Goal: Task Accomplishment & Management: Manage account settings

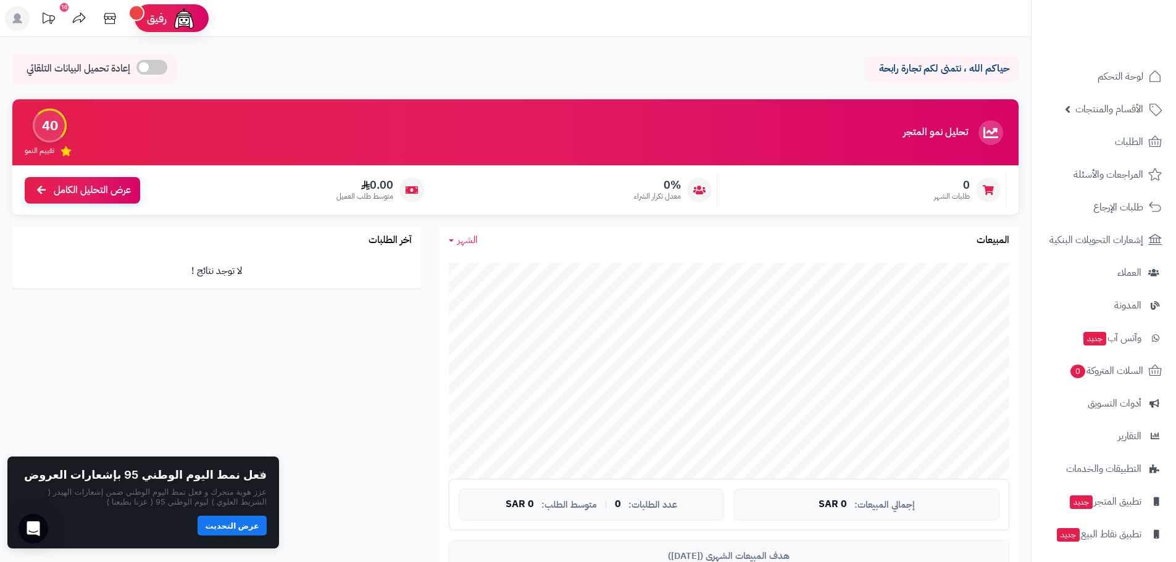
click at [253, 527] on button "عرض التحديث" at bounding box center [232, 526] width 69 height 20
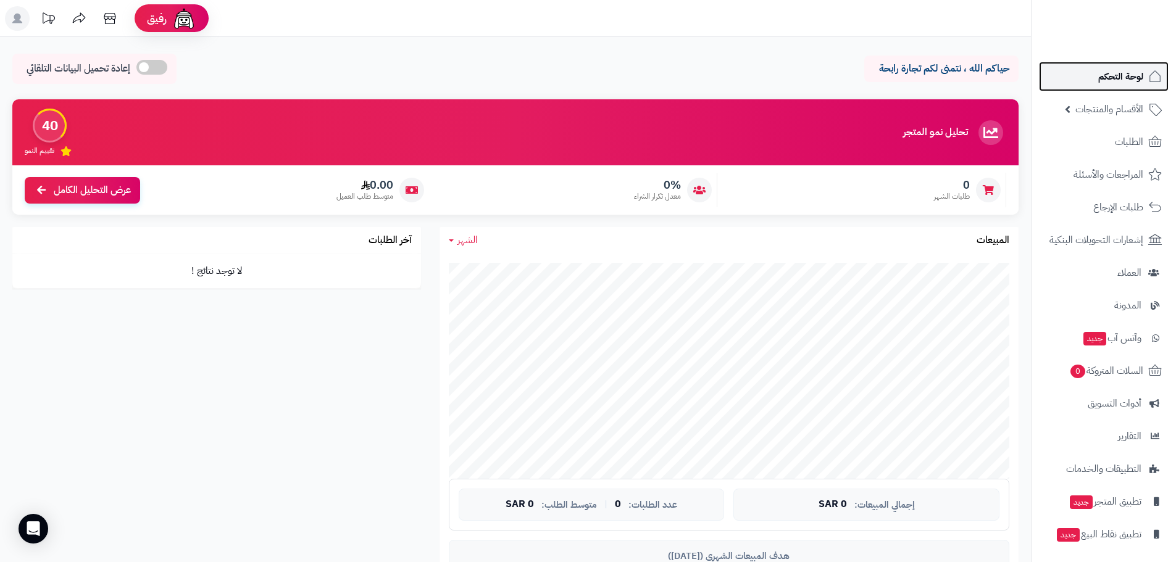
click at [1120, 83] on span "لوحة التحكم" at bounding box center [1120, 76] width 45 height 17
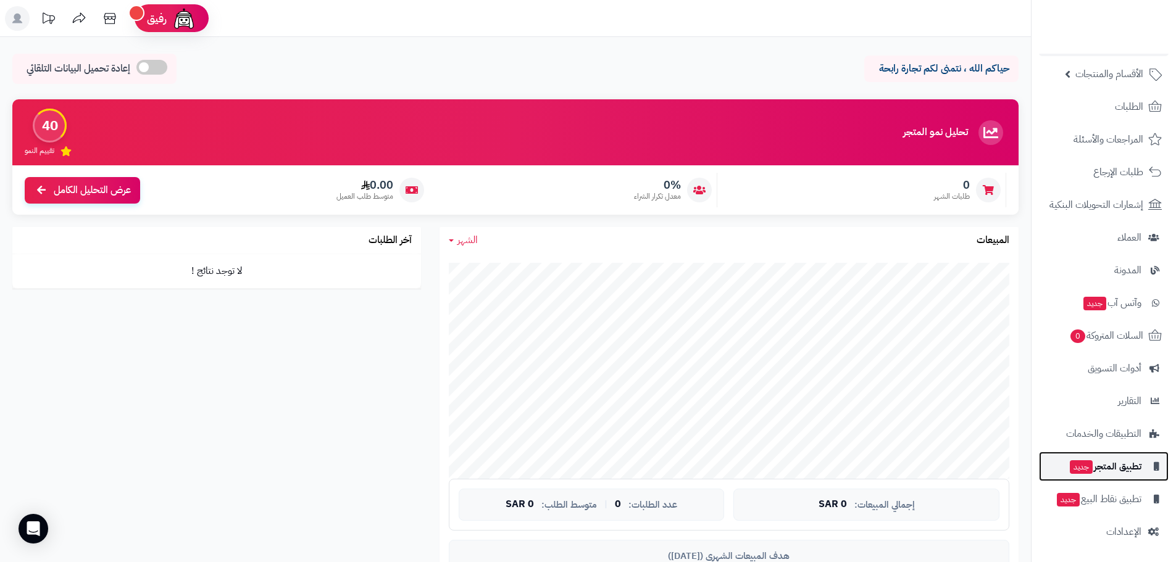
click at [1135, 470] on span "تطبيق المتجر جديد" at bounding box center [1105, 466] width 73 height 17
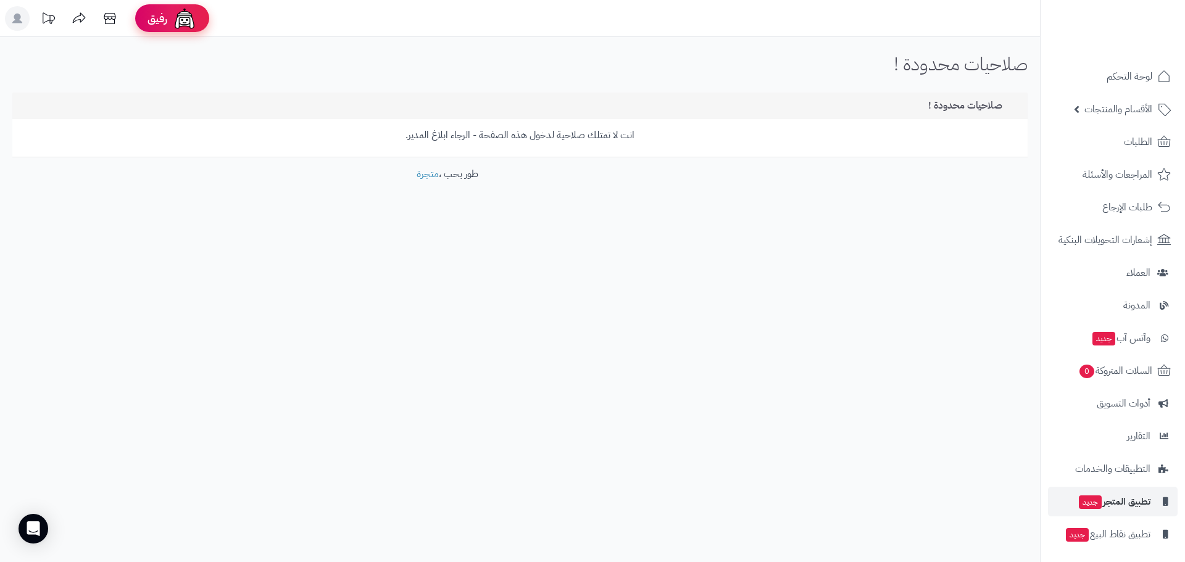
click at [167, 17] on span "رفيق" at bounding box center [158, 18] width 20 height 15
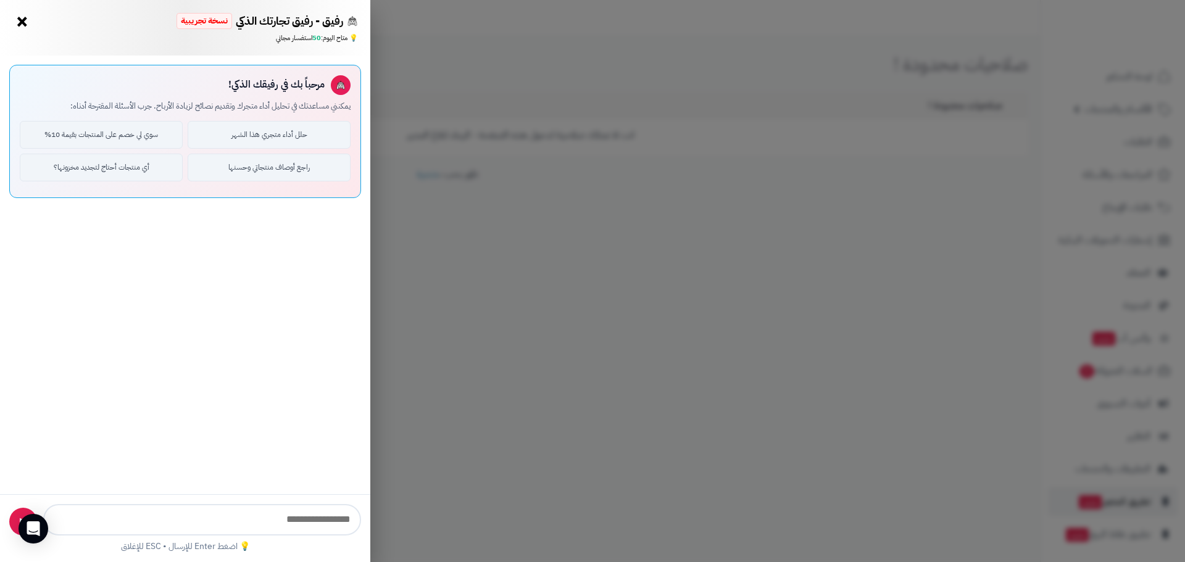
click at [21, 22] on button "×" at bounding box center [22, 22] width 20 height 20
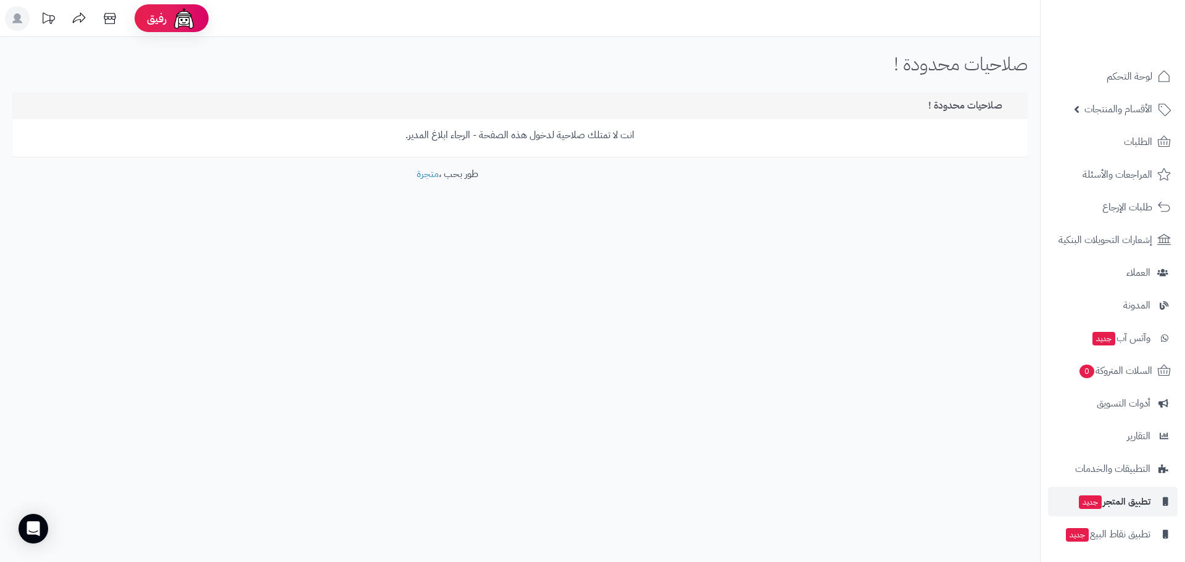
click at [19, 22] on icon at bounding box center [17, 19] width 10 height 10
click at [128, 62] on li "الإدارة" at bounding box center [76, 63] width 148 height 18
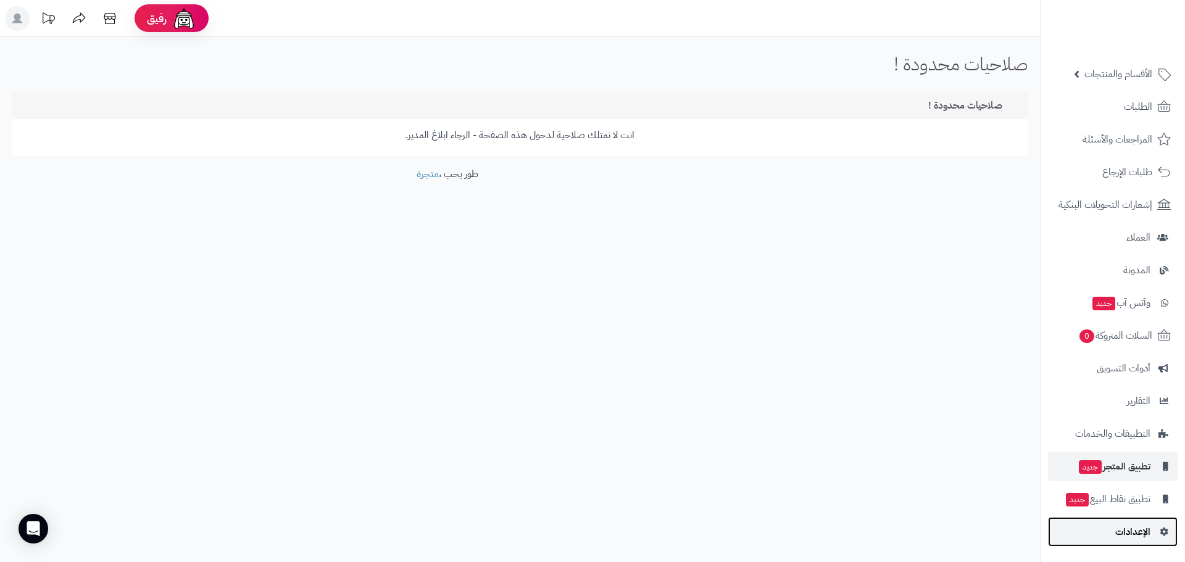
click at [1138, 536] on span "الإعدادات" at bounding box center [1133, 531] width 35 height 17
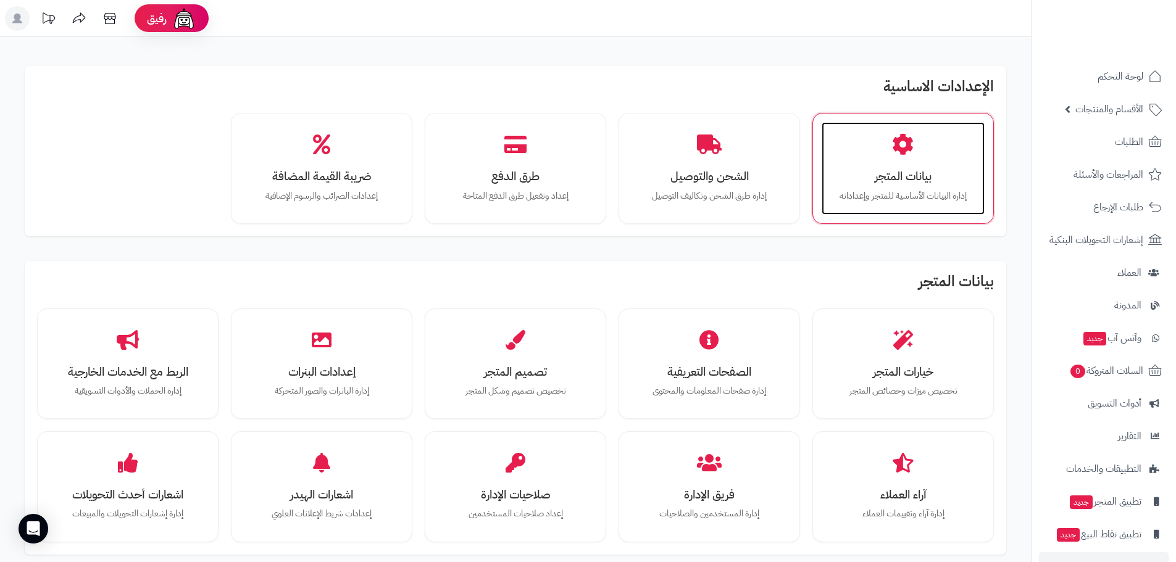
click at [904, 202] on p "إدارة البيانات الأساسية للمتجر وإعداداته" at bounding box center [903, 197] width 138 height 14
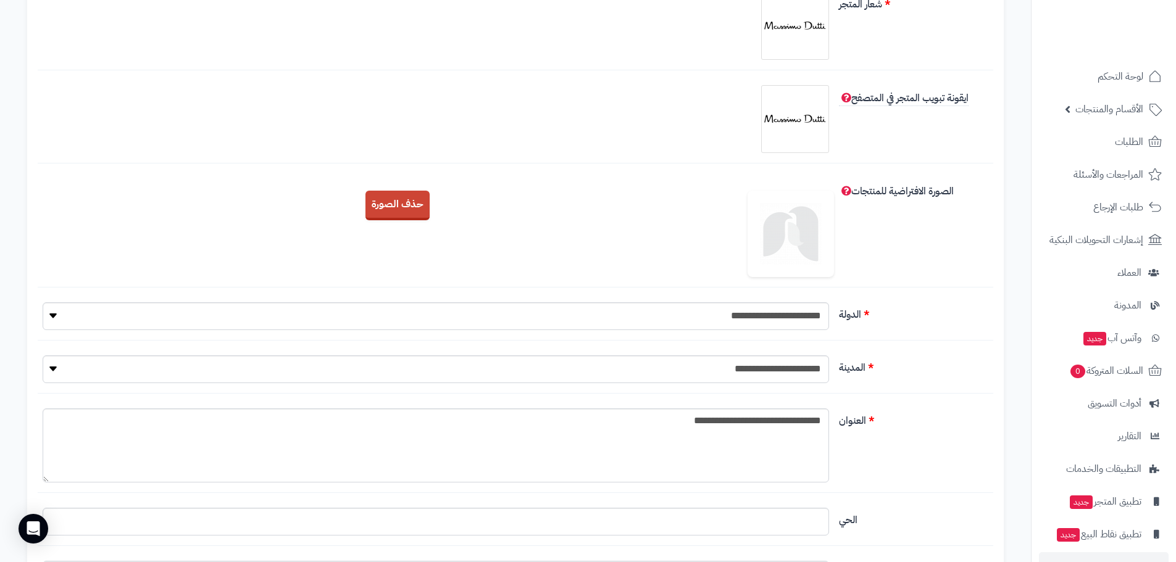
scroll to position [247, 0]
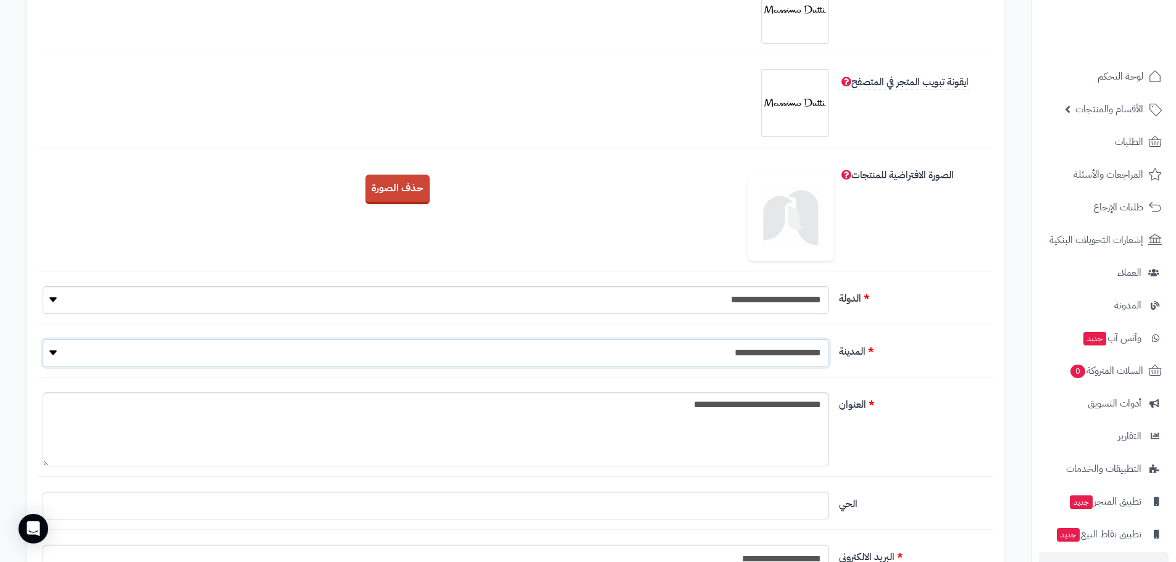
click at [680, 349] on select "**********" at bounding box center [436, 354] width 786 height 28
select select "***"
click at [43, 340] on select "**********" at bounding box center [436, 354] width 786 height 28
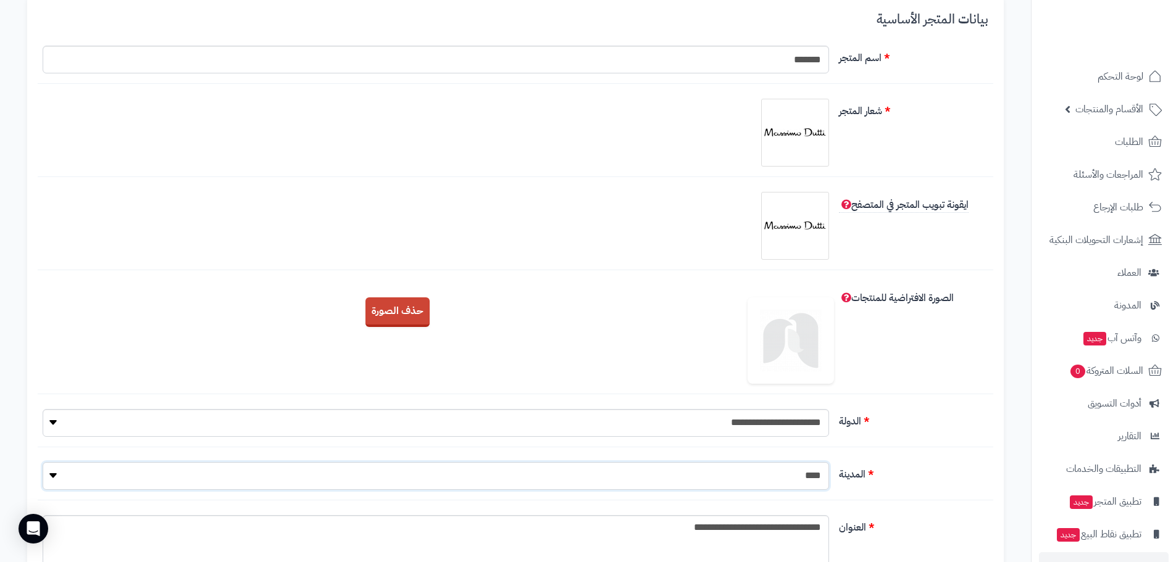
scroll to position [0, 0]
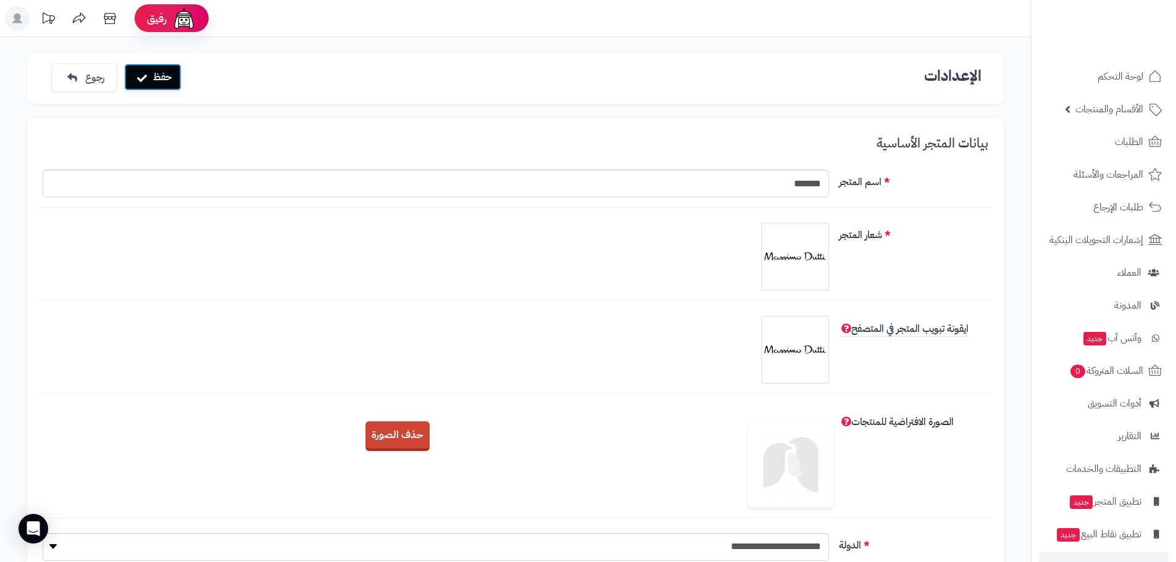
click at [171, 82] on button "حفظ" at bounding box center [152, 77] width 57 height 27
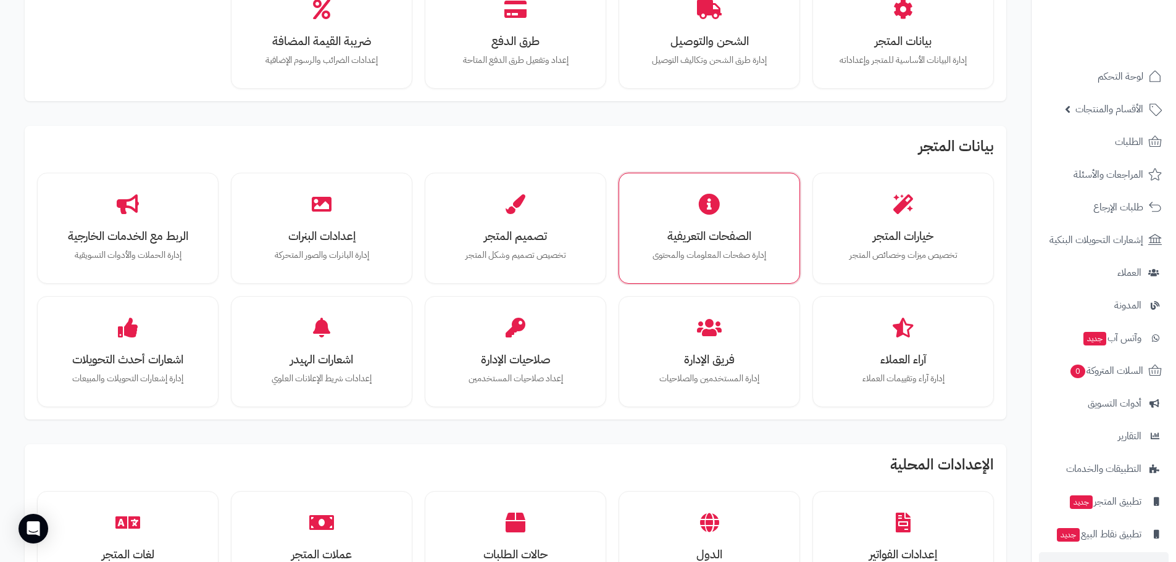
scroll to position [62, 0]
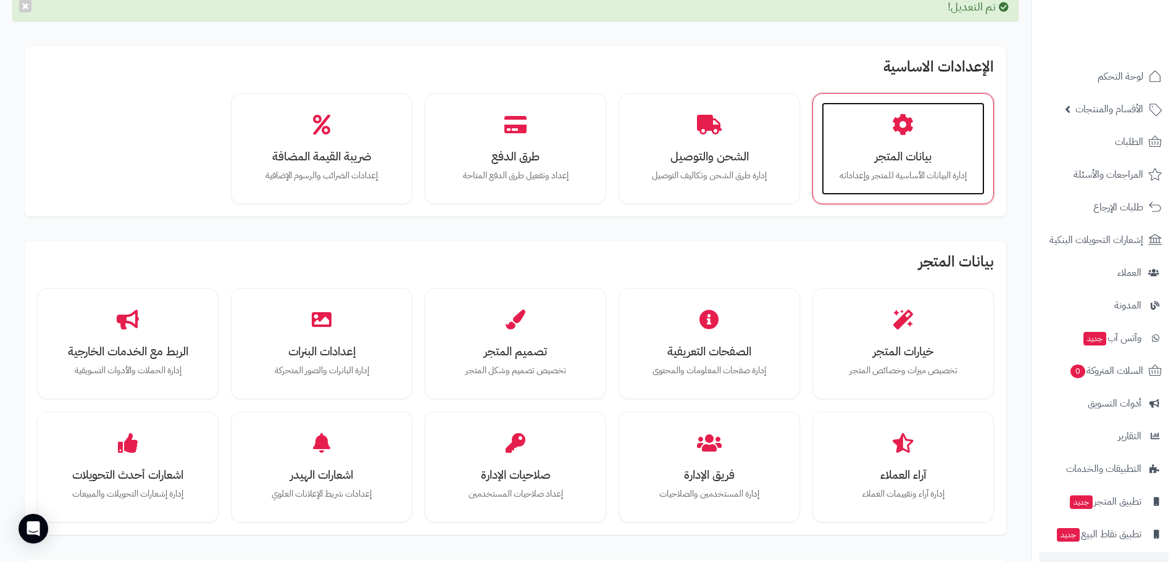
click at [899, 146] on div "بيانات المتجر إدارة البيانات الأساسية للمتجر وإعداداته" at bounding box center [903, 148] width 163 height 93
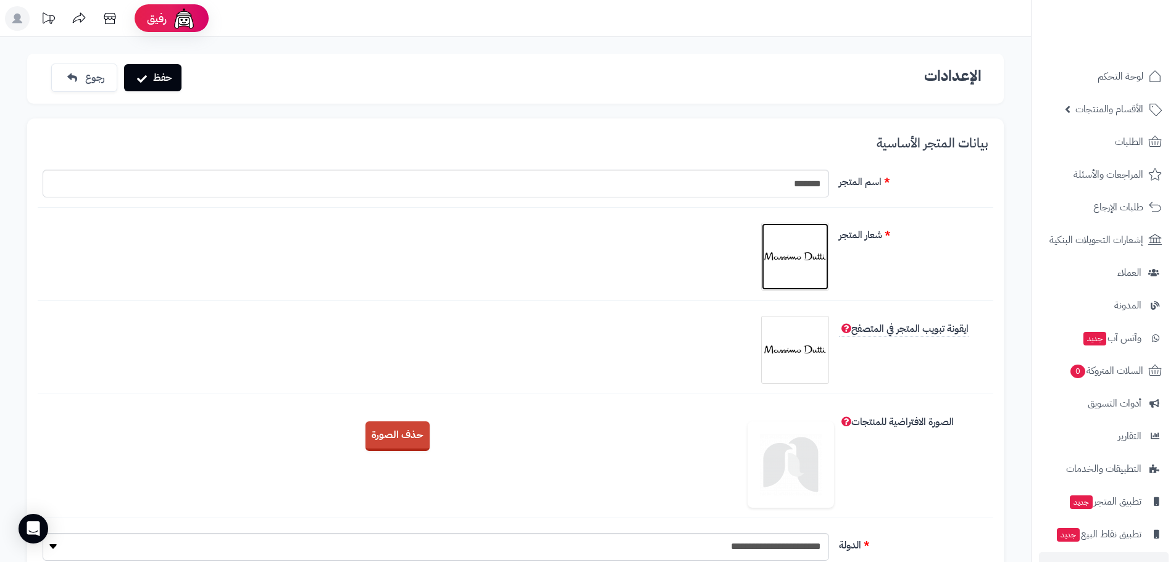
click at [792, 254] on img at bounding box center [795, 257] width 62 height 62
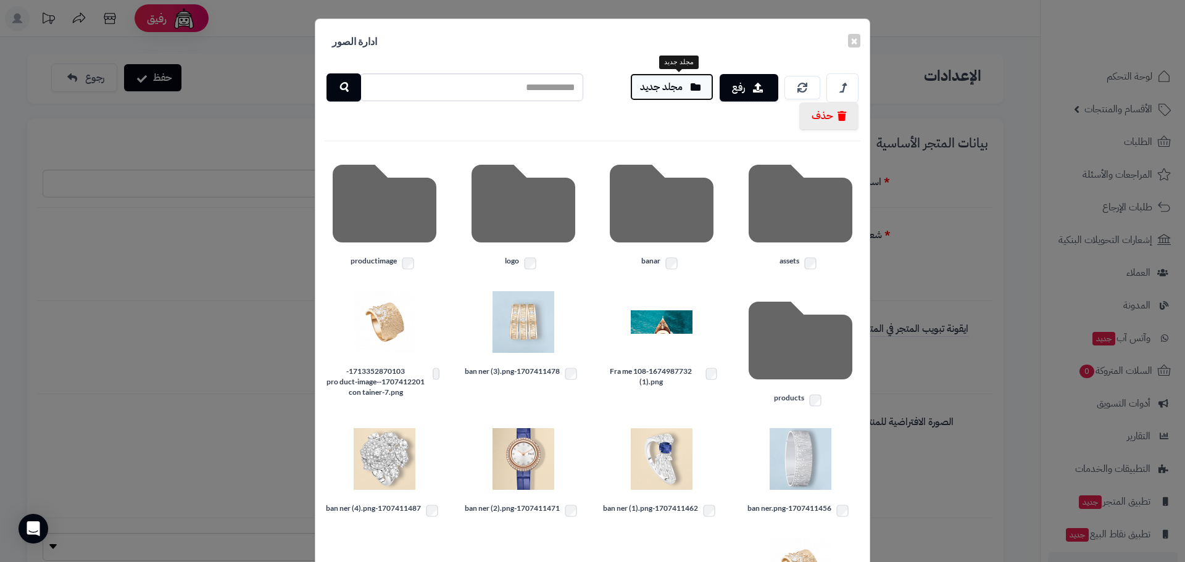
click at [689, 94] on button "مجلد جديد" at bounding box center [671, 86] width 83 height 27
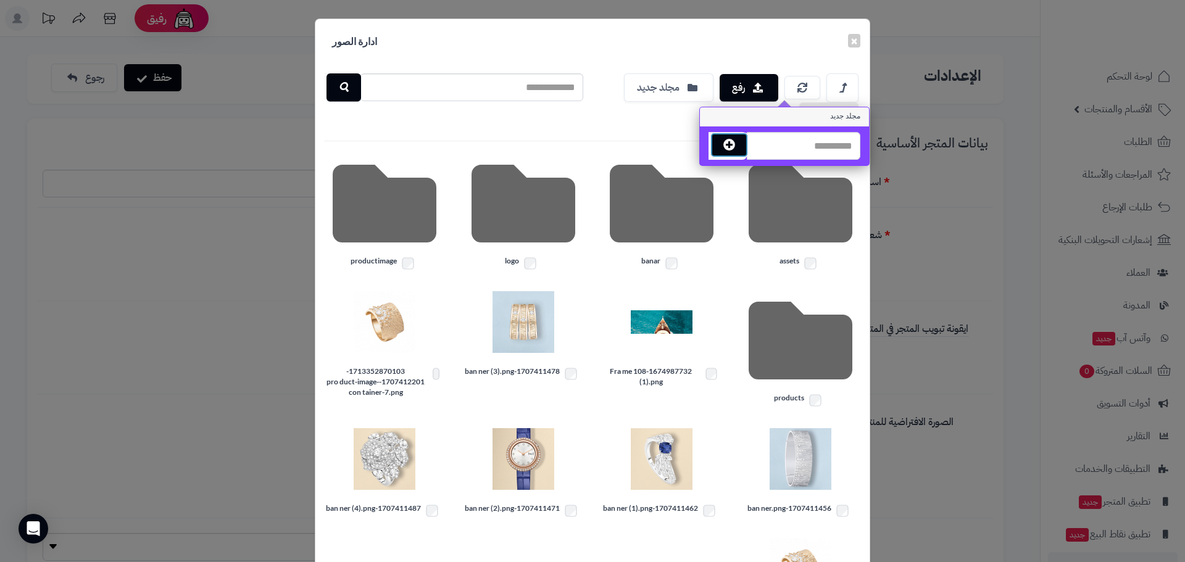
click at [733, 141] on icon "button" at bounding box center [730, 145] width 12 height 12
click at [748, 84] on button "رفع" at bounding box center [752, 86] width 54 height 27
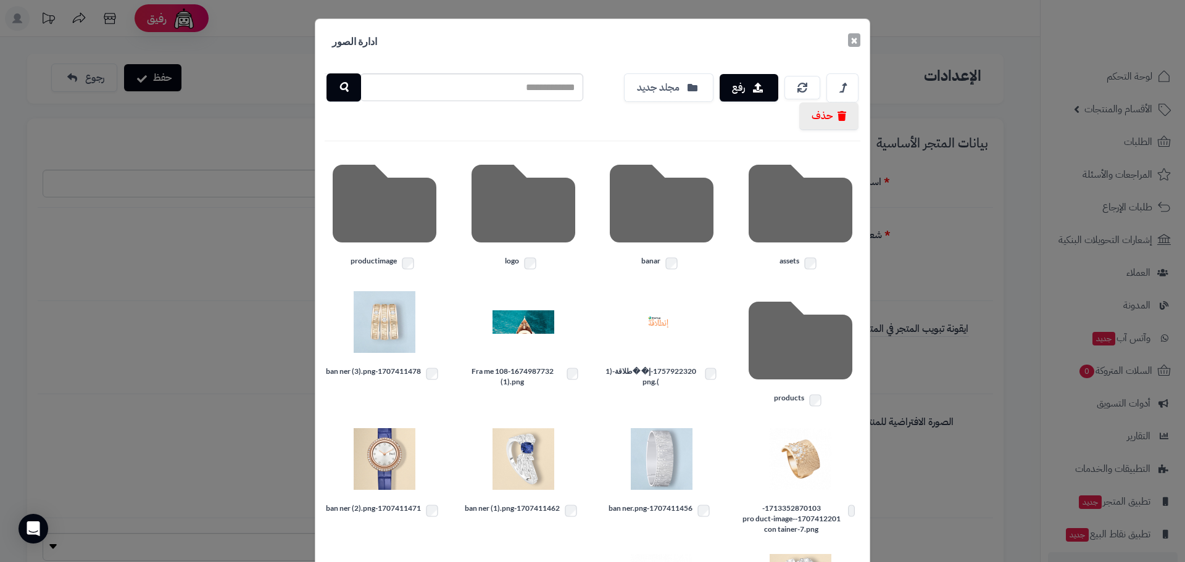
click at [856, 40] on button "×" at bounding box center [854, 40] width 12 height 14
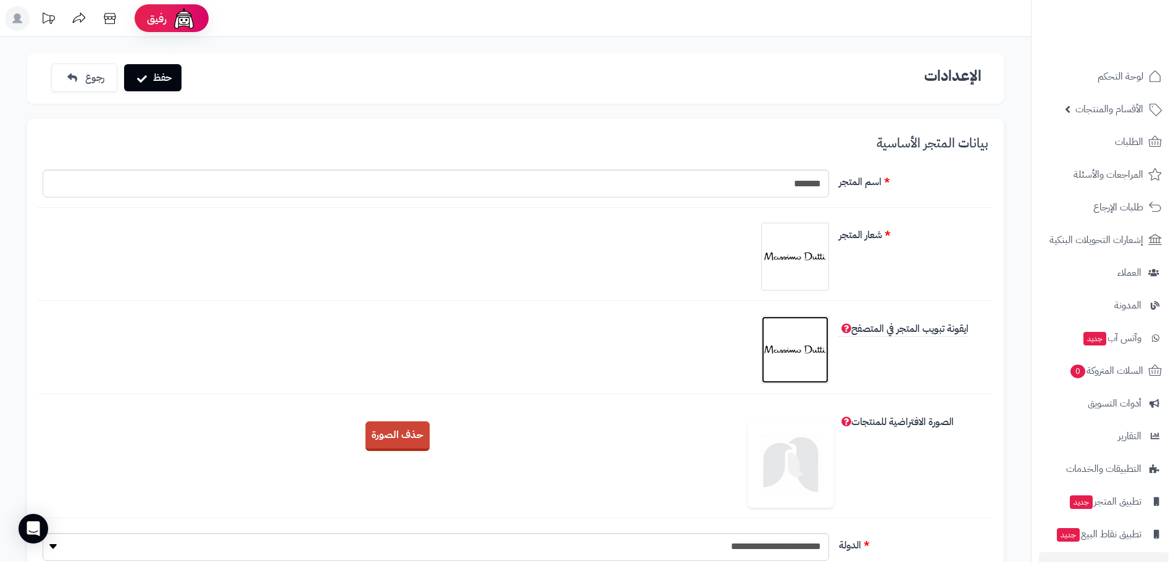
click at [788, 338] on img at bounding box center [795, 350] width 62 height 62
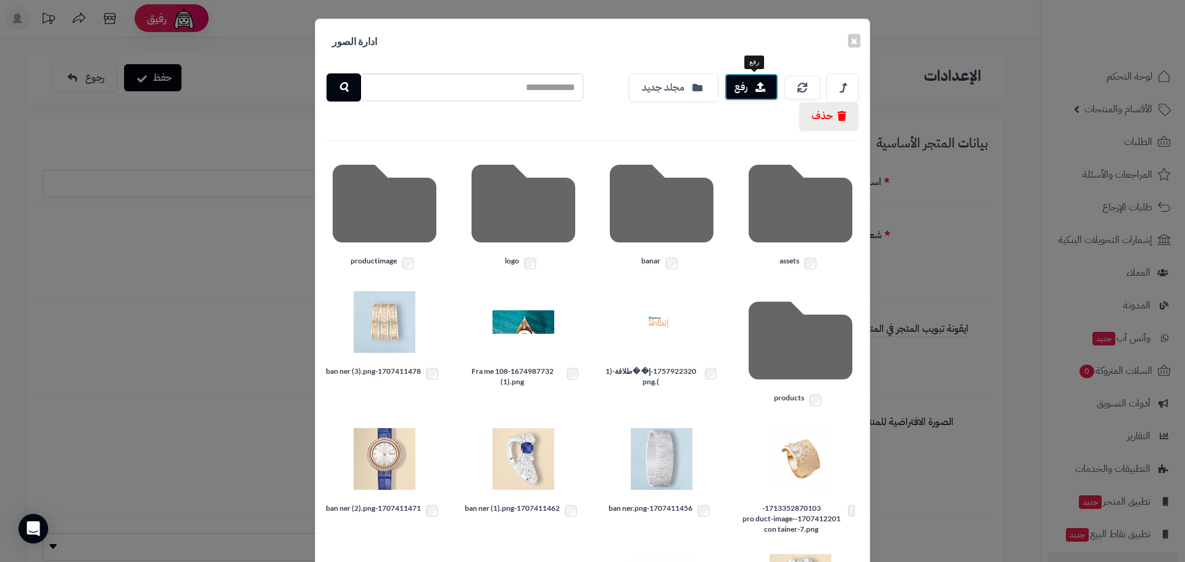
click at [765, 86] on icon "button" at bounding box center [761, 87] width 10 height 10
click at [811, 85] on icon at bounding box center [806, 88] width 10 height 10
click at [861, 44] on button "×" at bounding box center [854, 40] width 12 height 14
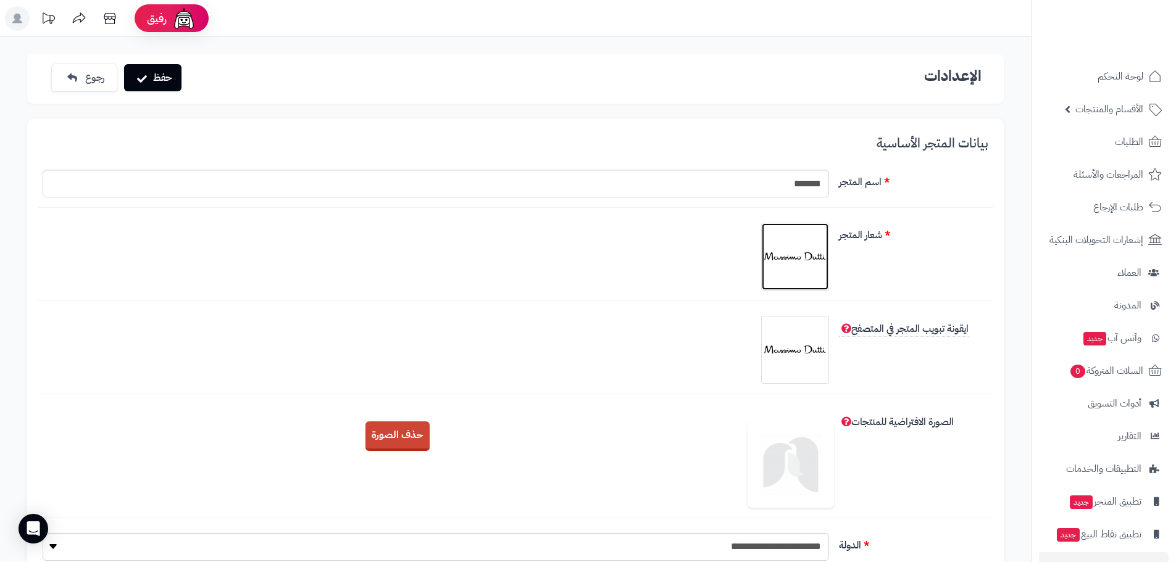
click at [791, 257] on img at bounding box center [795, 257] width 62 height 62
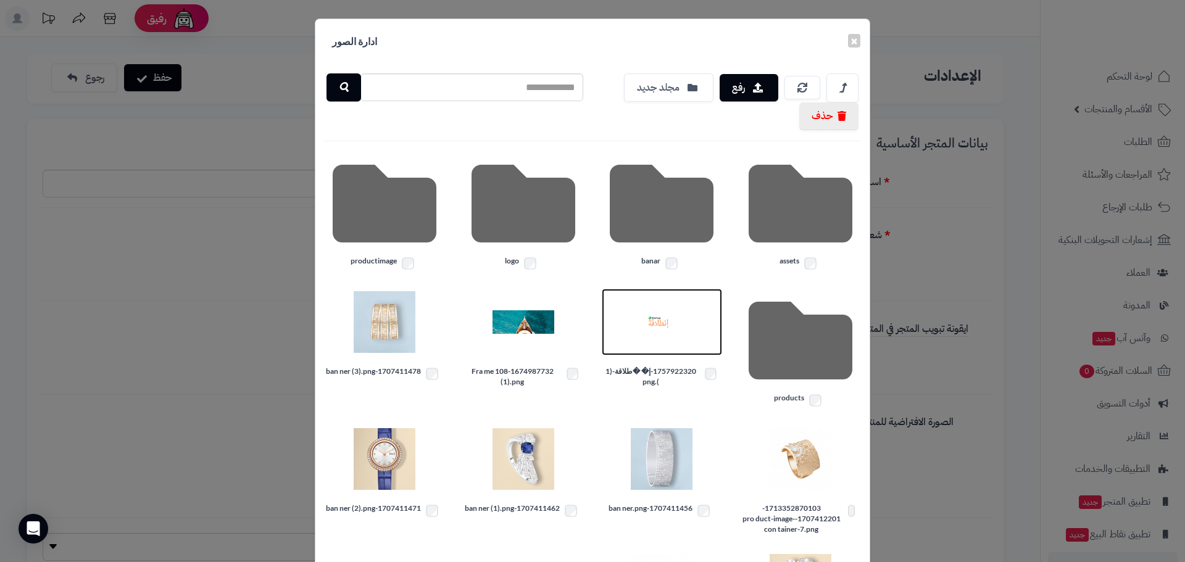
click at [664, 321] on img at bounding box center [662, 322] width 62 height 62
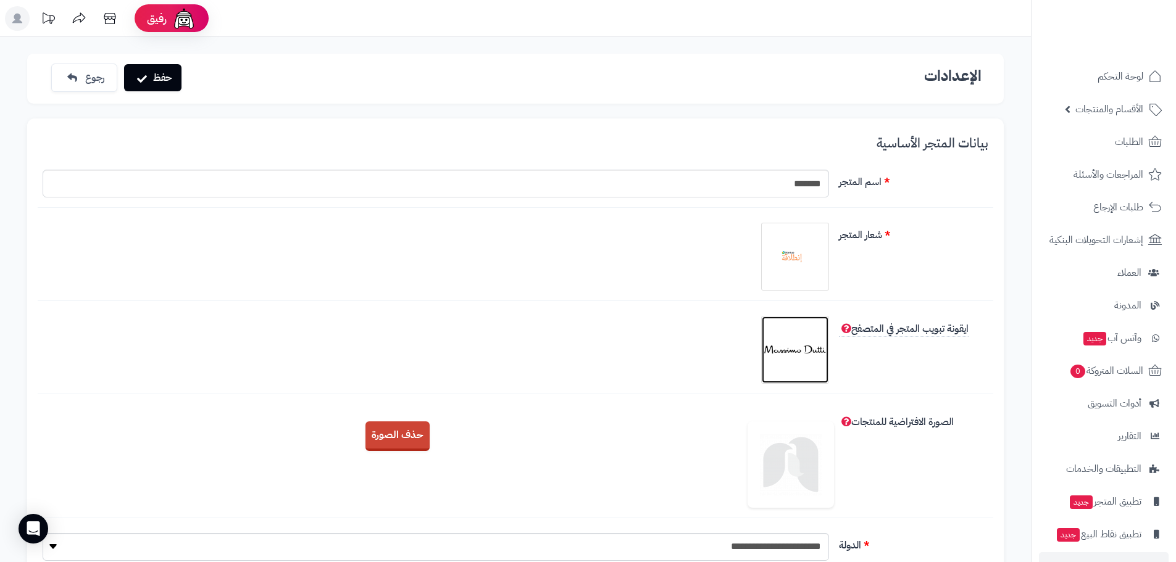
click at [804, 338] on img at bounding box center [795, 350] width 62 height 62
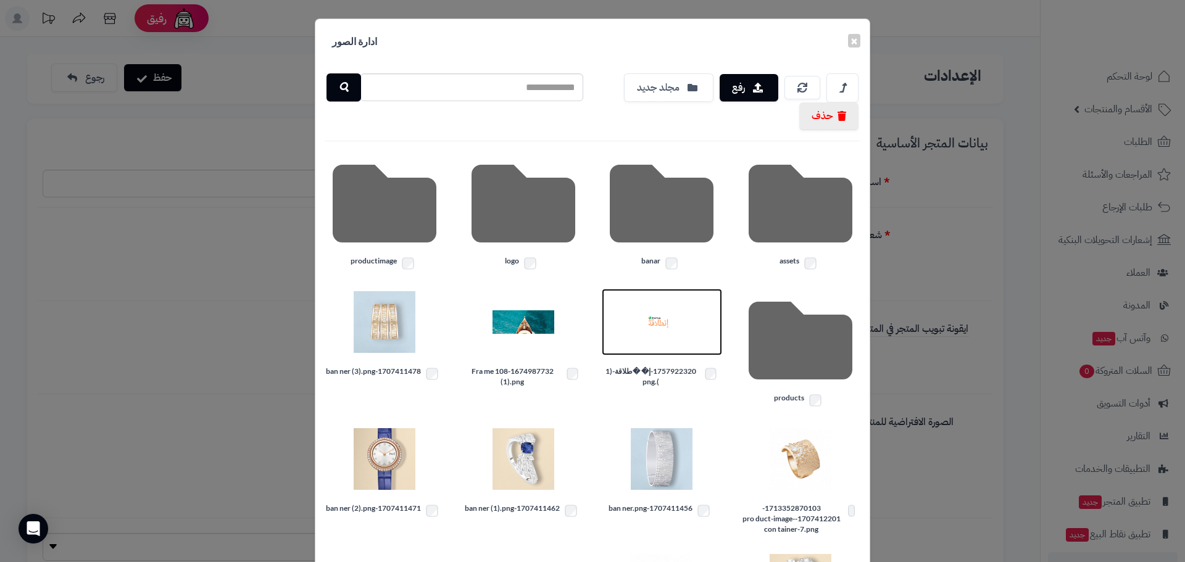
click at [672, 323] on img at bounding box center [662, 322] width 62 height 62
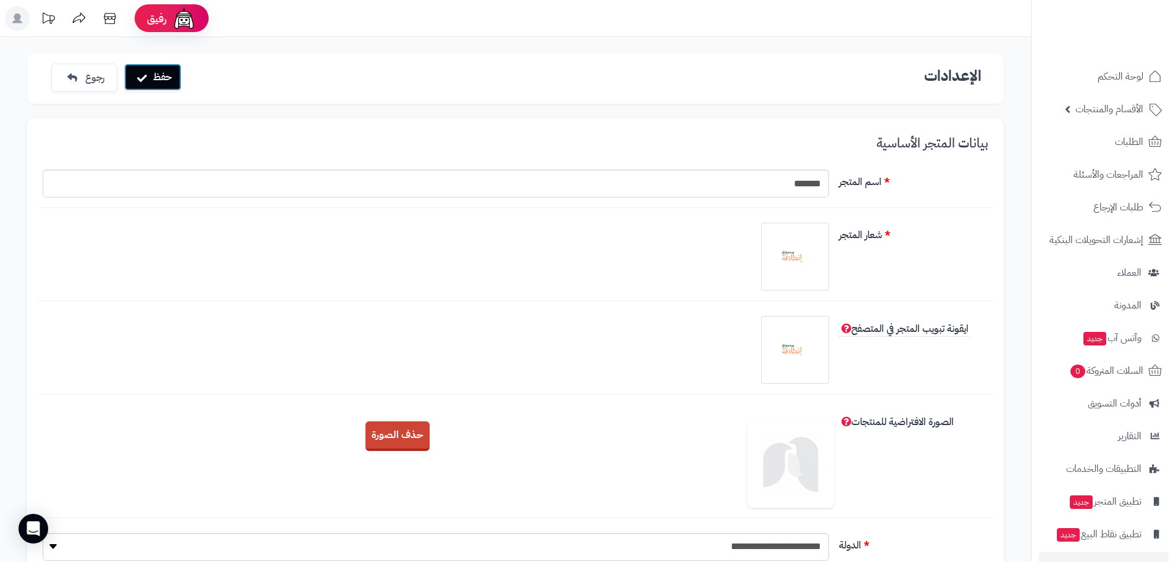
click at [137, 79] on icon "submit" at bounding box center [142, 78] width 10 height 10
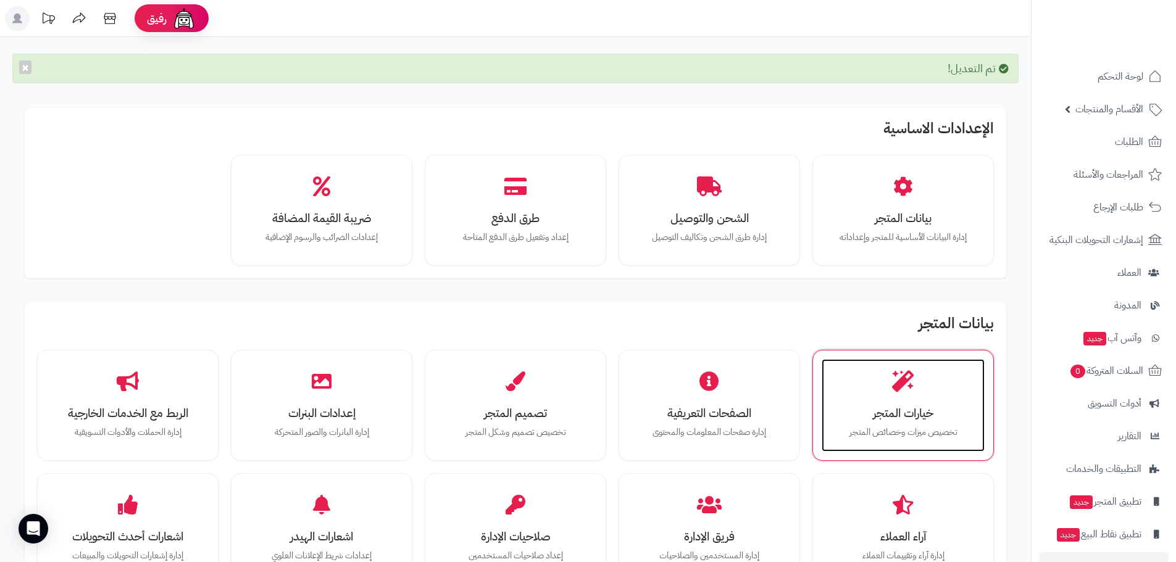
click at [954, 381] on div "خيارات المتجر تخصيص ميزات وخصائص المتجر" at bounding box center [903, 405] width 163 height 93
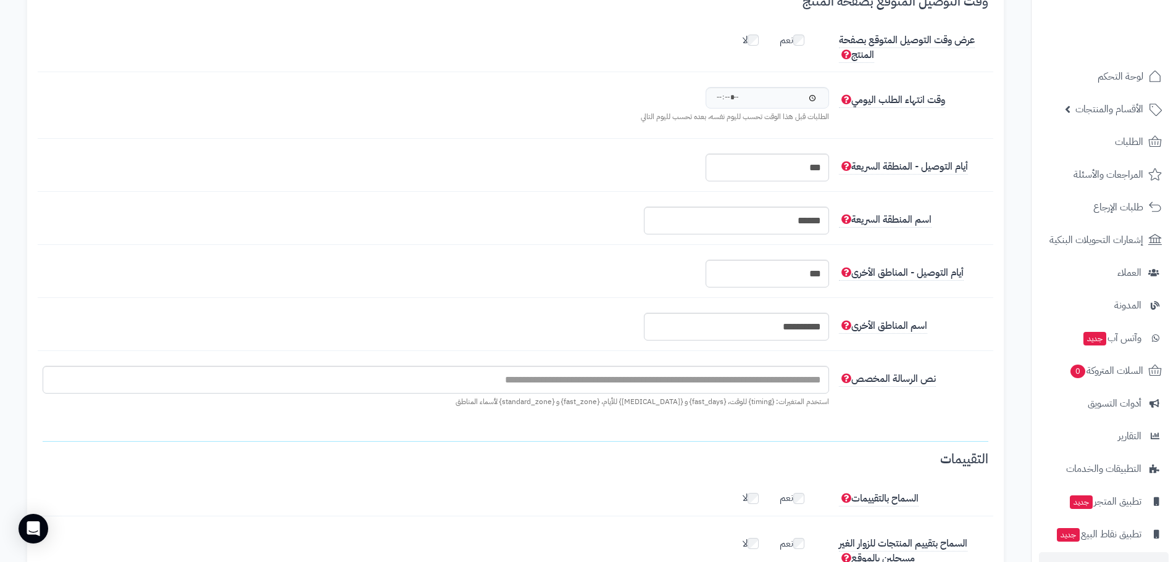
scroll to position [1358, 0]
drag, startPoint x: 783, startPoint y: 222, endPoint x: 827, endPoint y: 220, distance: 44.5
click at [827, 220] on input "******" at bounding box center [736, 221] width 185 height 28
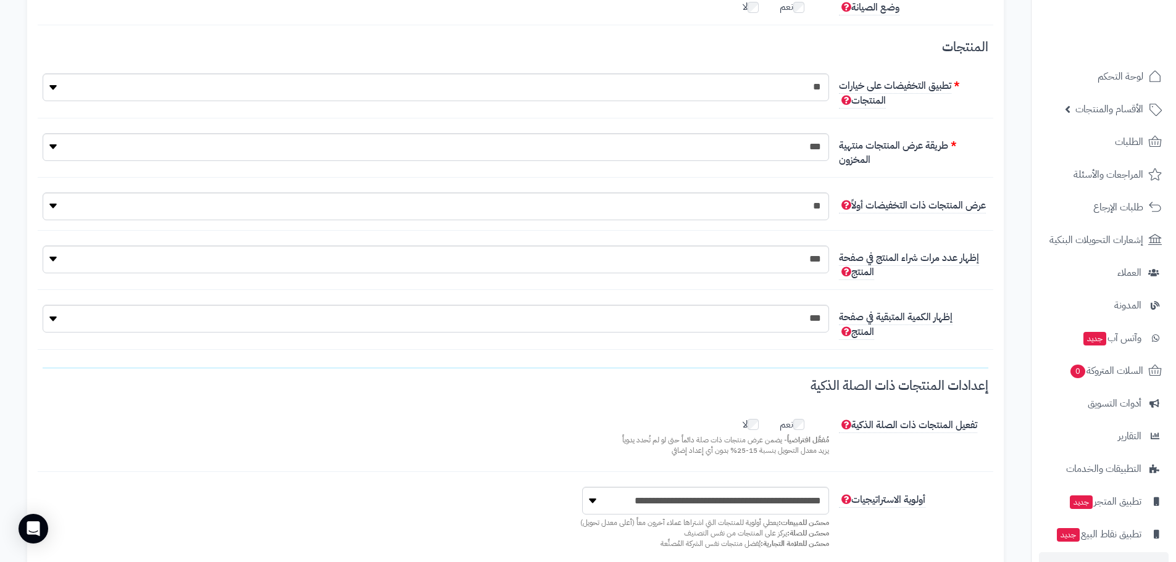
scroll to position [0, 0]
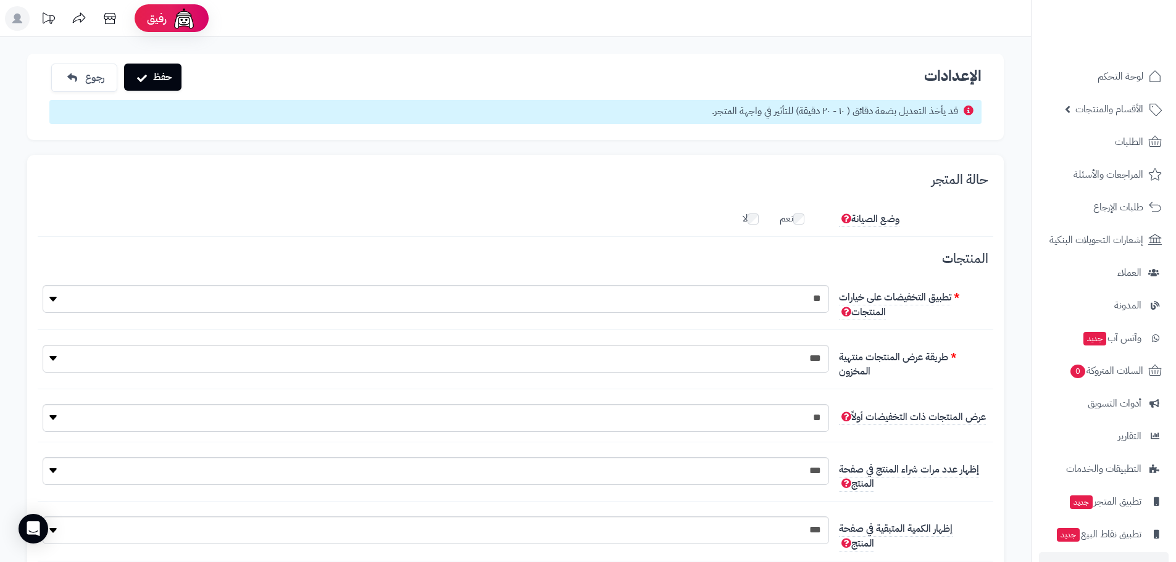
type input "******"
click at [169, 85] on button "حفظ" at bounding box center [152, 77] width 57 height 27
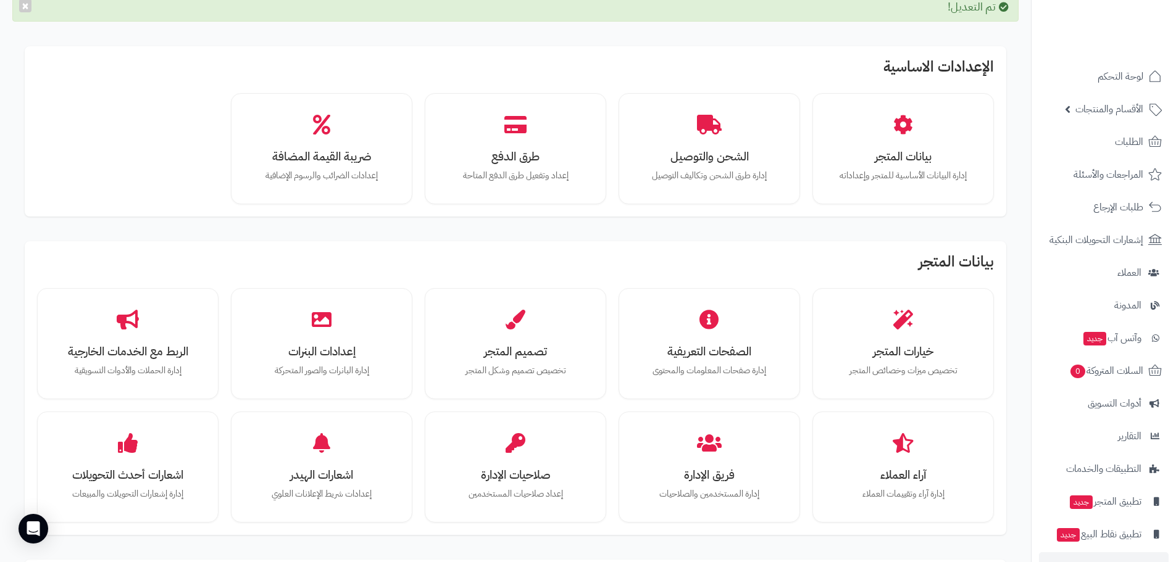
scroll to position [185, 0]
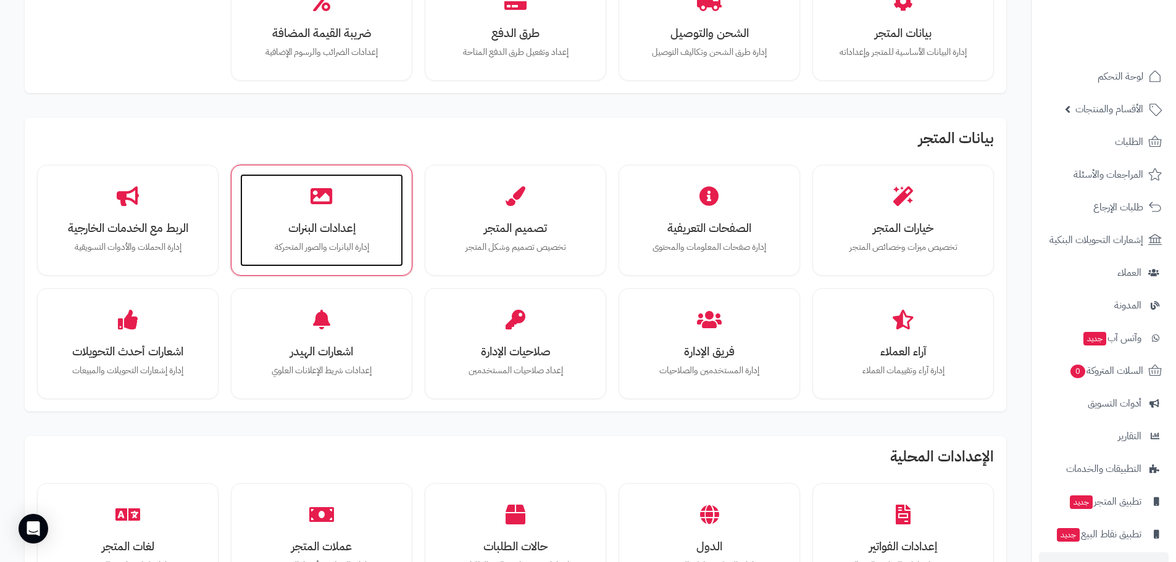
click at [317, 206] on icon at bounding box center [322, 197] width 22 height 22
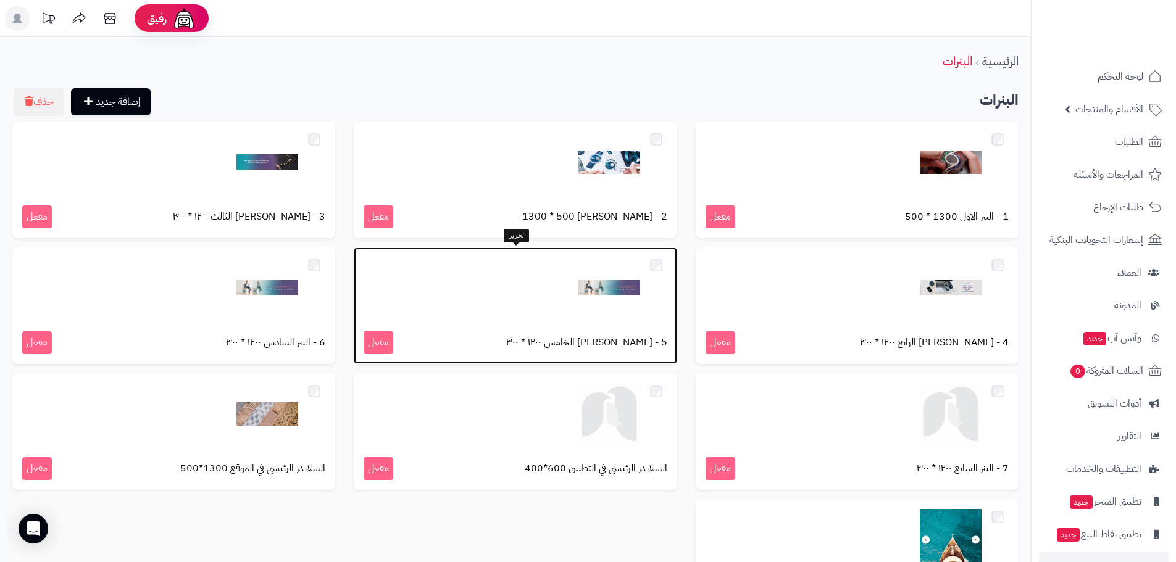
click at [487, 278] on div at bounding box center [515, 288] width 303 height 62
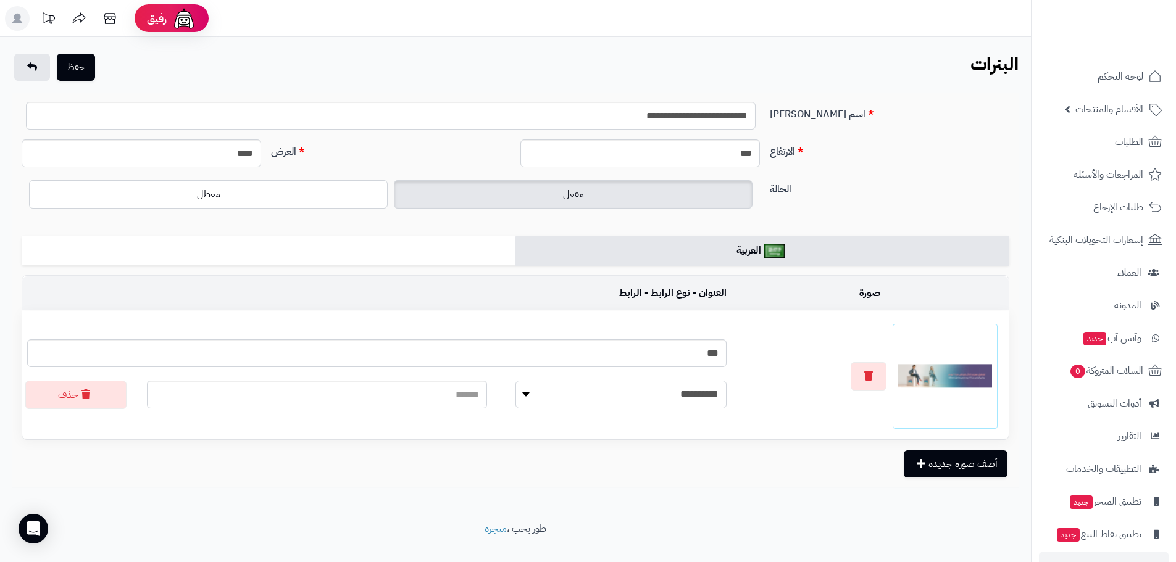
click at [515, 396] on select "**********" at bounding box center [620, 395] width 211 height 28
click at [940, 460] on button "أضف صورة جديدة" at bounding box center [956, 463] width 104 height 27
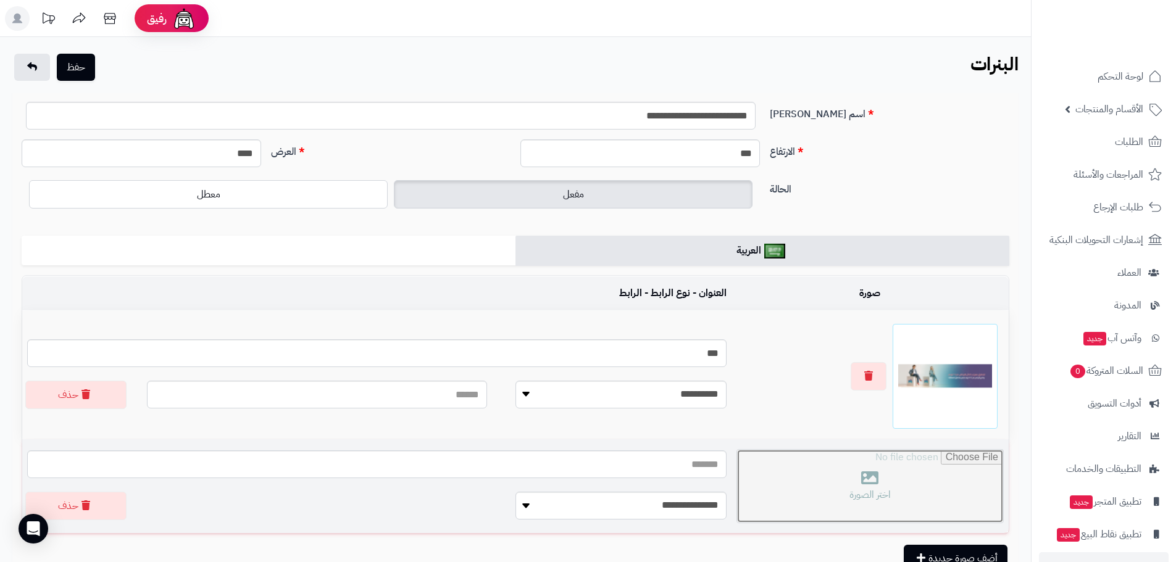
click at [861, 486] on input "file" at bounding box center [870, 486] width 266 height 73
type input "**********"
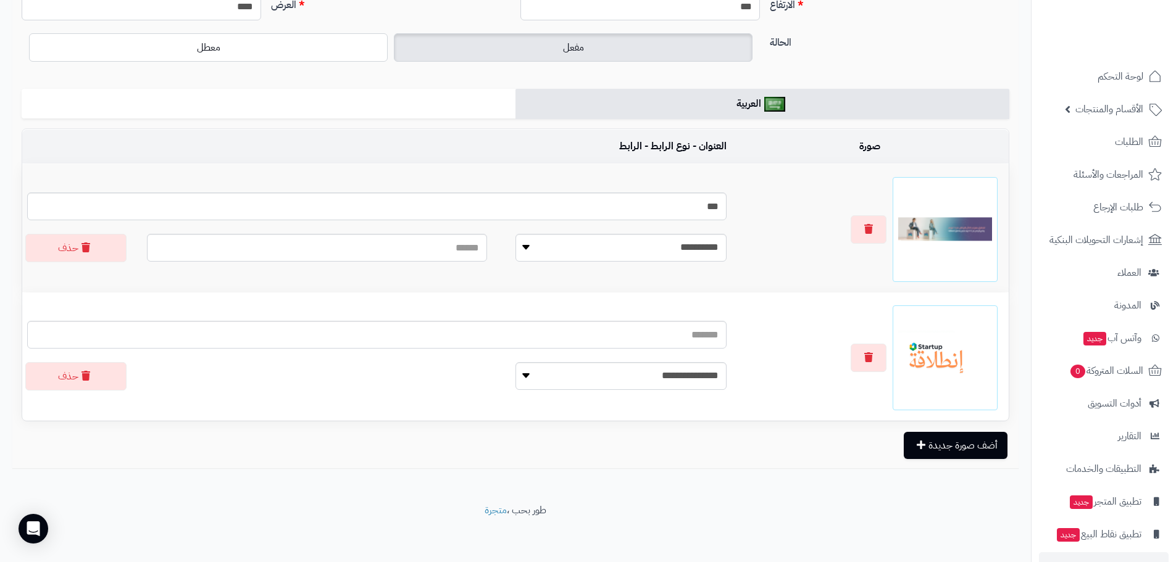
scroll to position [150, 0]
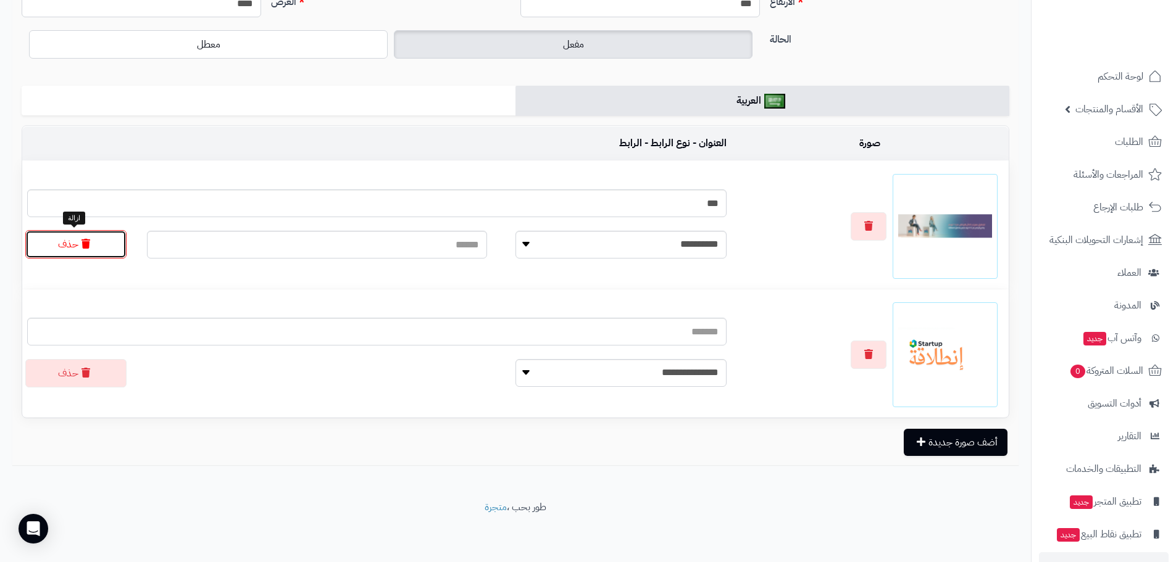
click at [83, 247] on icon "button" at bounding box center [85, 244] width 9 height 10
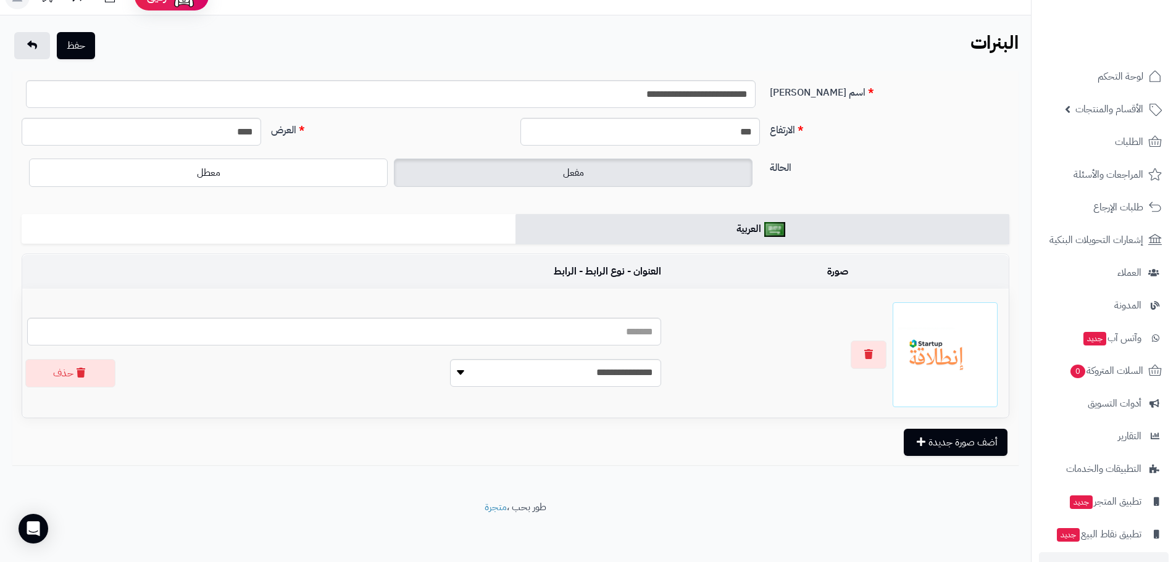
scroll to position [22, 0]
click at [502, 378] on select "**********" at bounding box center [542, 373] width 162 height 28
select select "**********"
click at [511, 359] on select "**********" at bounding box center [542, 373] width 162 height 28
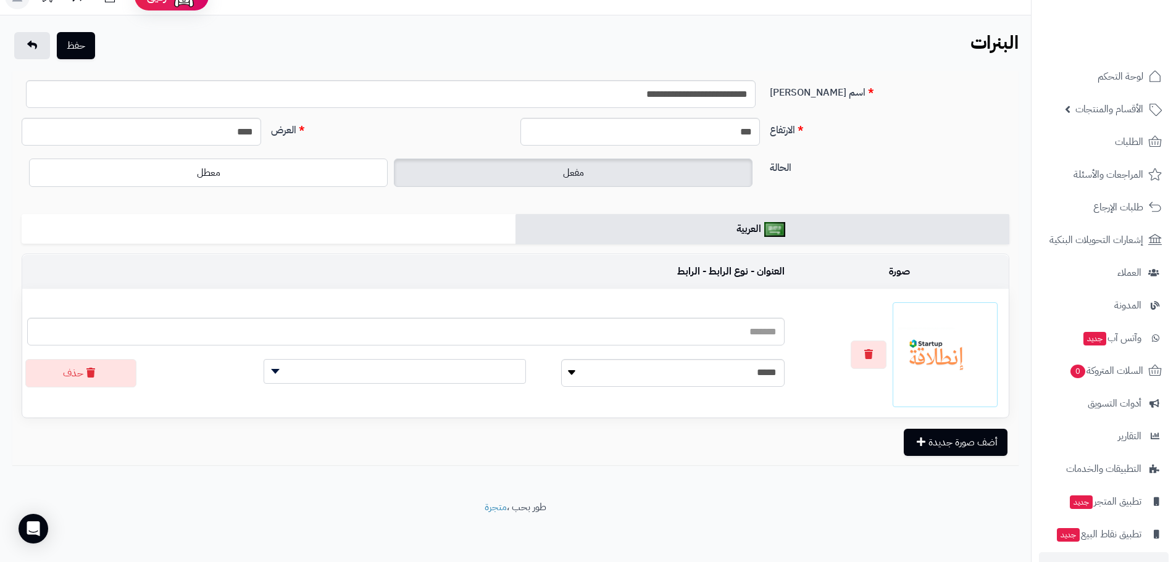
click at [434, 385] on div "**********" at bounding box center [406, 373] width 776 height 31
click at [434, 378] on span at bounding box center [395, 371] width 262 height 25
click at [435, 378] on span at bounding box center [395, 371] width 262 height 25
click at [666, 380] on select "**********" at bounding box center [672, 373] width 223 height 28
click at [900, 170] on label "الحالة" at bounding box center [889, 166] width 249 height 20
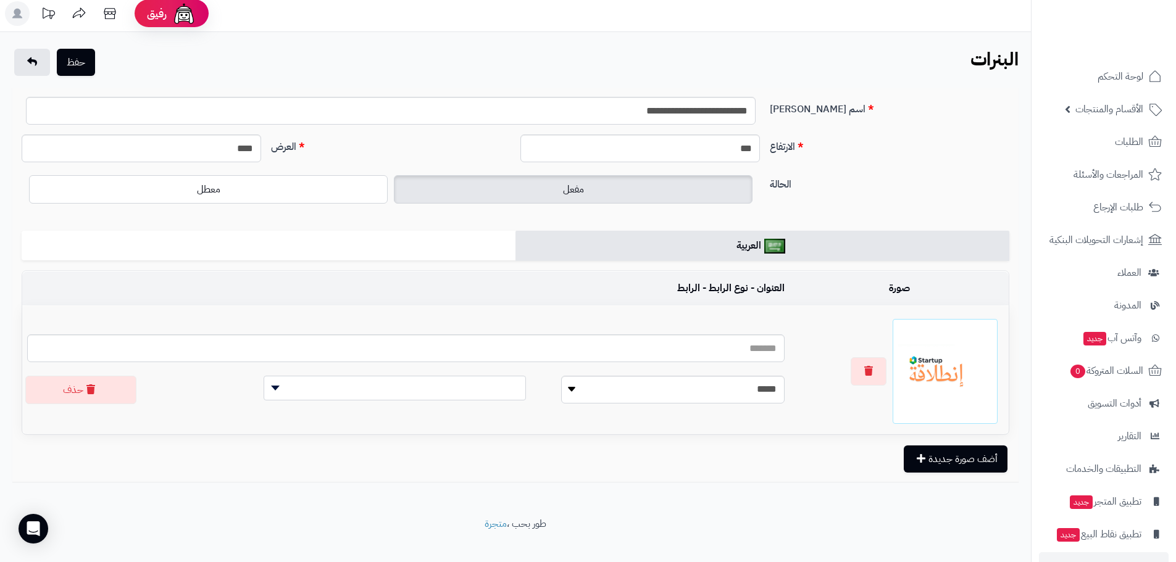
scroll to position [0, 0]
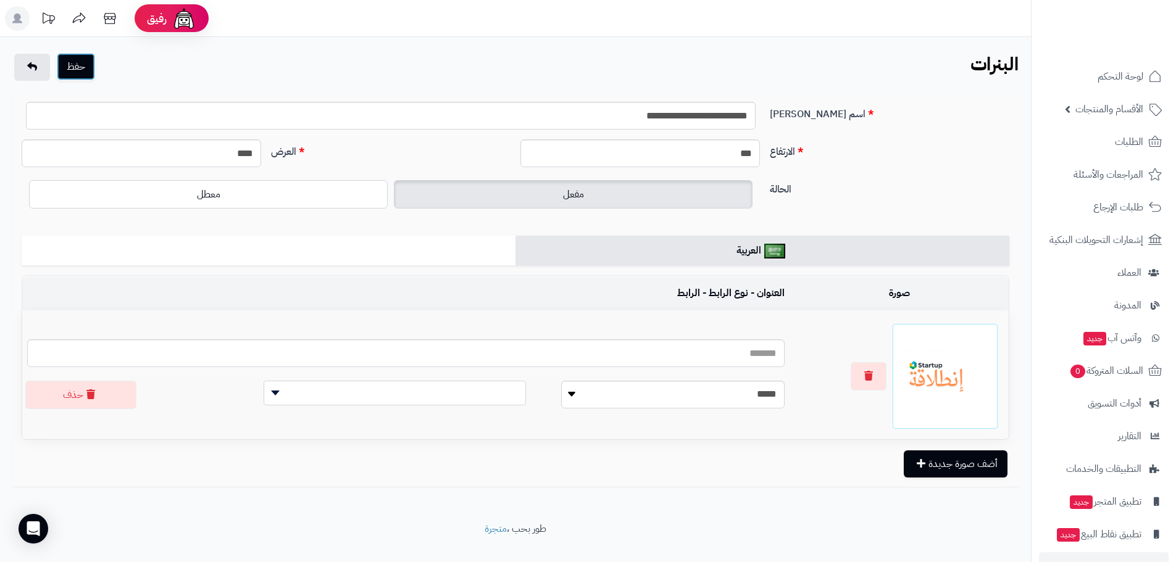
click at [83, 66] on button "حفظ" at bounding box center [76, 66] width 38 height 27
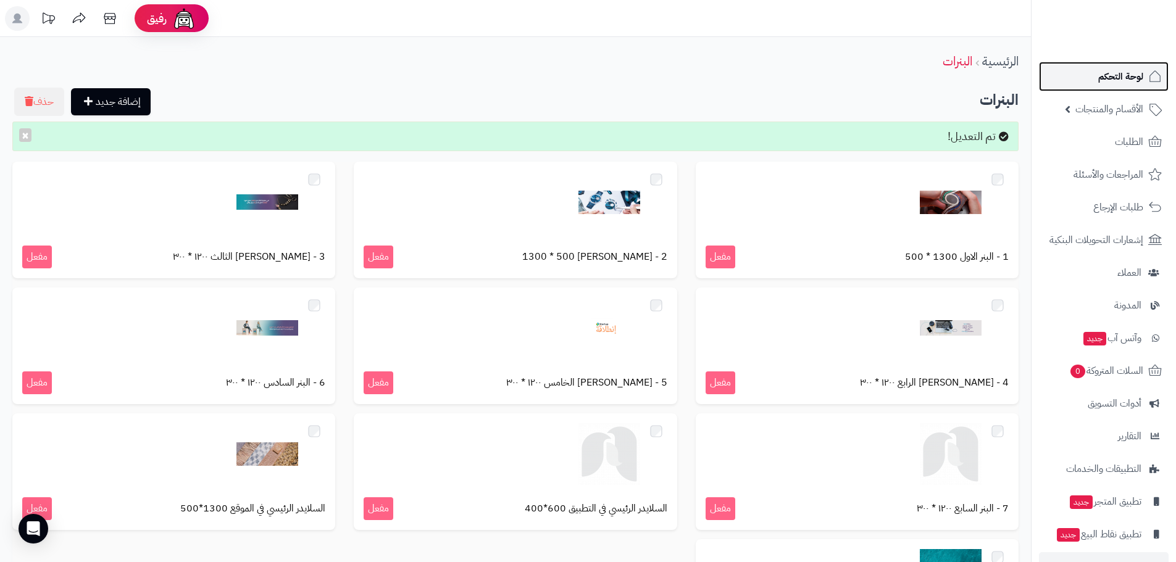
click at [1130, 70] on span "لوحة التحكم" at bounding box center [1120, 76] width 45 height 17
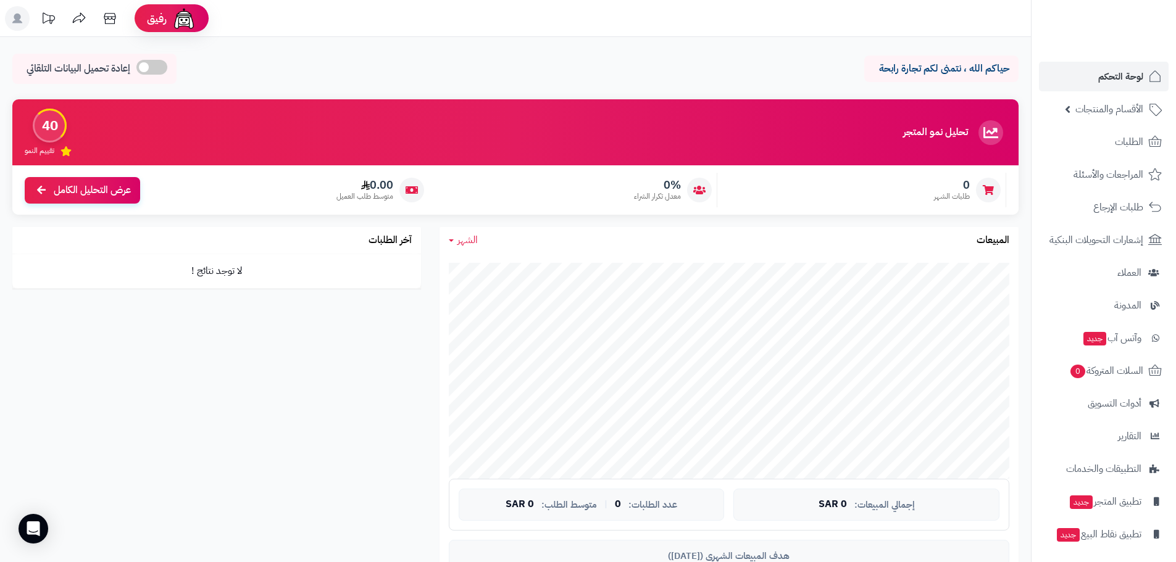
click at [14, 18] on rect at bounding box center [17, 18] width 25 height 25
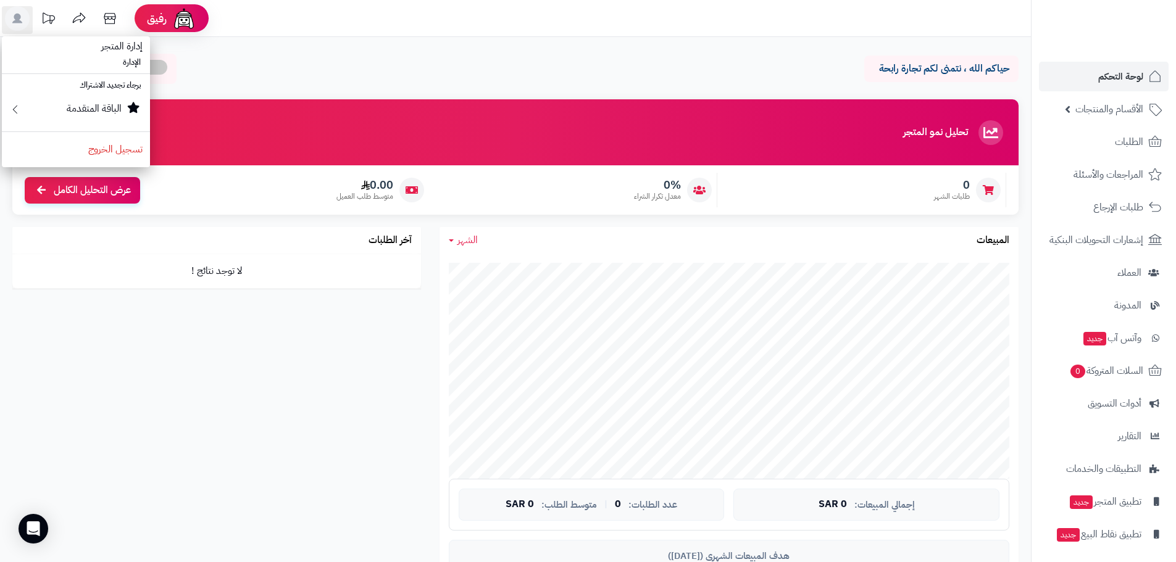
click at [106, 44] on span "إدارة المتجر" at bounding box center [122, 46] width 56 height 30
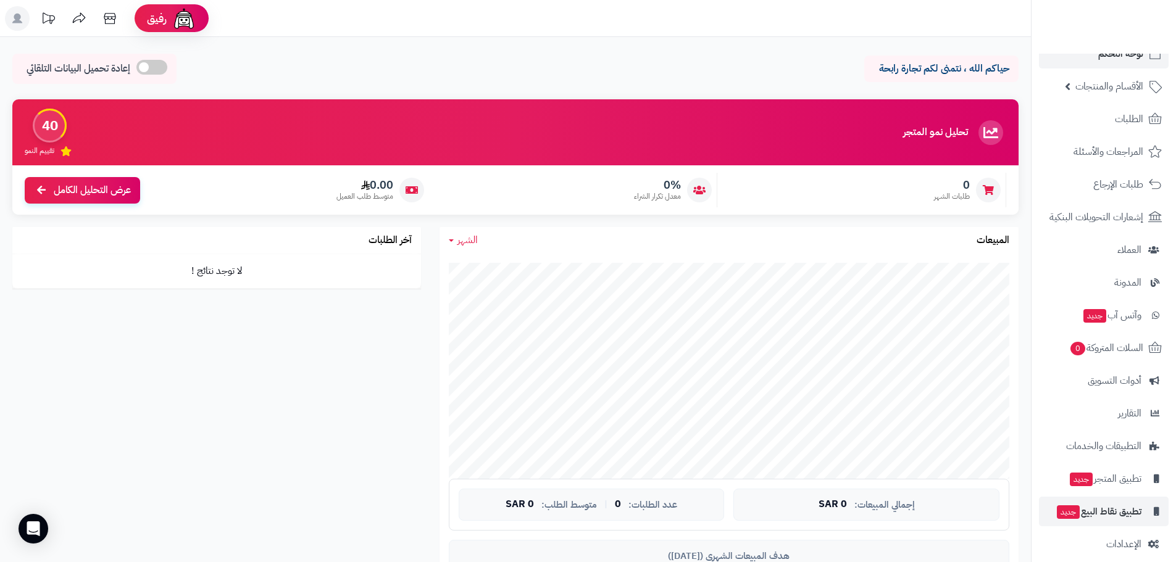
scroll to position [35, 0]
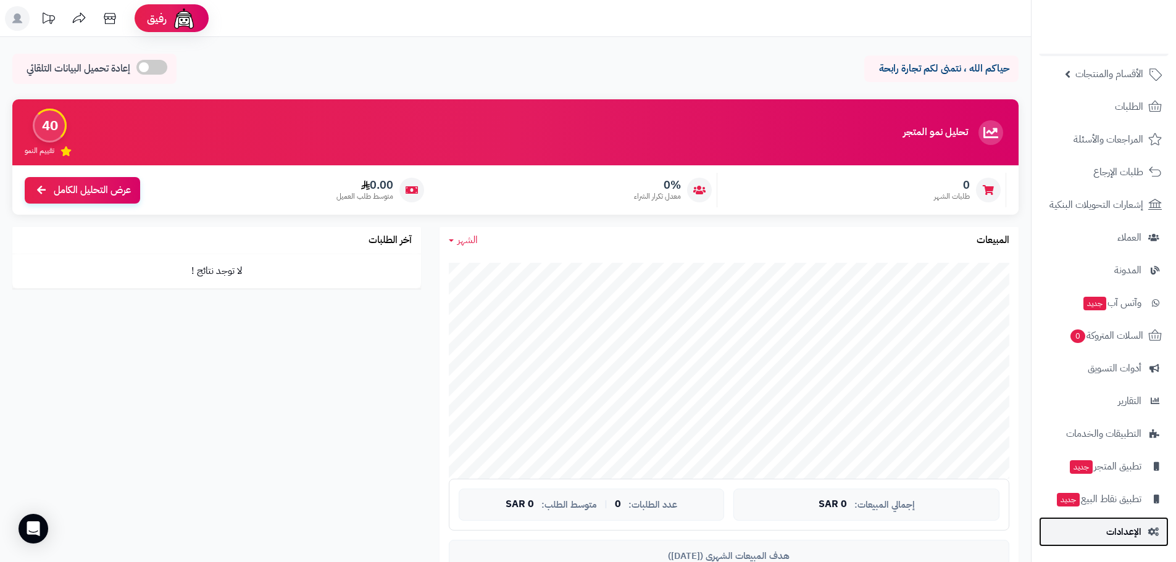
click at [1132, 531] on span "الإعدادات" at bounding box center [1123, 531] width 35 height 17
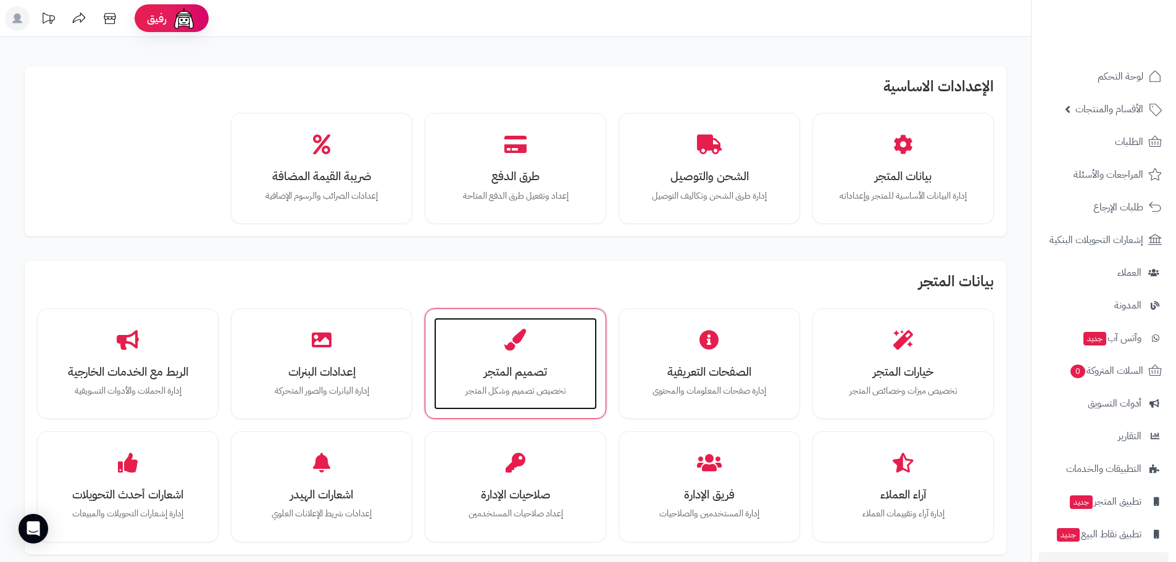
click at [559, 362] on div "تصميم المتجر تخصيص تصميم وشكل المتجر" at bounding box center [515, 364] width 163 height 93
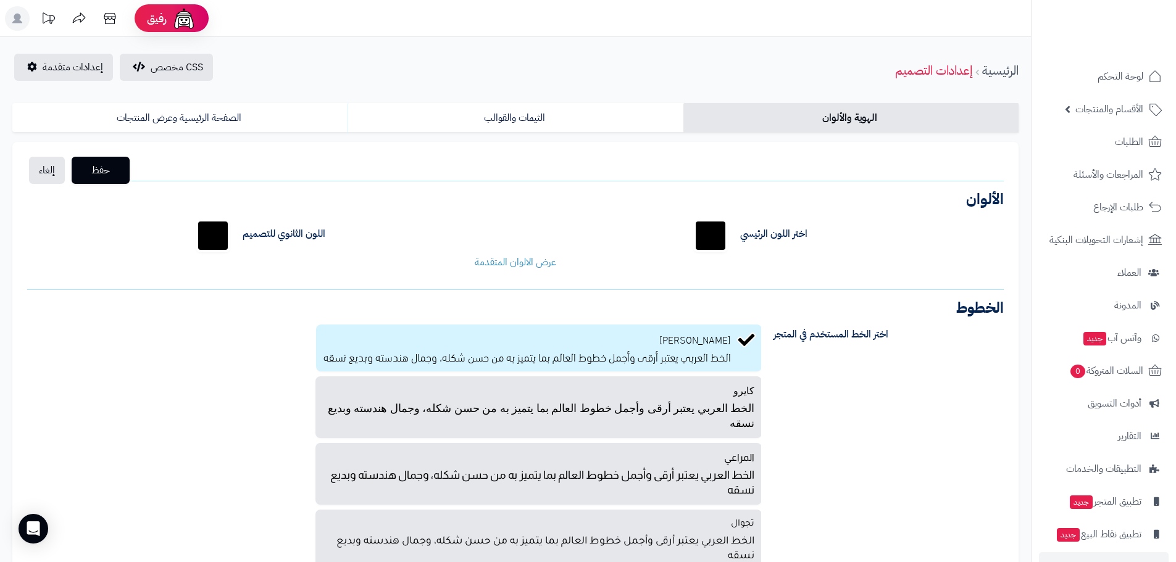
click at [717, 230] on input "*******" at bounding box center [711, 236] width 40 height 40
type input "*******"
click at [218, 231] on input "*******" at bounding box center [213, 236] width 40 height 40
type input "*******"
click at [870, 285] on div "حفظ إلغاء الشعار الصيغ المدعومة: JPG, PNG الحجم: 5 ميجا بحد أقصى الأبعاد: 160 ب…" at bounding box center [515, 371] width 1006 height 459
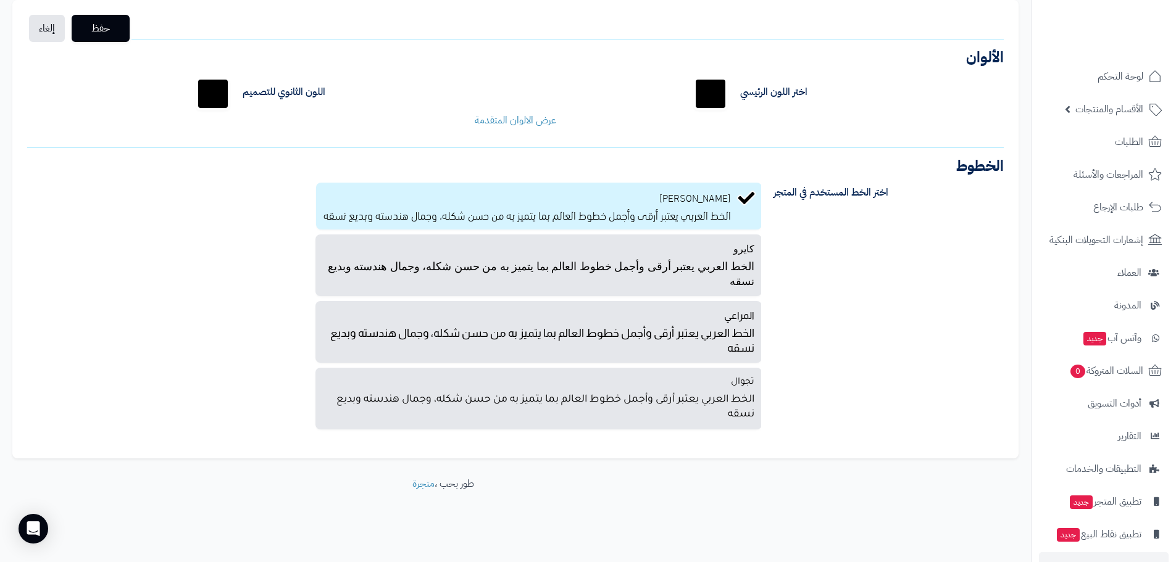
scroll to position [143, 0]
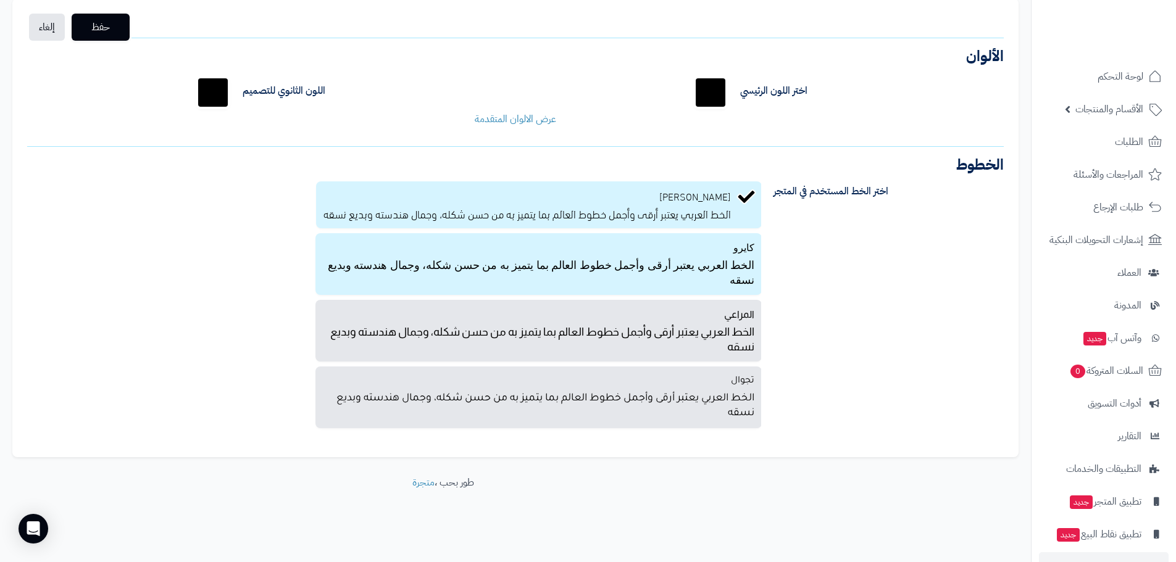
click at [664, 275] on p "الخط العربي يعتبر أرقى وأجمل خطوط العالم بما يتميز به من حسن شكله، وجمال هندسته…" at bounding box center [539, 272] width 432 height 32
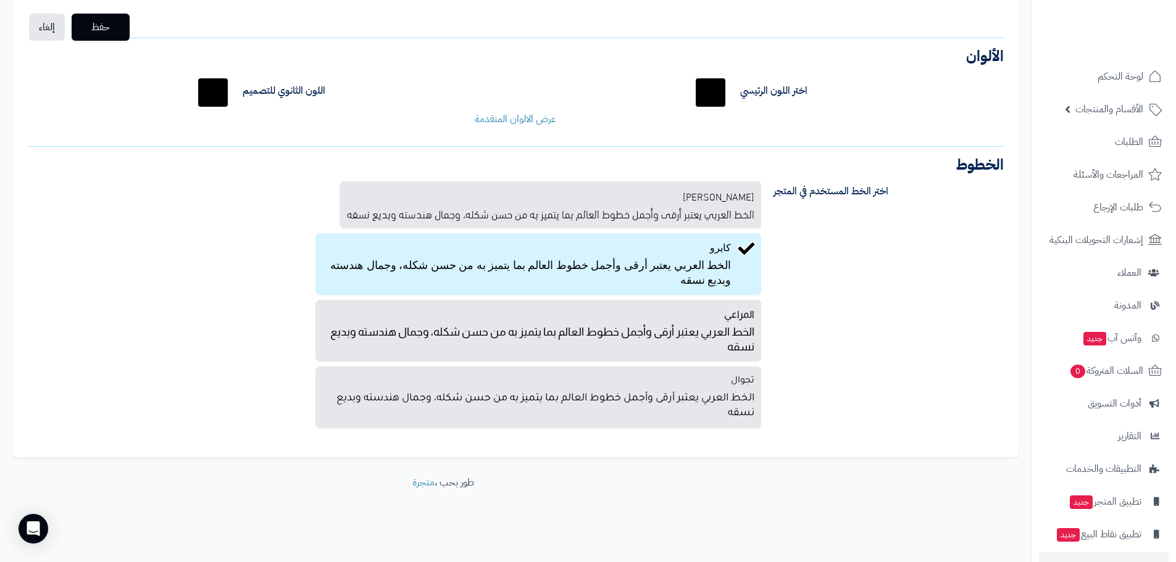
scroll to position [128, 0]
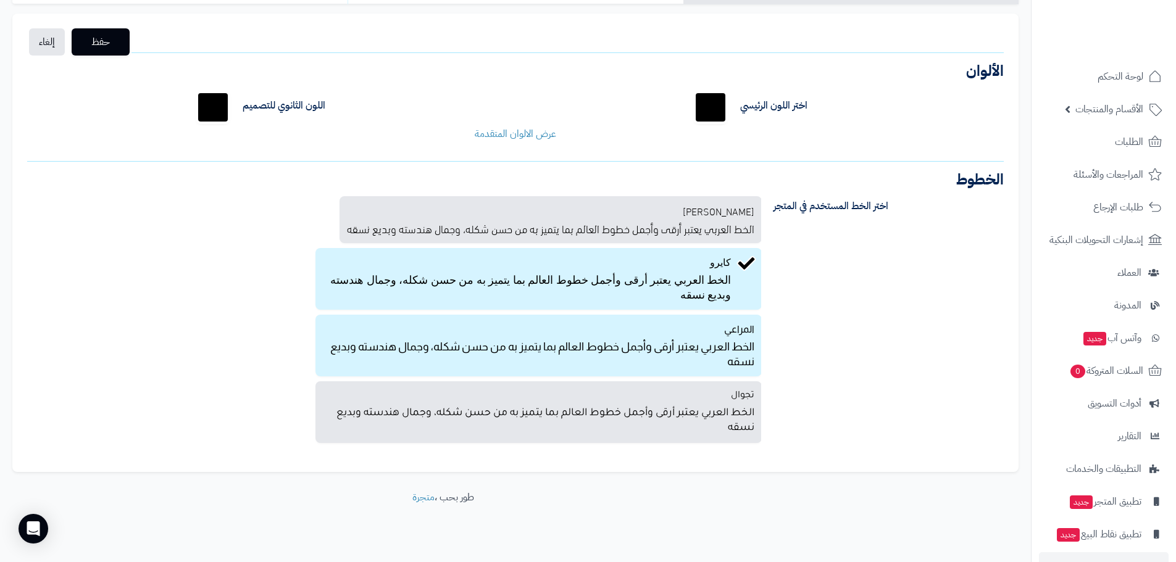
click at [648, 341] on p "الخط العربي يعتبر أرقى وأجمل خطوط العالم بما يتميز به من حسن شكله، وجمال هندسته…" at bounding box center [539, 353] width 432 height 32
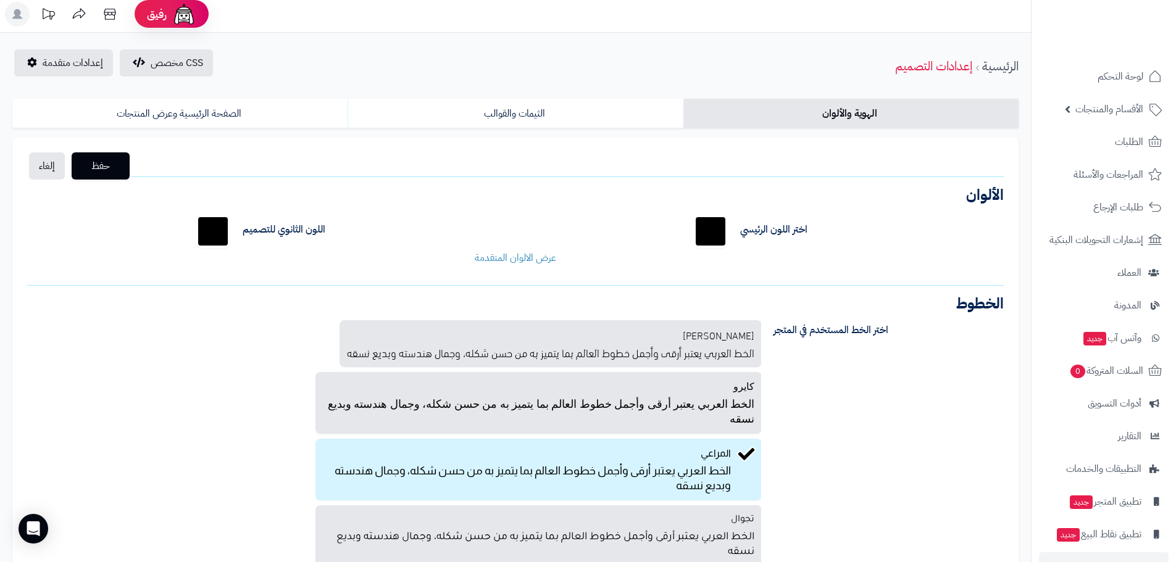
scroll to position [0, 0]
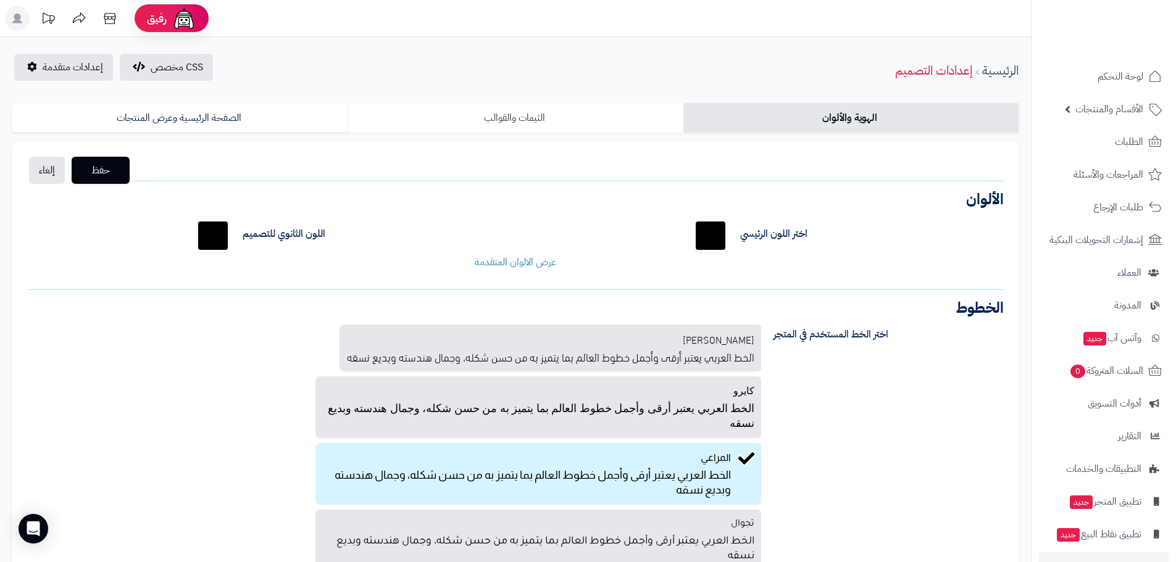
click at [564, 120] on link "الثيمات والقوالب" at bounding box center [515, 118] width 335 height 30
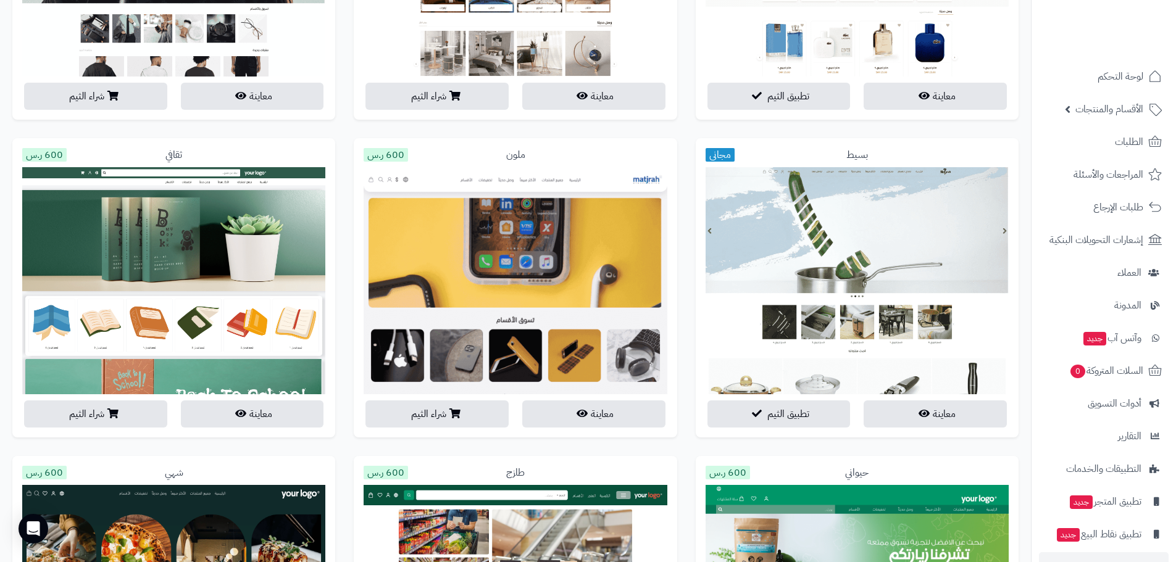
scroll to position [988, 0]
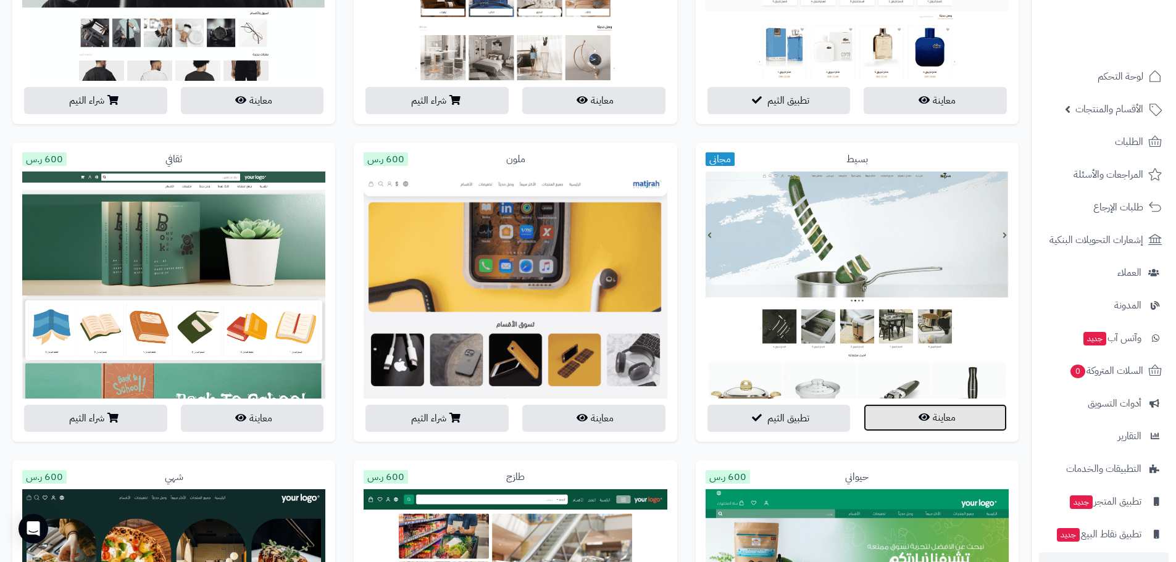
click at [963, 421] on button "معاينة" at bounding box center [935, 417] width 143 height 27
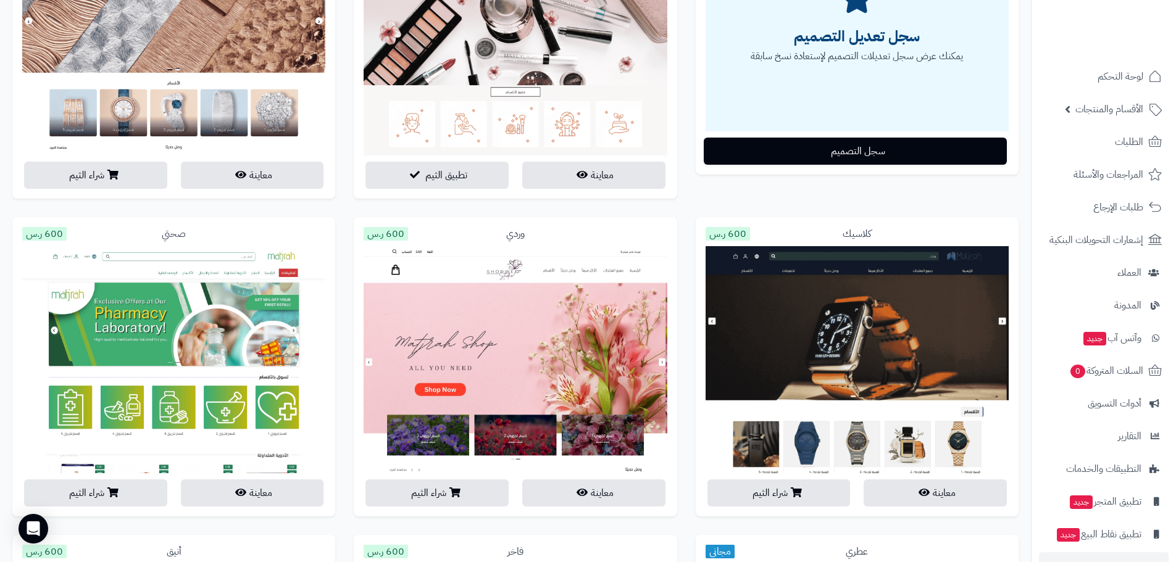
scroll to position [0, 0]
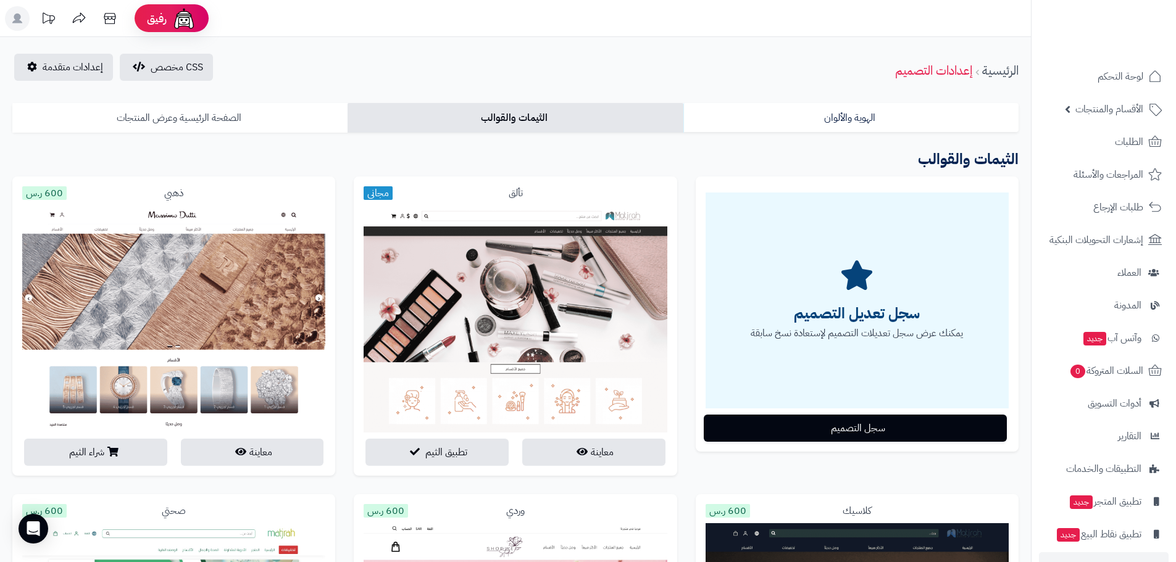
click at [246, 115] on link "الصفحة الرئيسية وعرض المنتجات" at bounding box center [179, 118] width 335 height 30
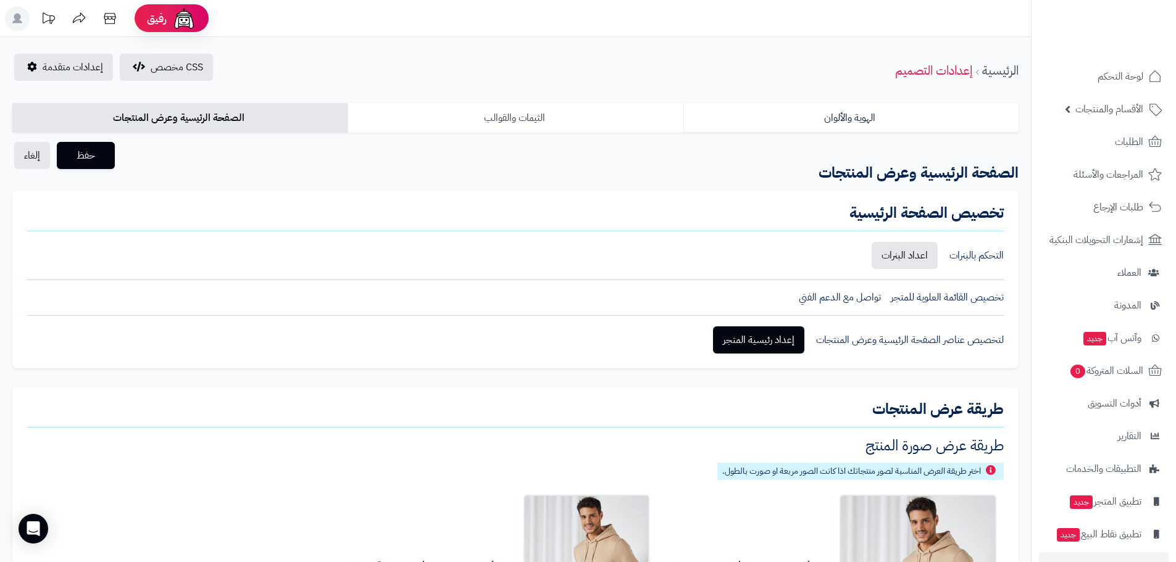
click at [505, 115] on link "الثيمات والقوالب" at bounding box center [515, 118] width 335 height 30
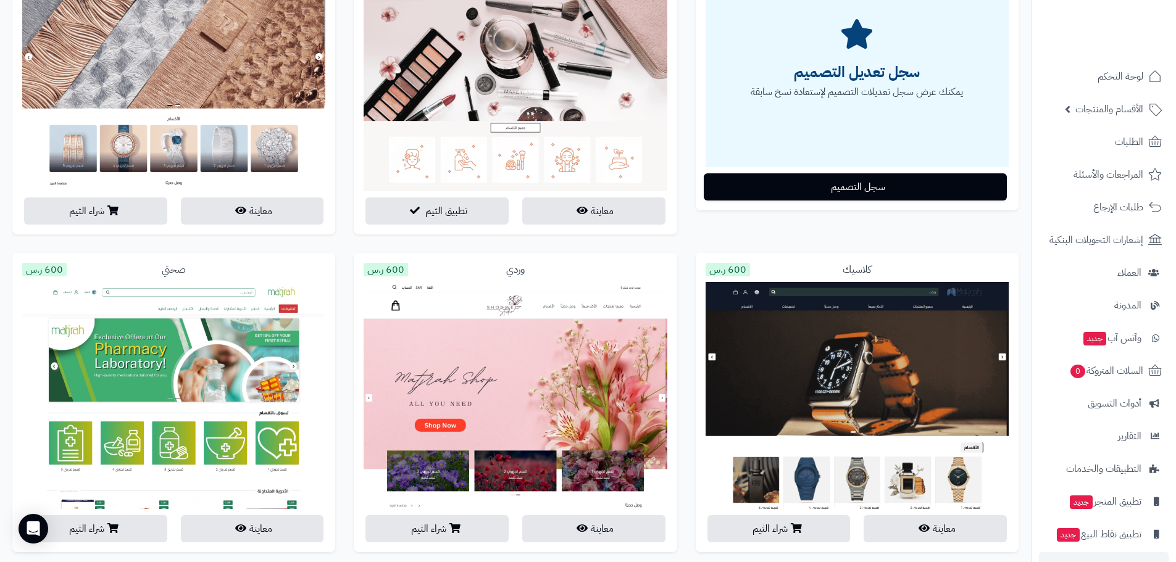
scroll to position [247, 0]
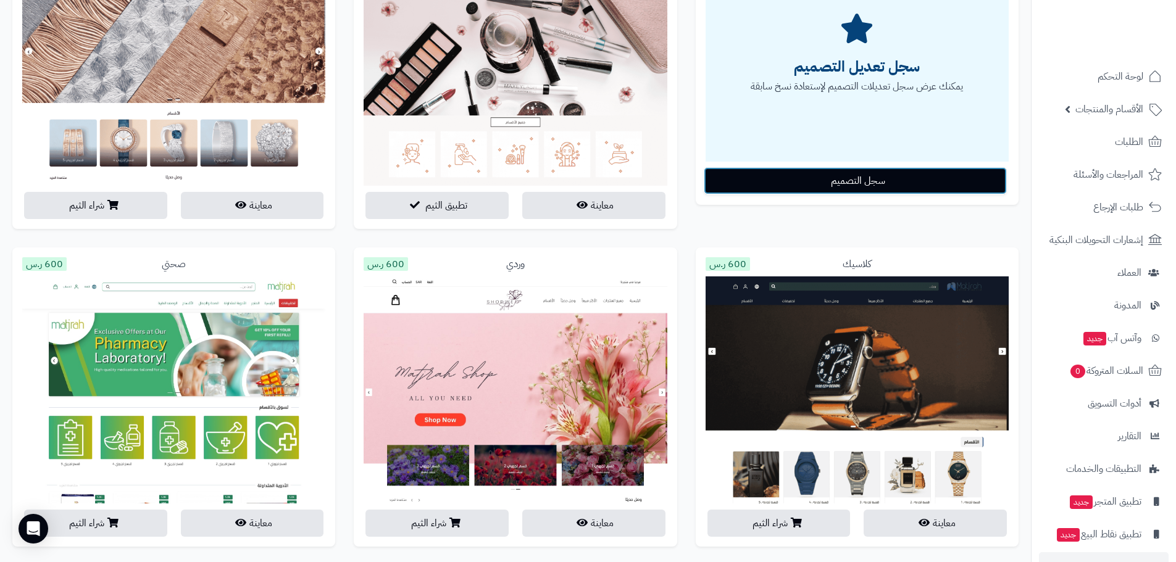
click at [838, 175] on button "سجل التصميم" at bounding box center [855, 180] width 303 height 27
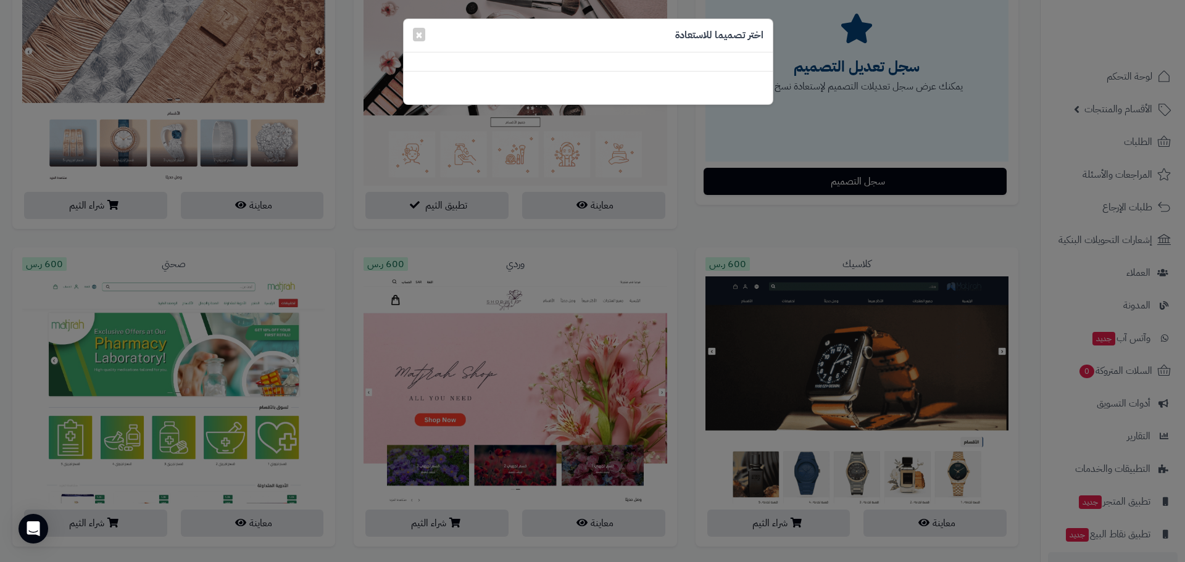
click at [703, 62] on div at bounding box center [588, 61] width 369 height 19
click at [419, 31] on span "×" at bounding box center [418, 34] width 7 height 19
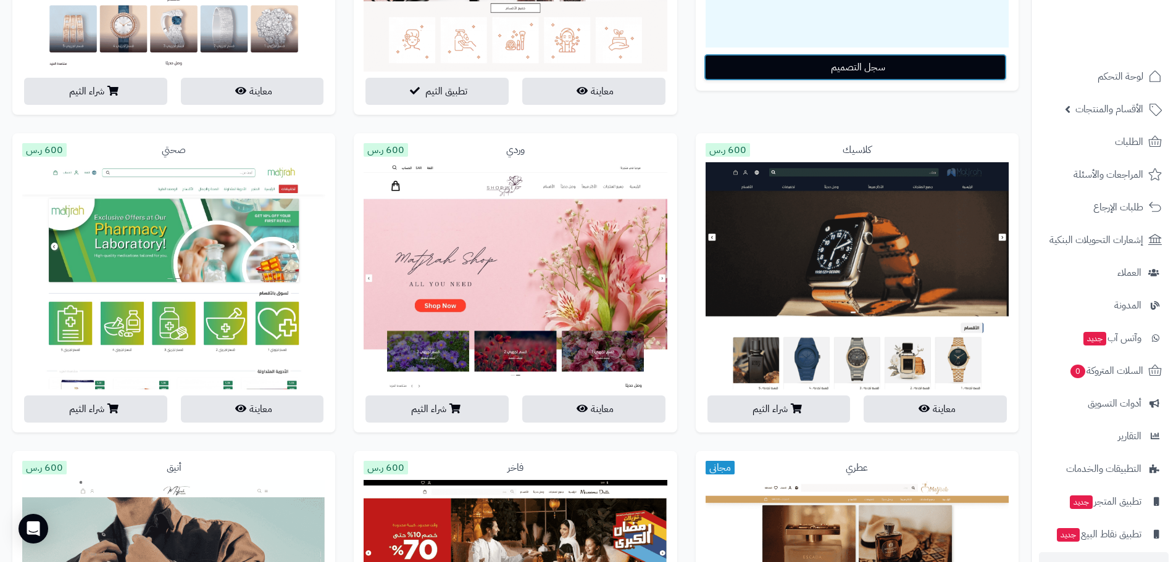
scroll to position [370, 0]
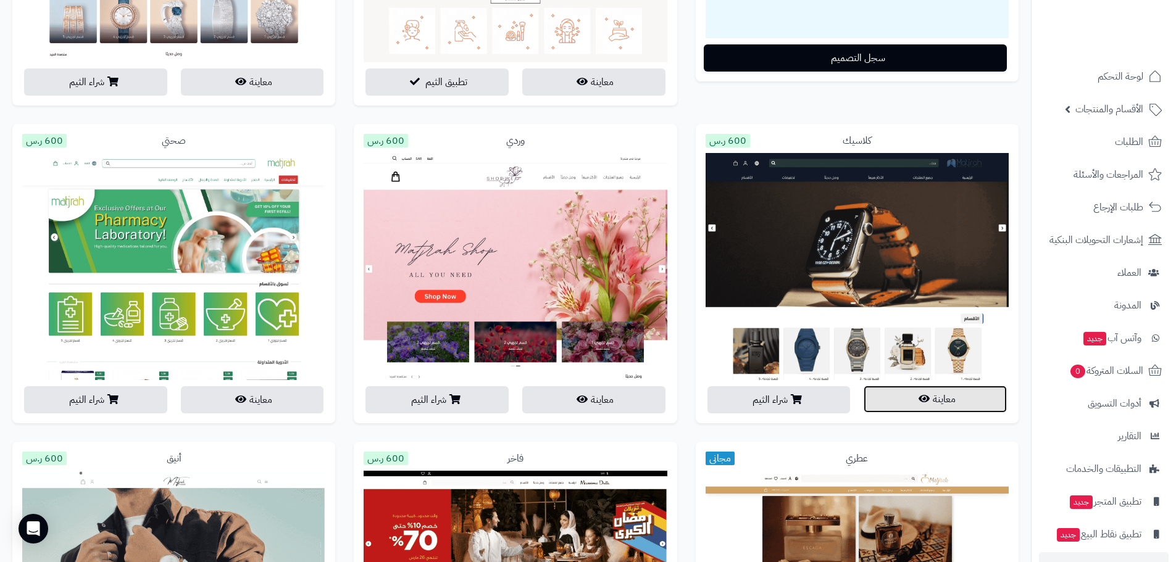
click at [923, 398] on icon "button" at bounding box center [924, 399] width 11 height 10
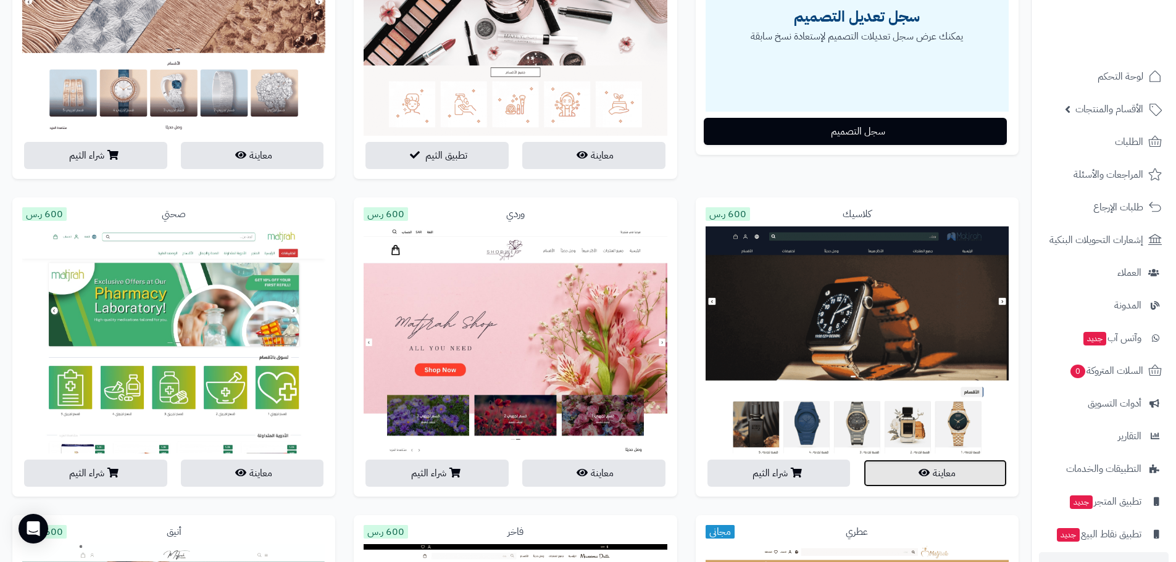
scroll to position [556, 0]
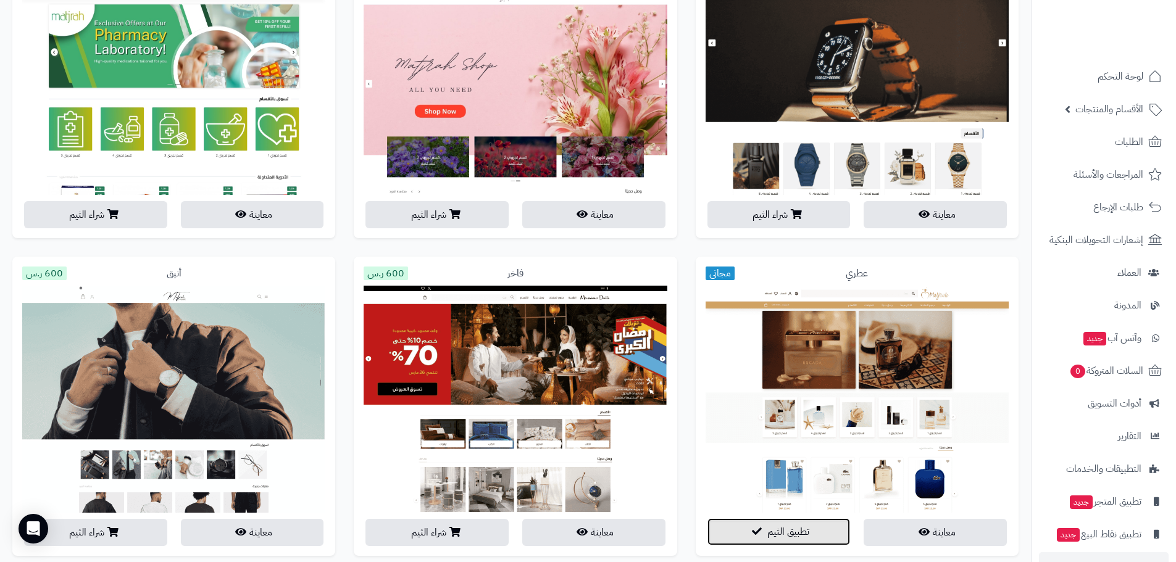
click at [783, 530] on span "تطبيق الثيم" at bounding box center [788, 532] width 42 height 15
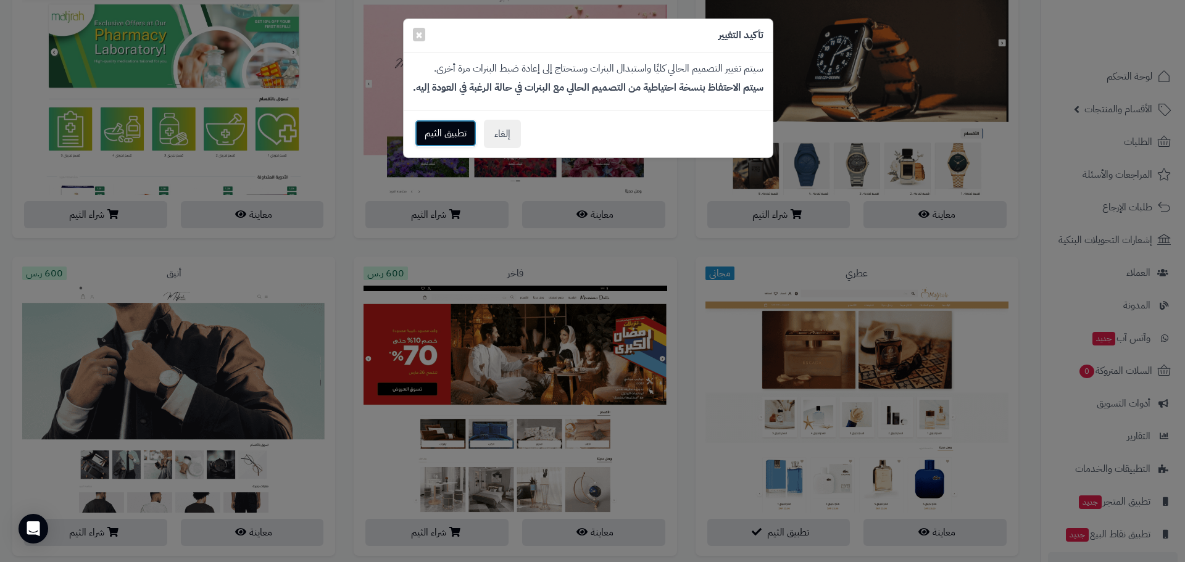
click at [448, 128] on button "تطبيق الثيم" at bounding box center [446, 133] width 62 height 27
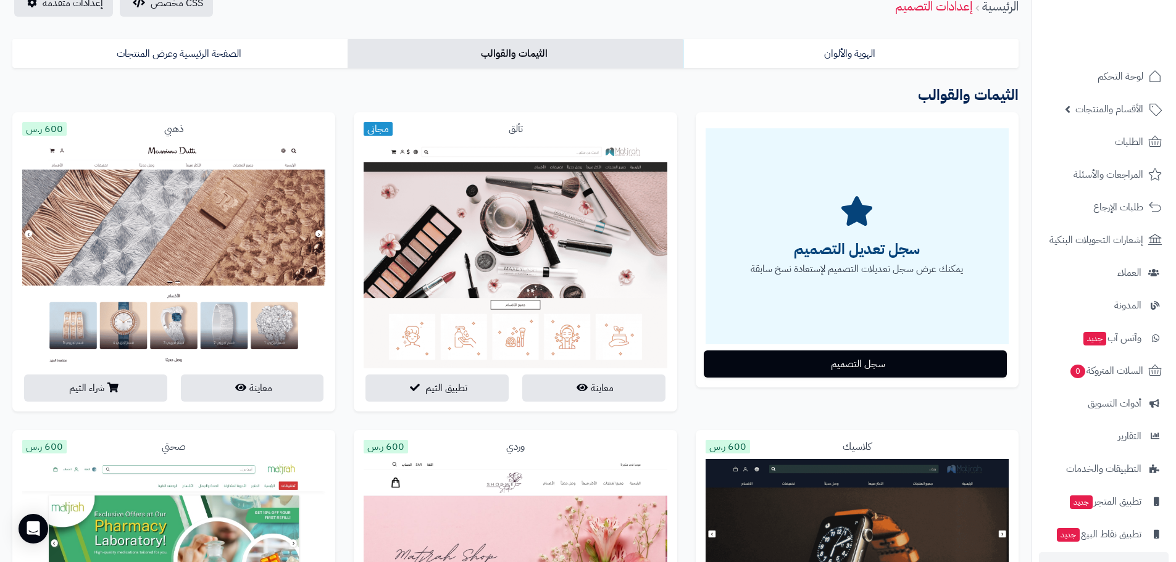
scroll to position [62, 0]
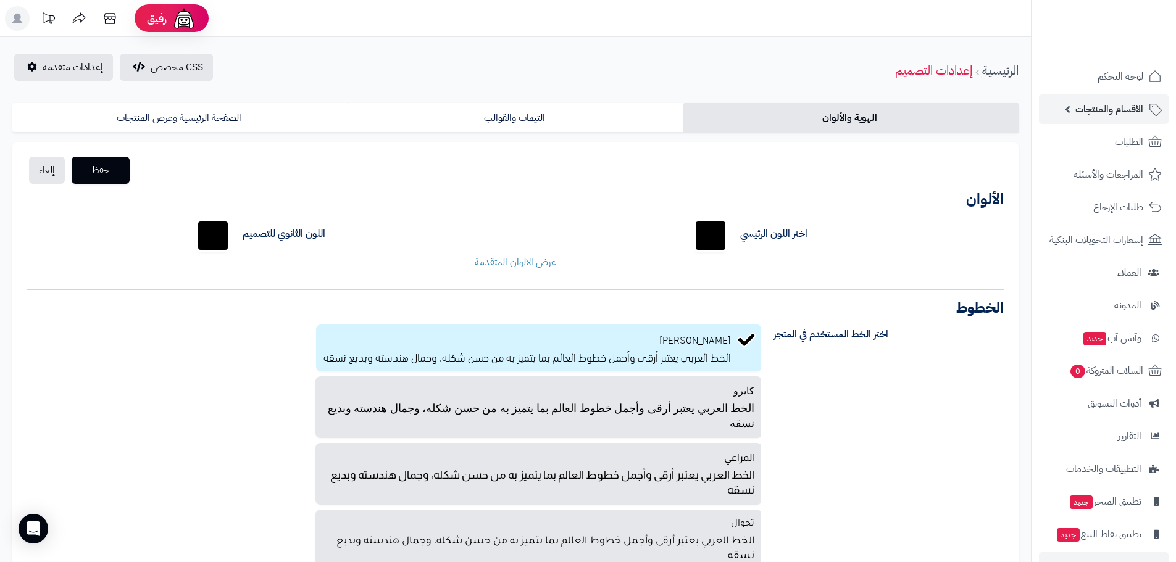
click at [1122, 107] on span "الأقسام والمنتجات" at bounding box center [1109, 109] width 68 height 17
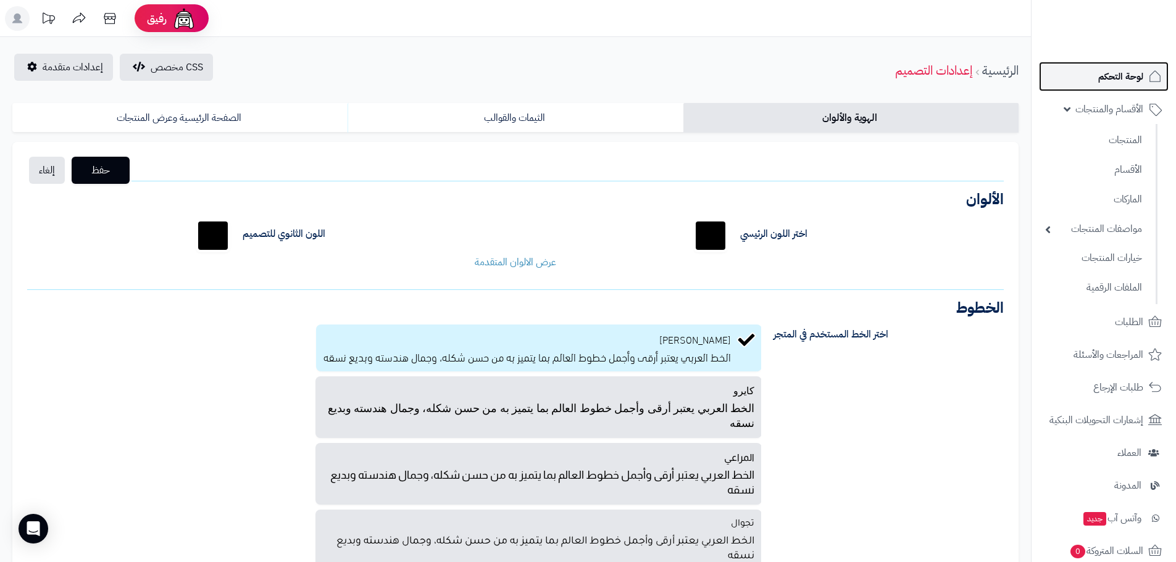
click at [1132, 81] on span "لوحة التحكم" at bounding box center [1120, 76] width 45 height 17
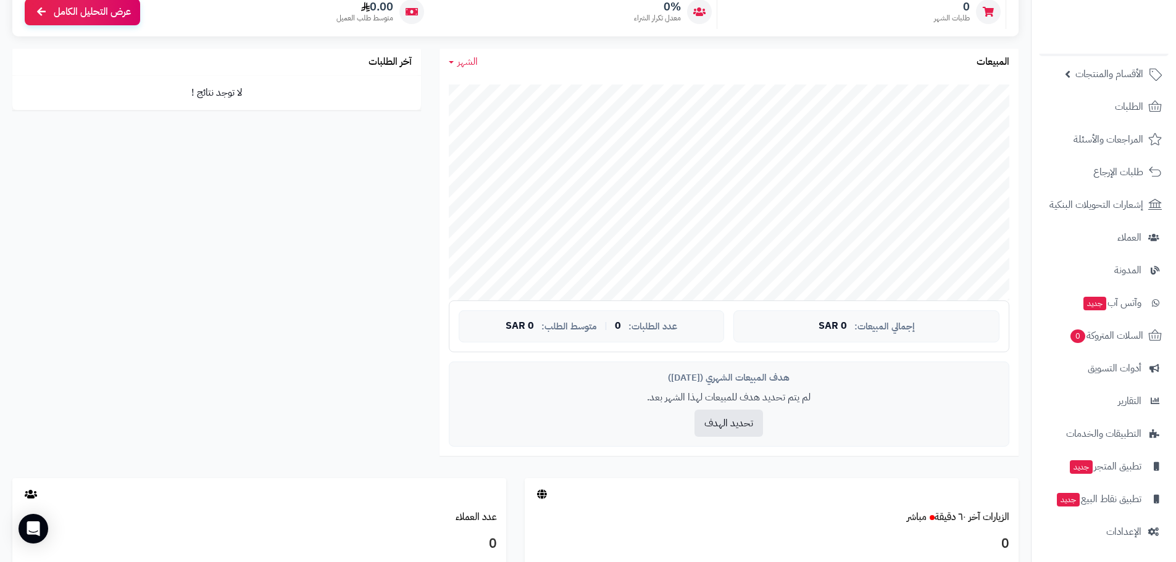
scroll to position [370, 0]
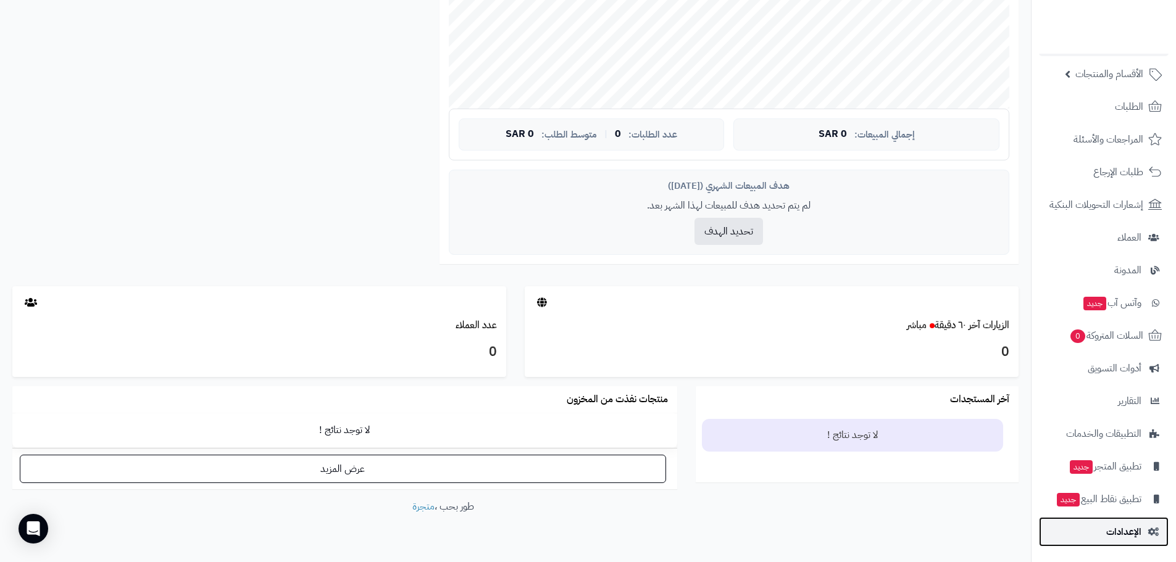
click at [1132, 527] on span "الإعدادات" at bounding box center [1123, 531] width 35 height 17
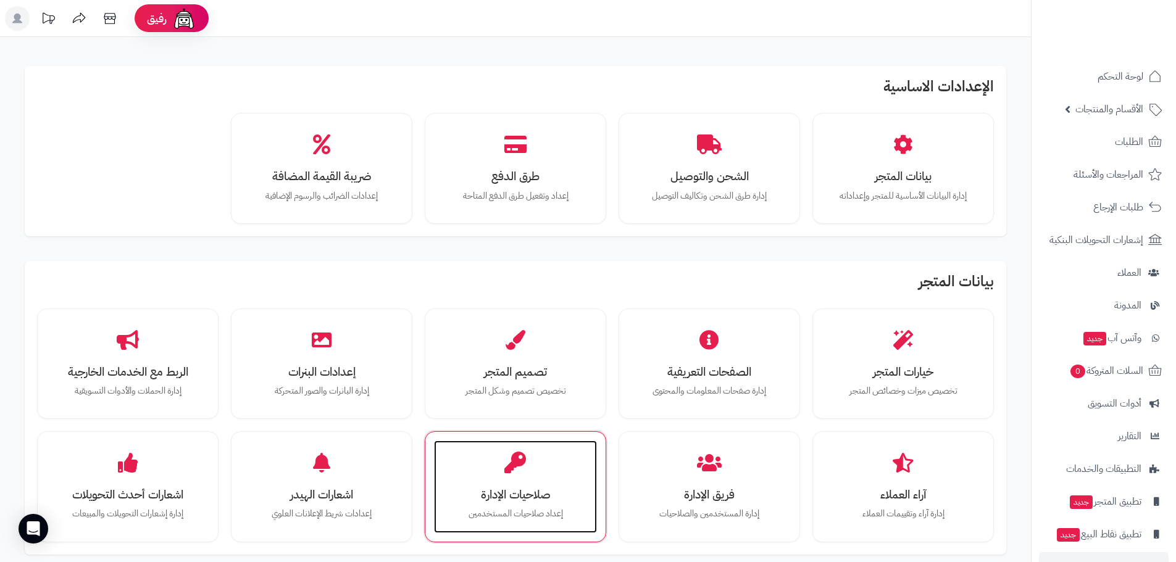
click at [581, 473] on div "صلاحيات الإدارة إعداد صلاحيات المستخدمين" at bounding box center [515, 487] width 163 height 93
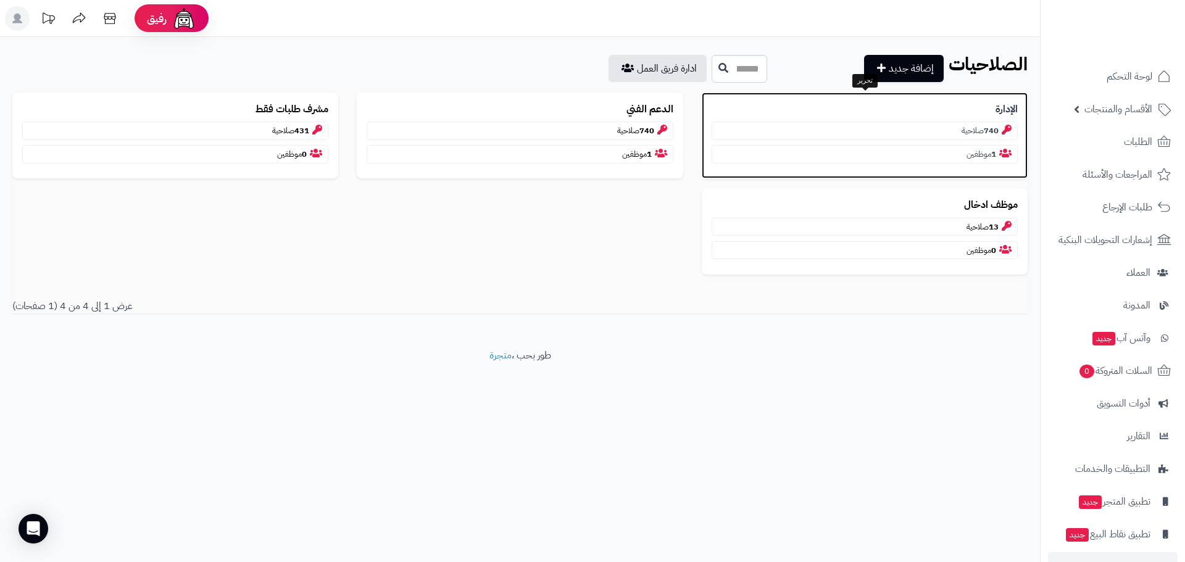
click at [883, 107] on p "الإدارة" at bounding box center [865, 109] width 306 height 14
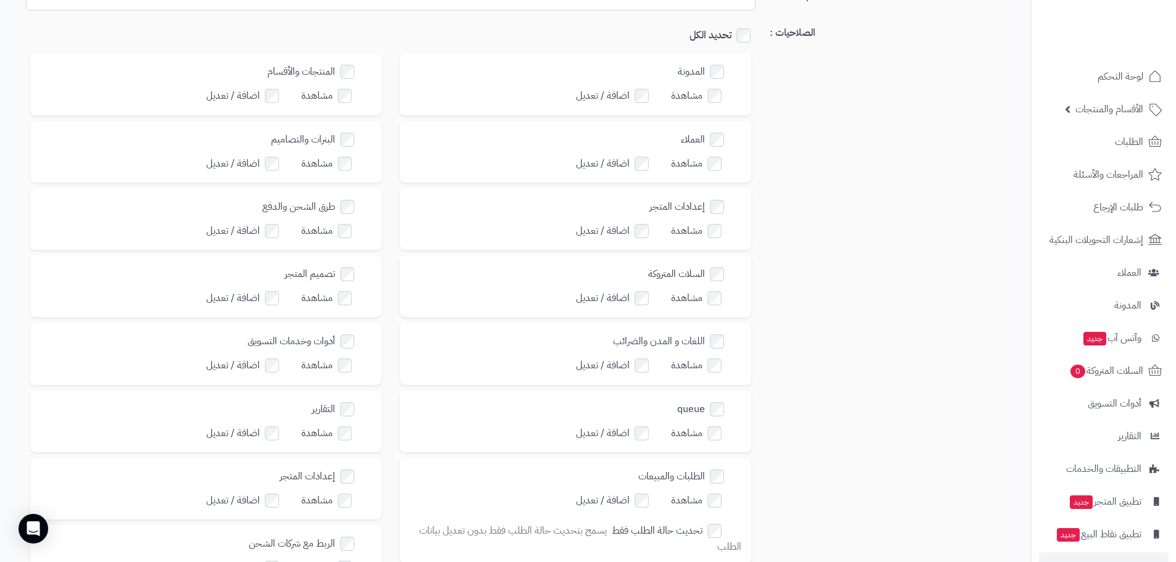
scroll to position [123, 0]
click at [352, 218] on label "مشاهدة" at bounding box center [335, 227] width 68 height 18
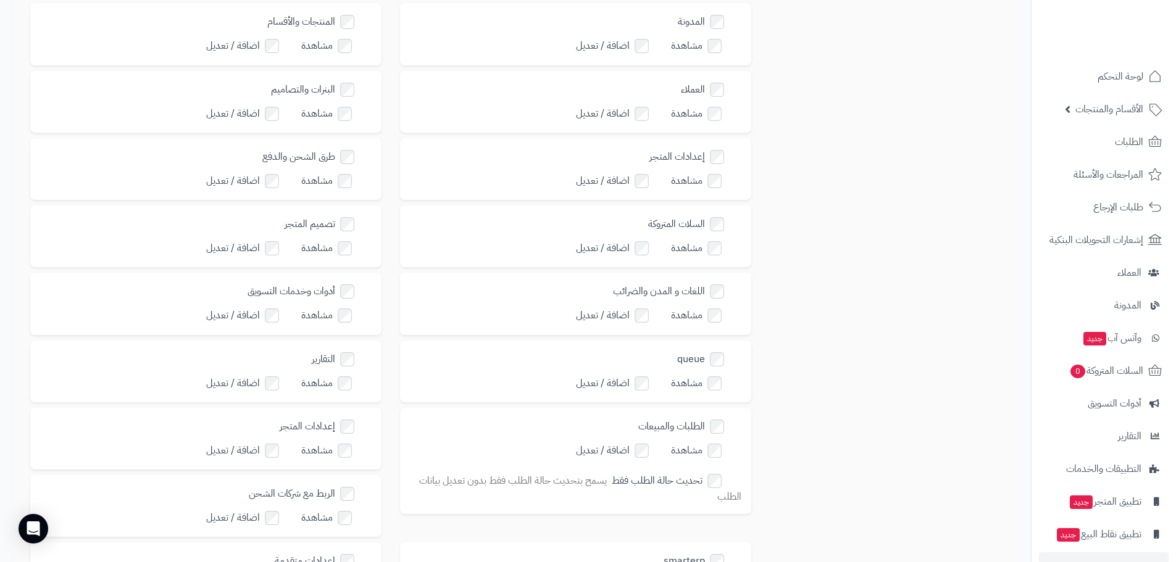
scroll to position [247, 0]
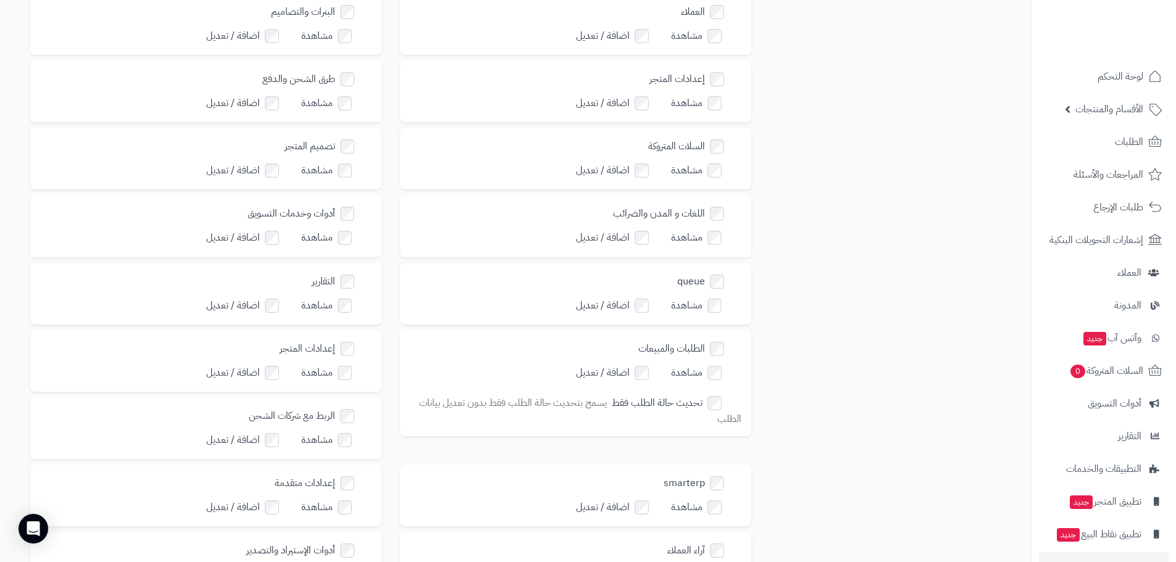
click at [340, 297] on label "مشاهدة" at bounding box center [335, 306] width 68 height 18
click at [264, 297] on label "اضافة / تعديل" at bounding box center [251, 306] width 90 height 18
drag, startPoint x: 255, startPoint y: 341, endPoint x: 265, endPoint y: 340, distance: 10.0
click at [257, 364] on label "اضافة / تعديل" at bounding box center [251, 373] width 90 height 18
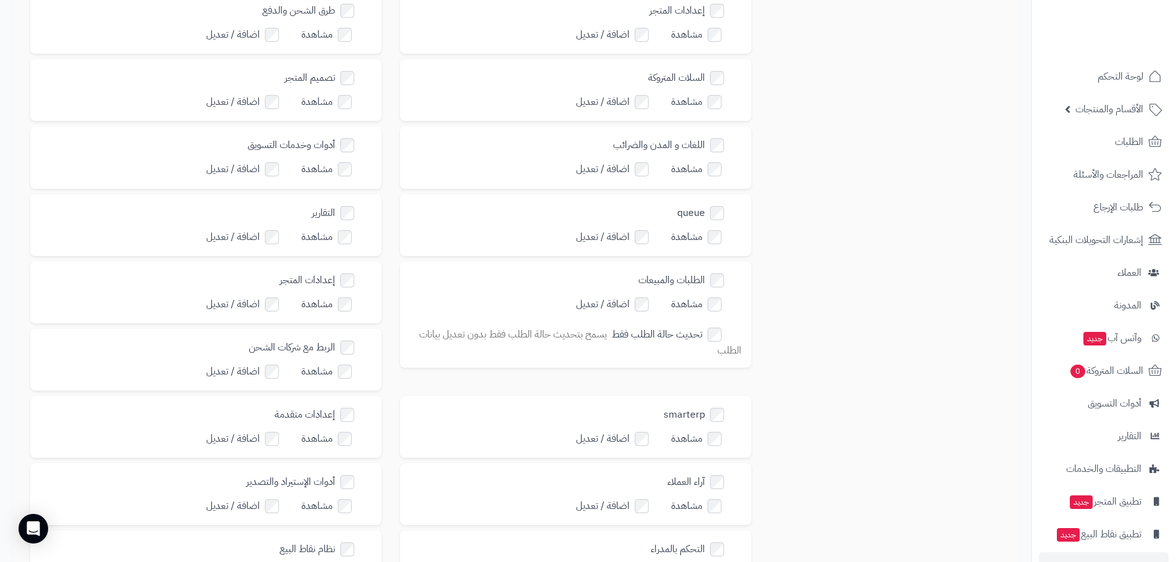
scroll to position [494, 0]
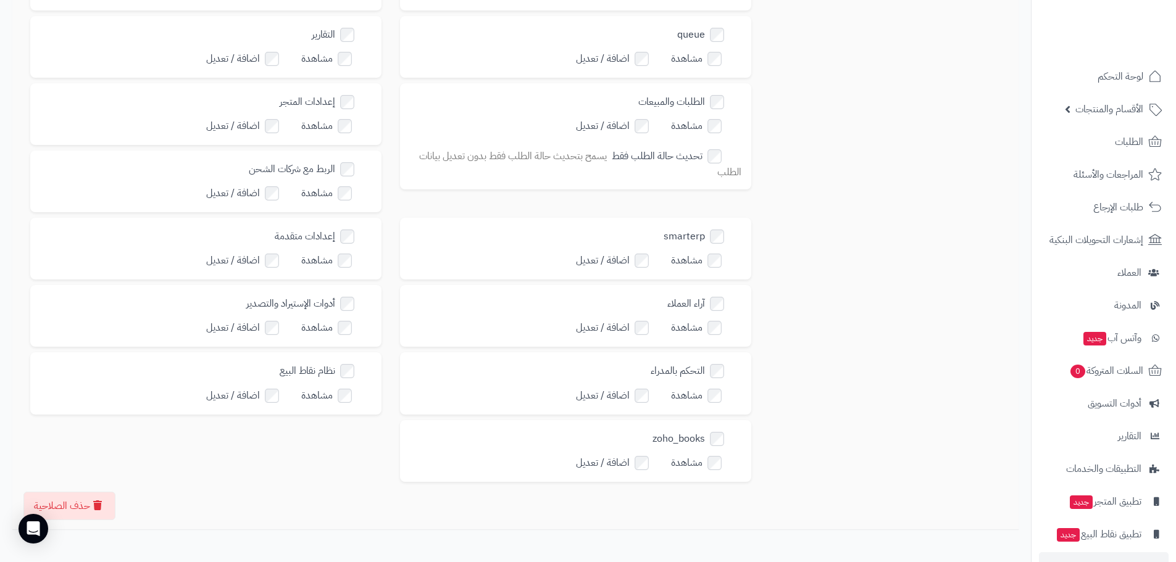
click at [649, 117] on label "اضافة / تعديل" at bounding box center [621, 126] width 90 height 18
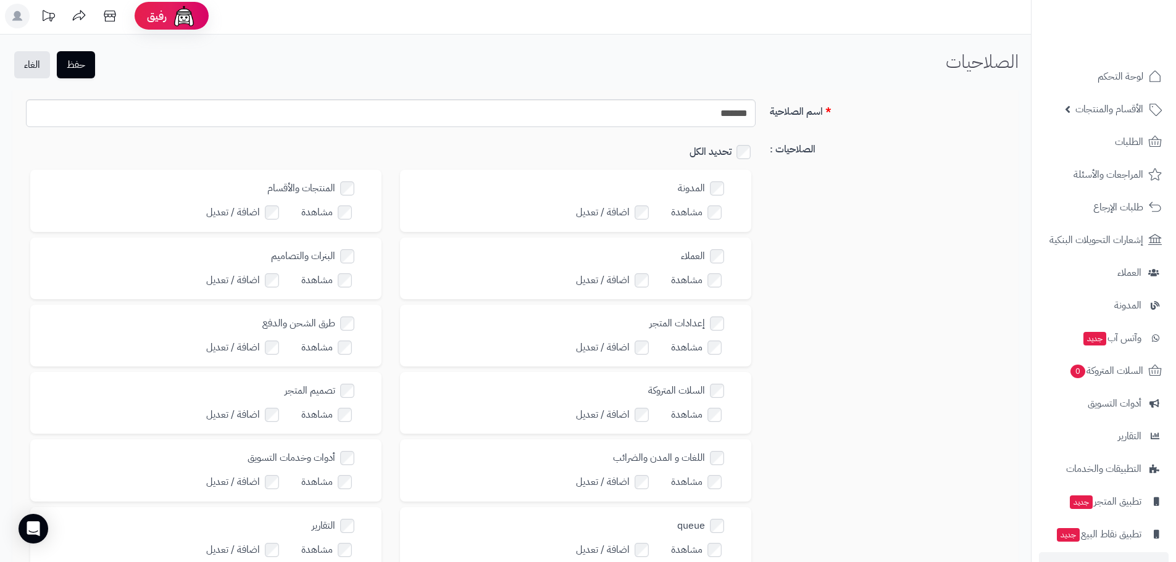
scroll to position [0, 0]
click at [85, 65] on button "حفظ" at bounding box center [76, 66] width 38 height 27
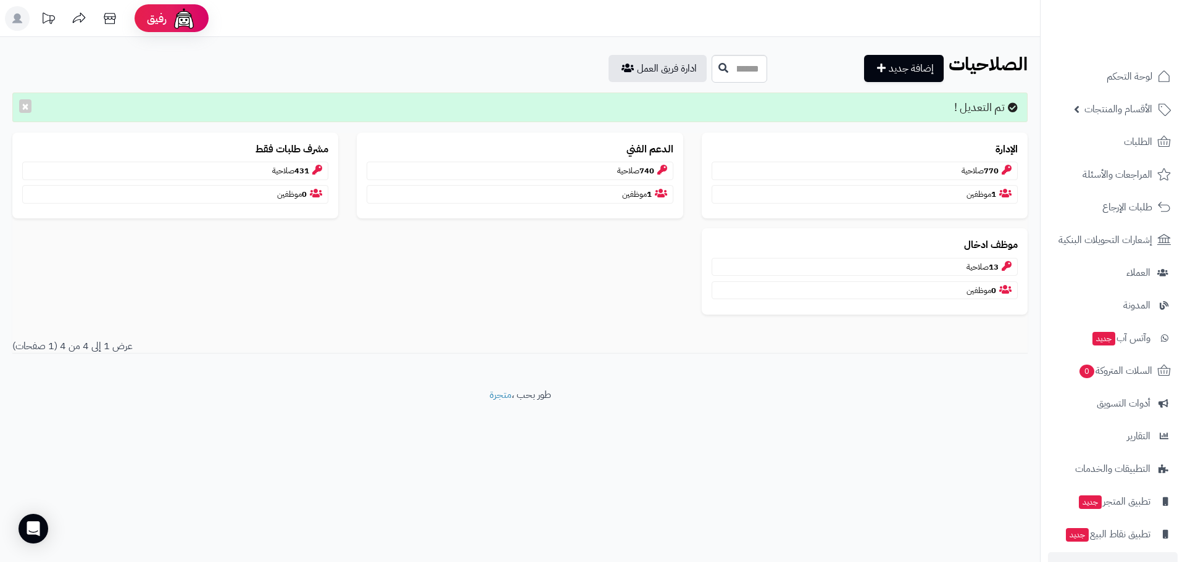
click at [29, 15] on rect at bounding box center [17, 18] width 25 height 25
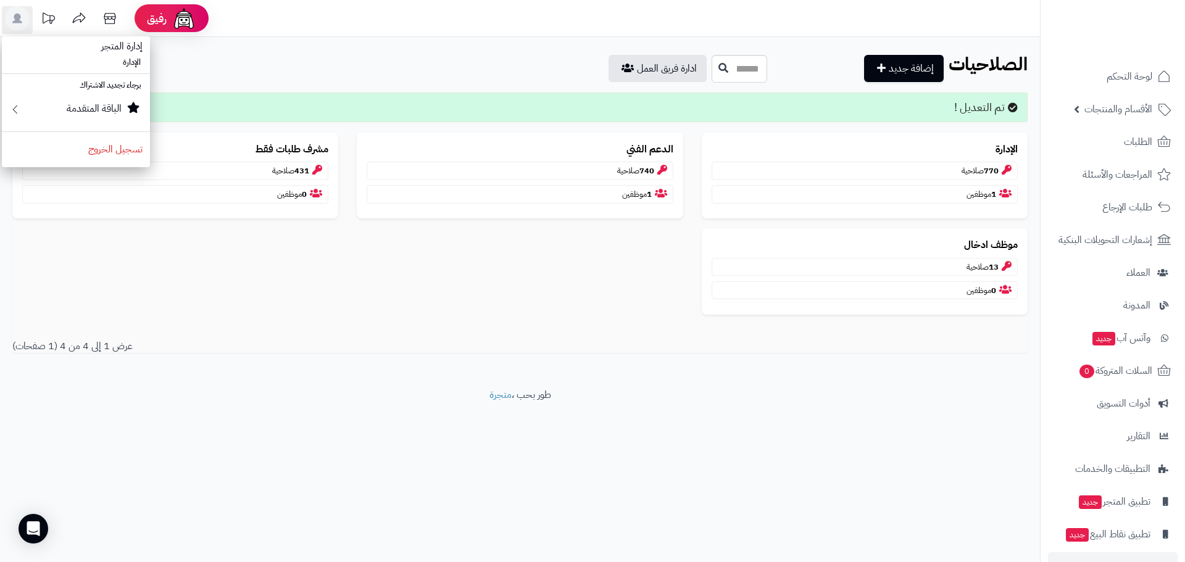
click at [130, 62] on li "الإدارة" at bounding box center [76, 63] width 148 height 18
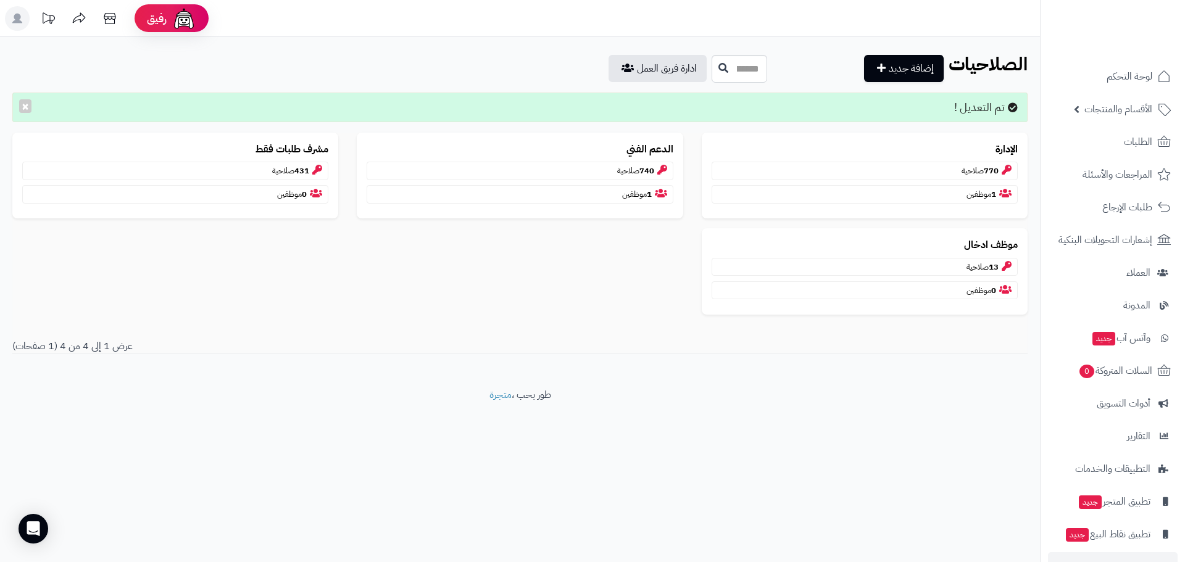
click at [25, 12] on rect at bounding box center [17, 18] width 25 height 25
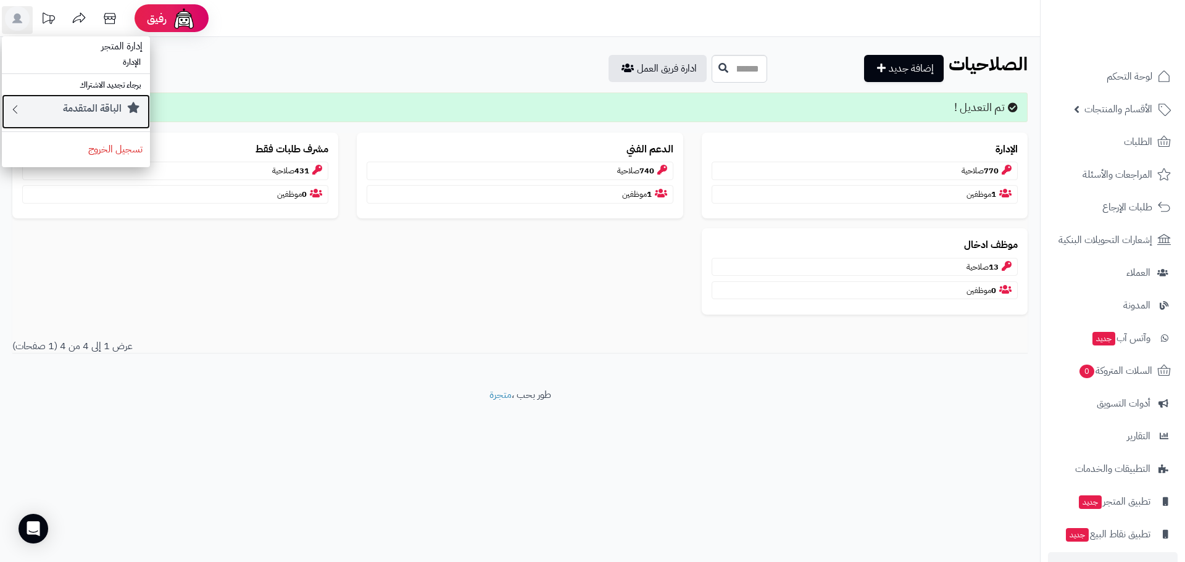
click at [114, 104] on small "الباقة المتقدمة" at bounding box center [92, 108] width 59 height 15
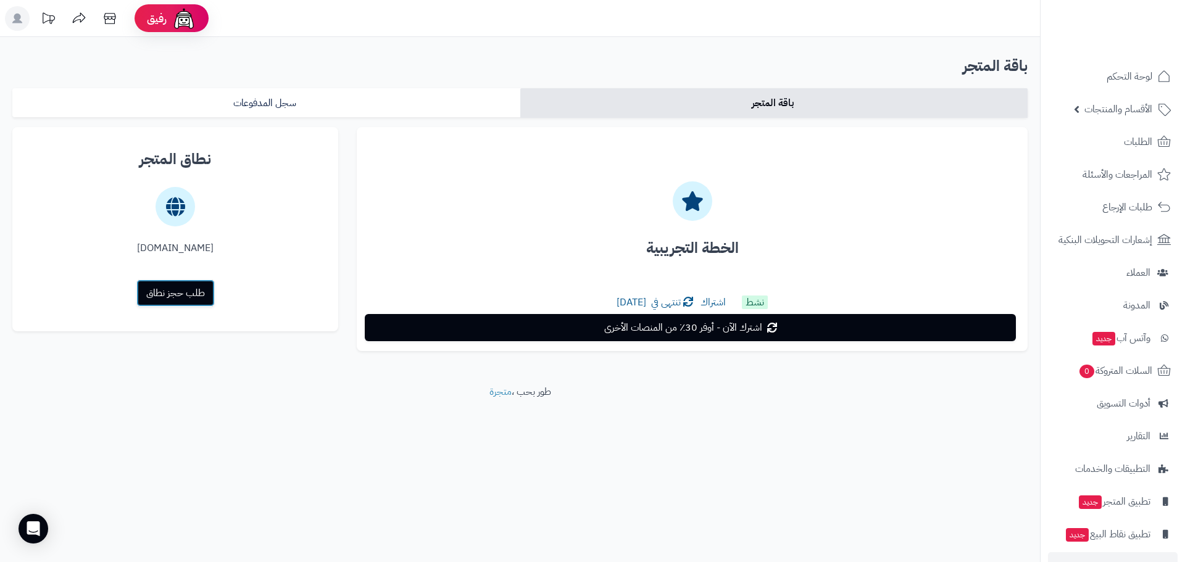
click at [199, 291] on link "طلب حجز نطاق" at bounding box center [175, 293] width 78 height 27
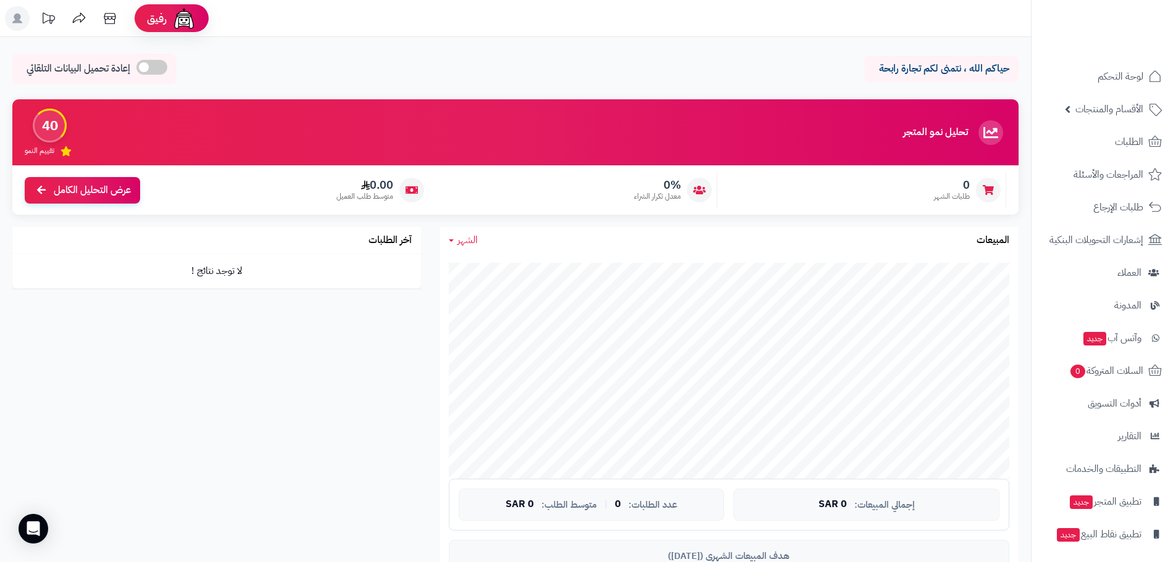
click at [17, 25] on rect at bounding box center [17, 18] width 25 height 25
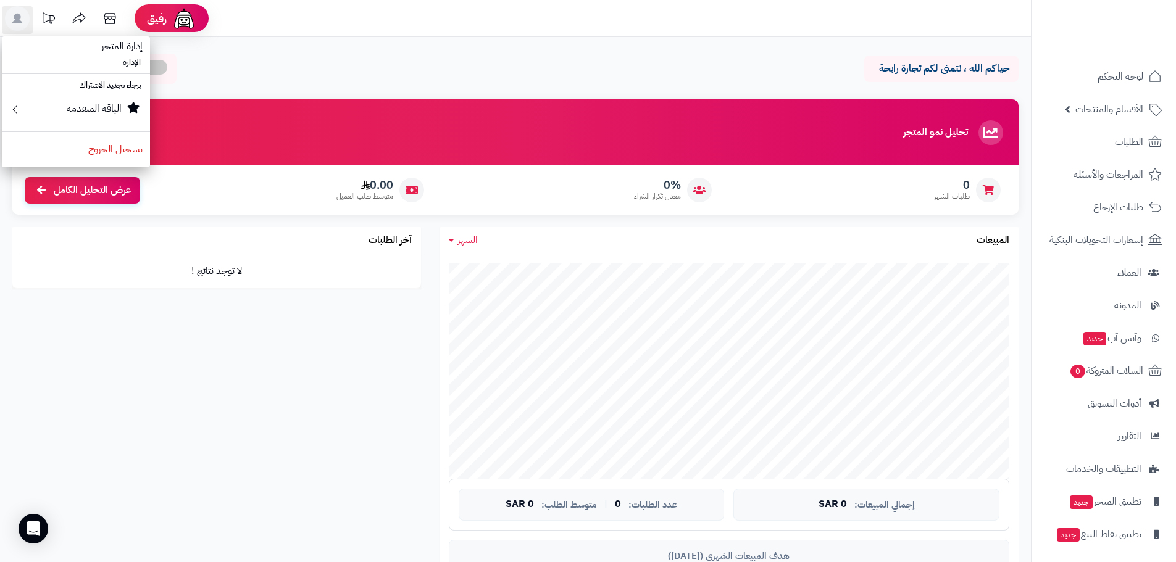
click at [623, 73] on div "حياكم الله ، نتمنى لكم تجارة رابحة إعادة تحميل البيانات التلقائي" at bounding box center [515, 72] width 1006 height 36
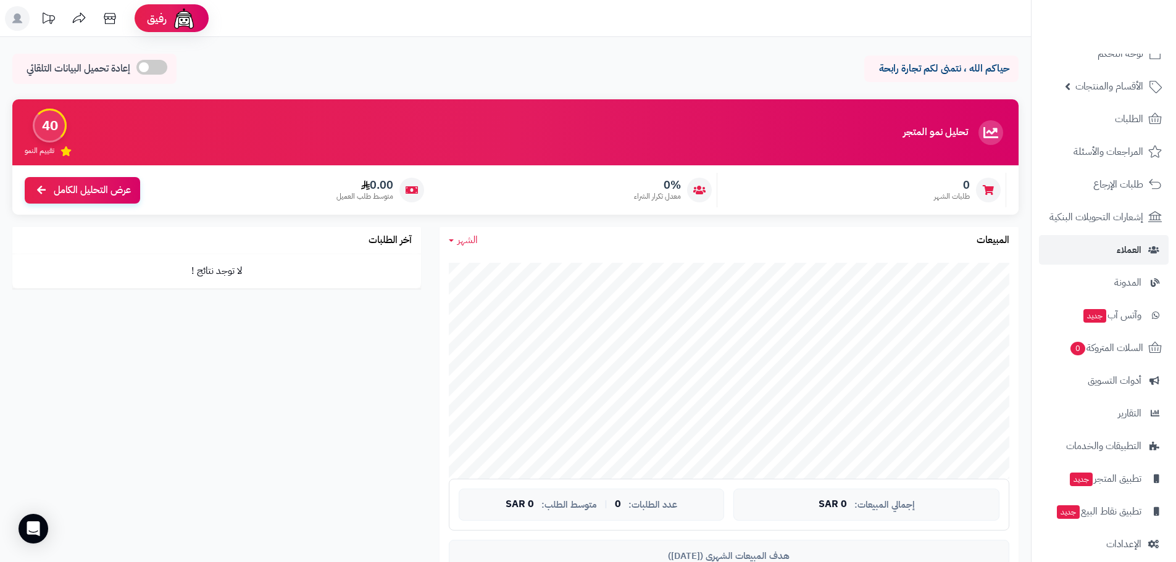
scroll to position [35, 0]
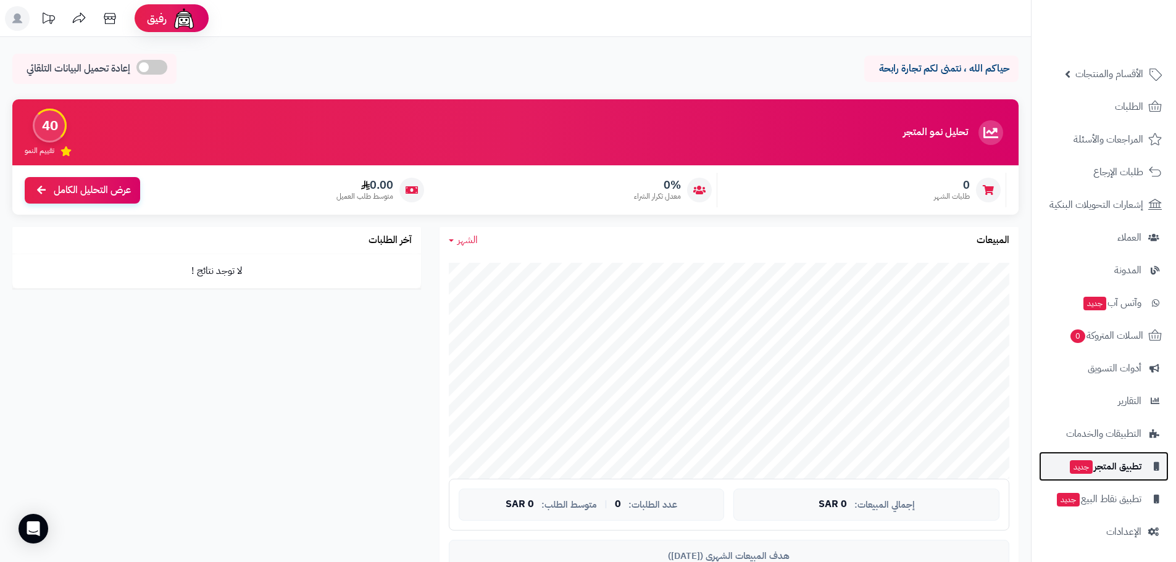
click at [1110, 471] on span "تطبيق المتجر جديد" at bounding box center [1105, 466] width 73 height 17
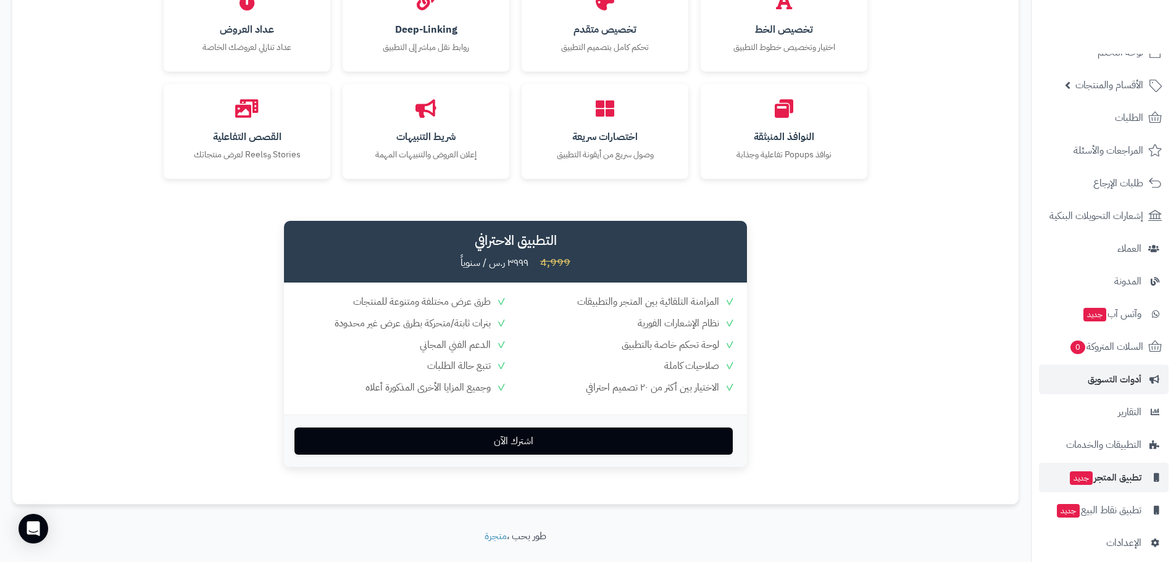
scroll to position [35, 0]
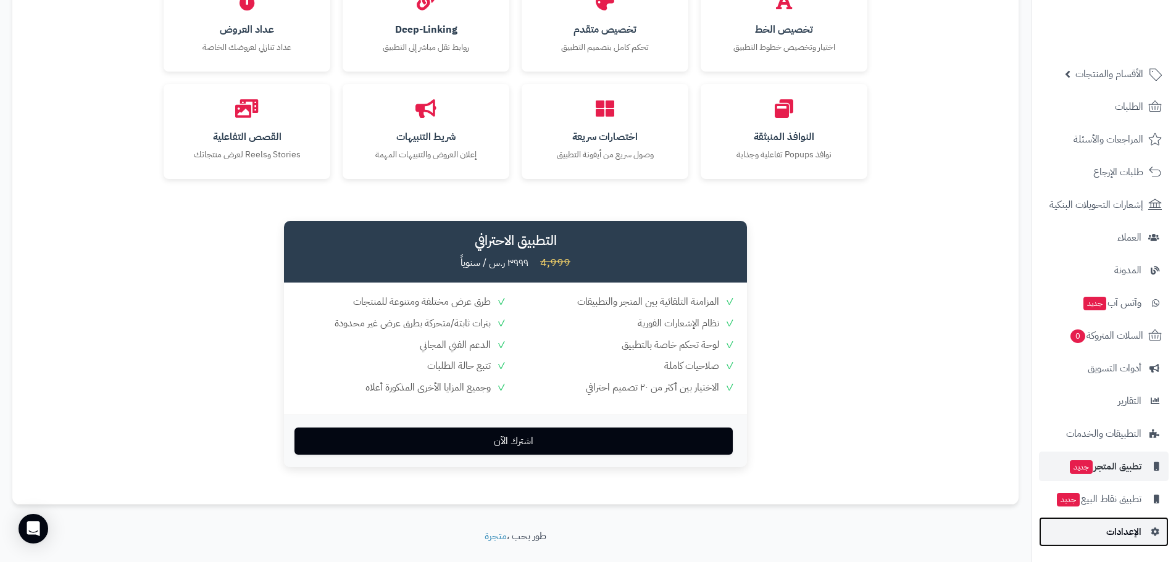
drag, startPoint x: 1125, startPoint y: 527, endPoint x: 1117, endPoint y: 528, distance: 8.1
click at [1125, 527] on span "الإعدادات" at bounding box center [1123, 531] width 35 height 17
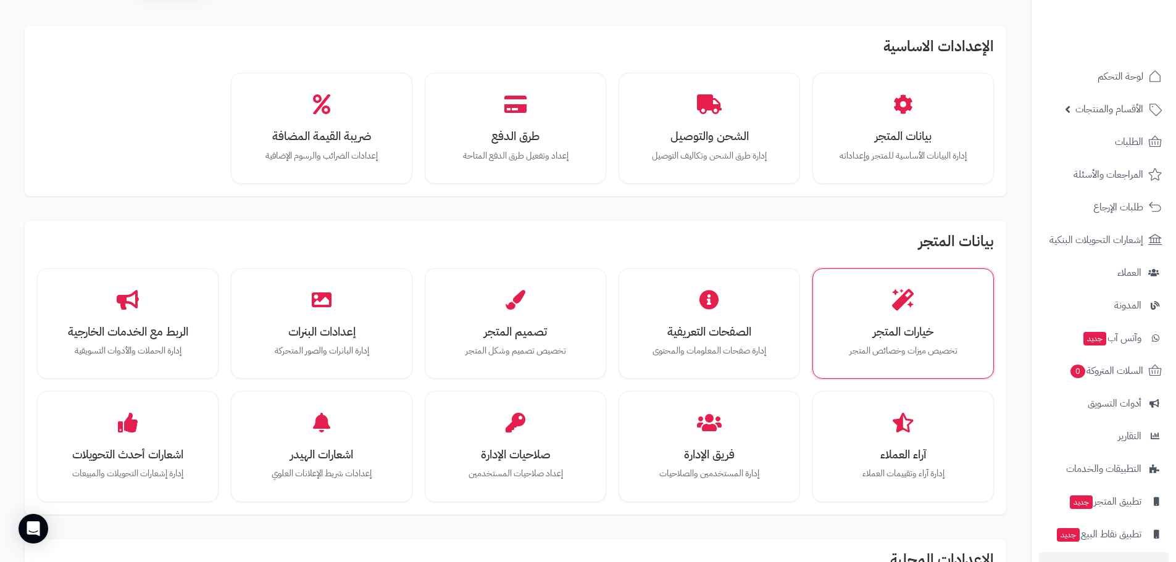
scroll to position [62, 0]
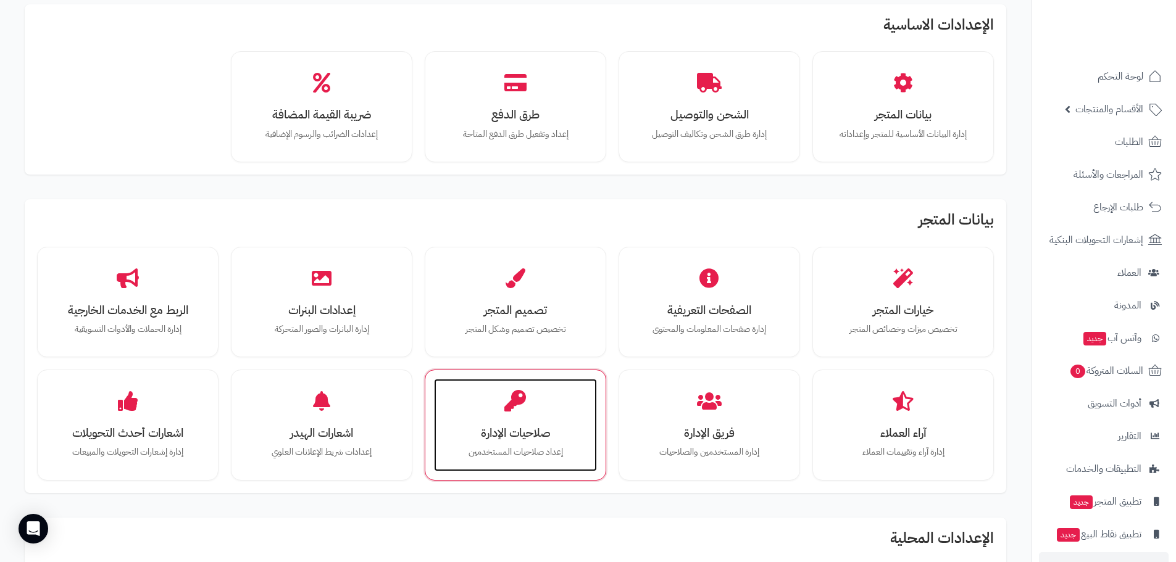
click at [582, 411] on div "صلاحيات الإدارة إعداد صلاحيات المستخدمين" at bounding box center [515, 425] width 163 height 93
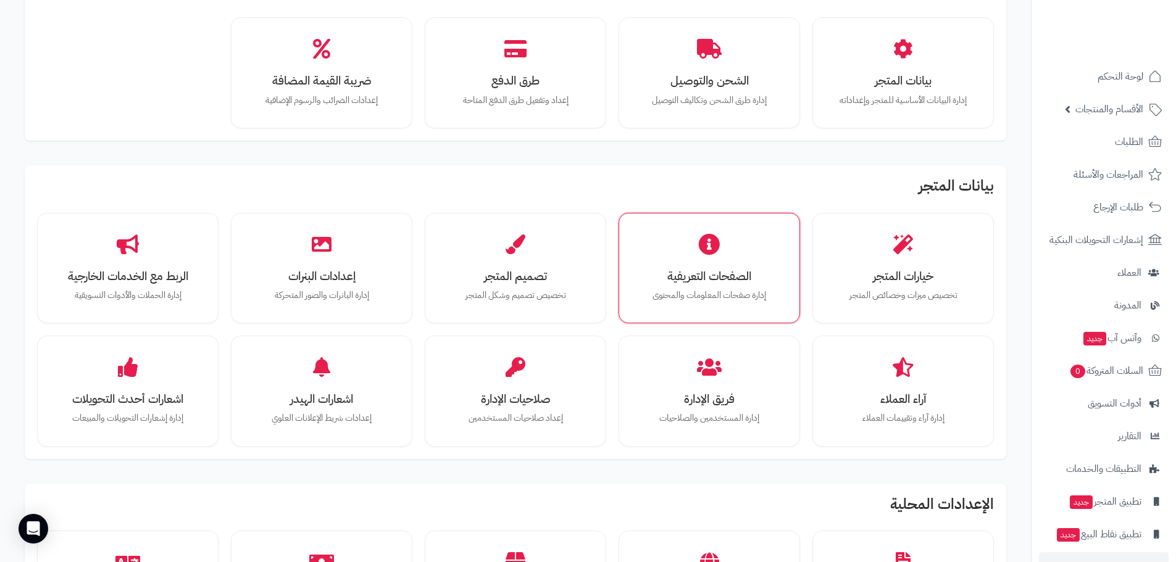
scroll to position [185, 0]
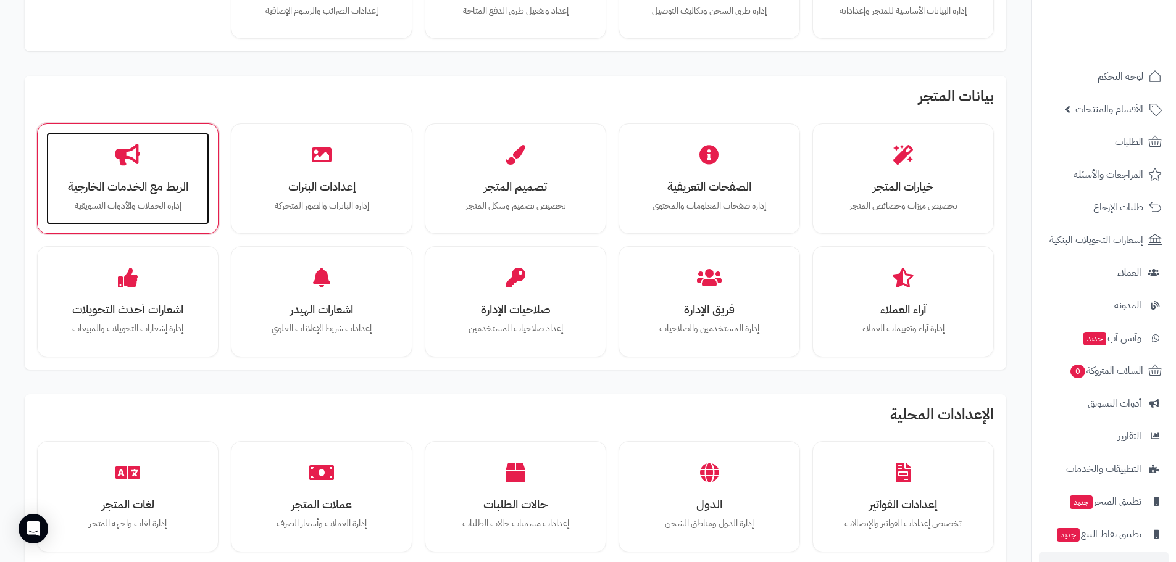
click at [118, 182] on h3 "الربط مع الخدمات الخارجية" at bounding box center [128, 186] width 138 height 13
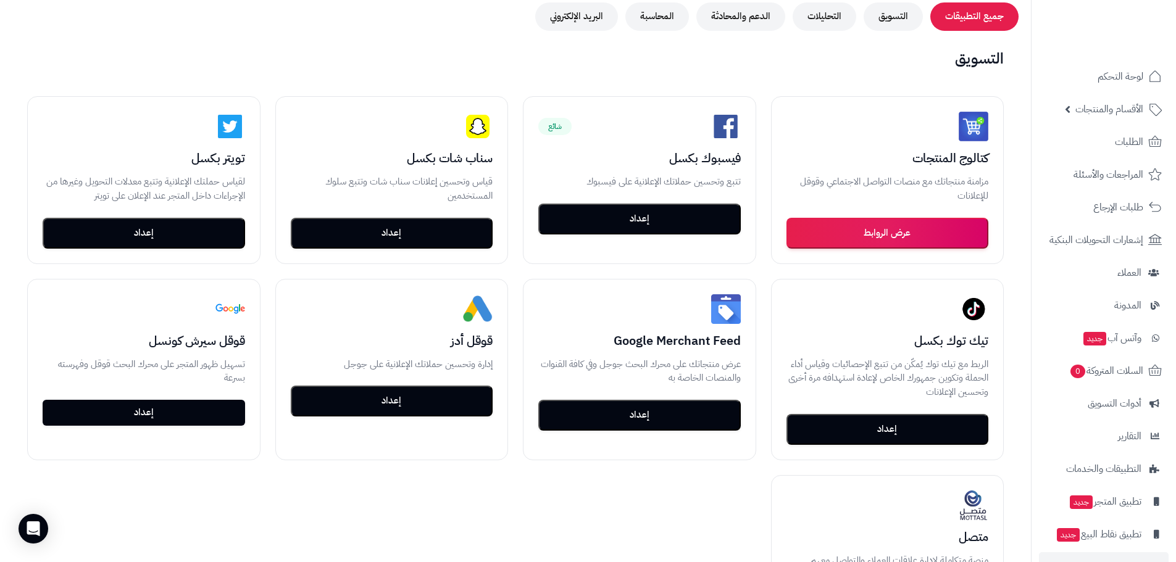
scroll to position [185, 0]
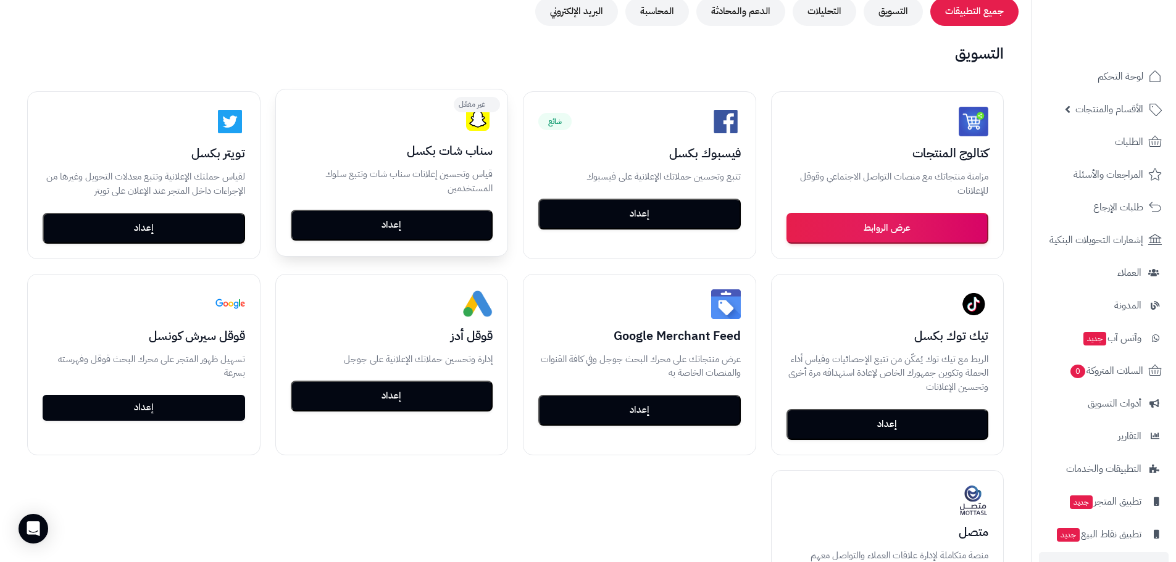
click at [451, 228] on button "إعداد" at bounding box center [392, 225] width 202 height 31
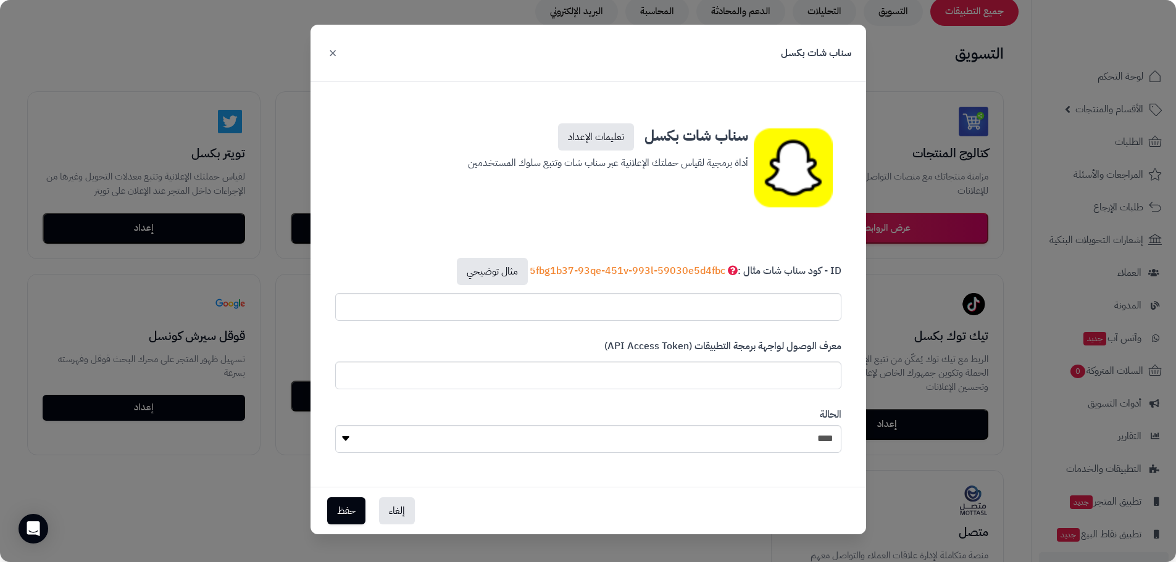
click at [333, 54] on button "×" at bounding box center [332, 52] width 15 height 27
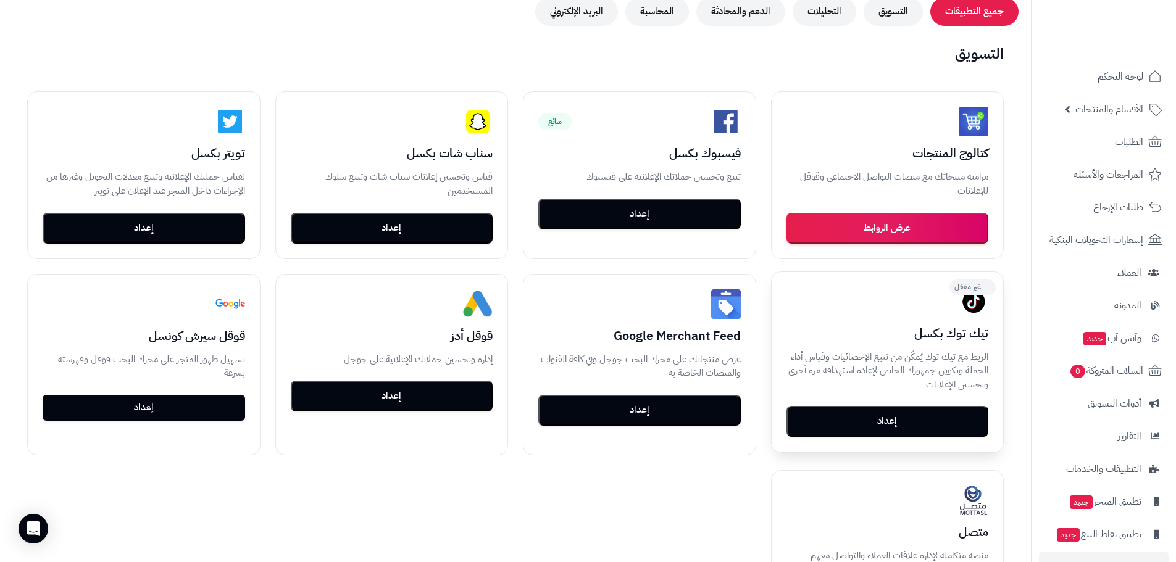
click at [896, 414] on button "إعداد" at bounding box center [887, 421] width 202 height 31
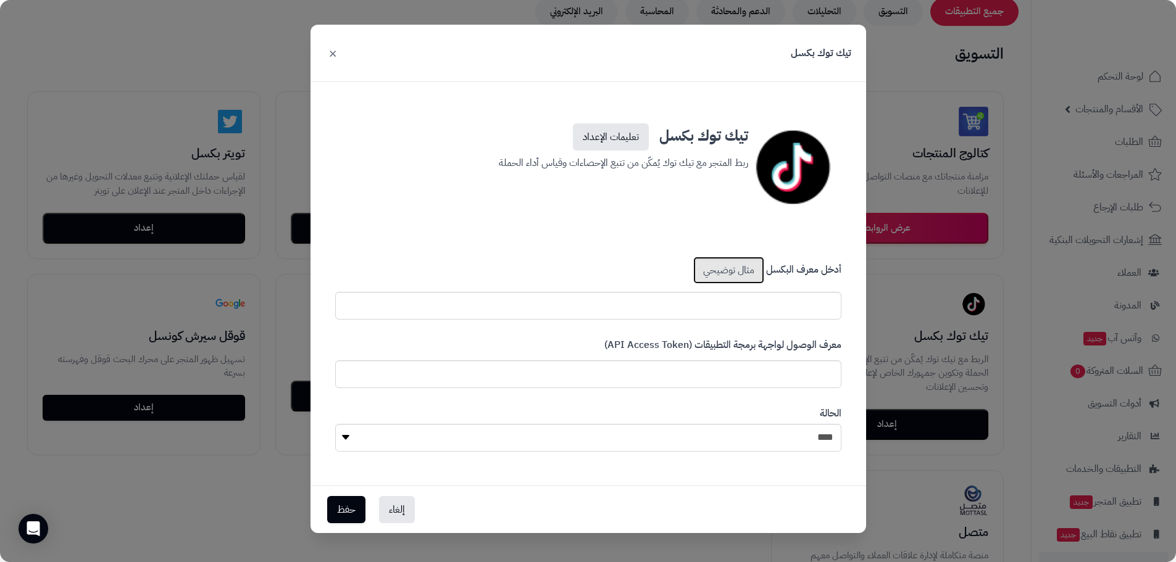
click at [731, 273] on link "مثال توضيحي" at bounding box center [728, 270] width 71 height 27
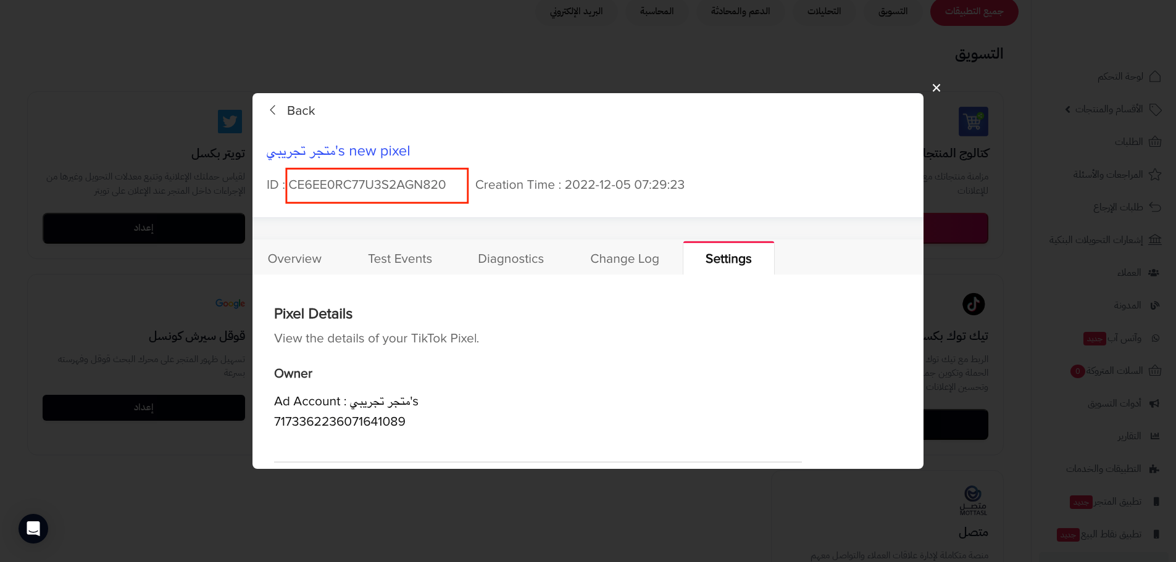
click at [934, 92] on button "×" at bounding box center [936, 87] width 23 height 39
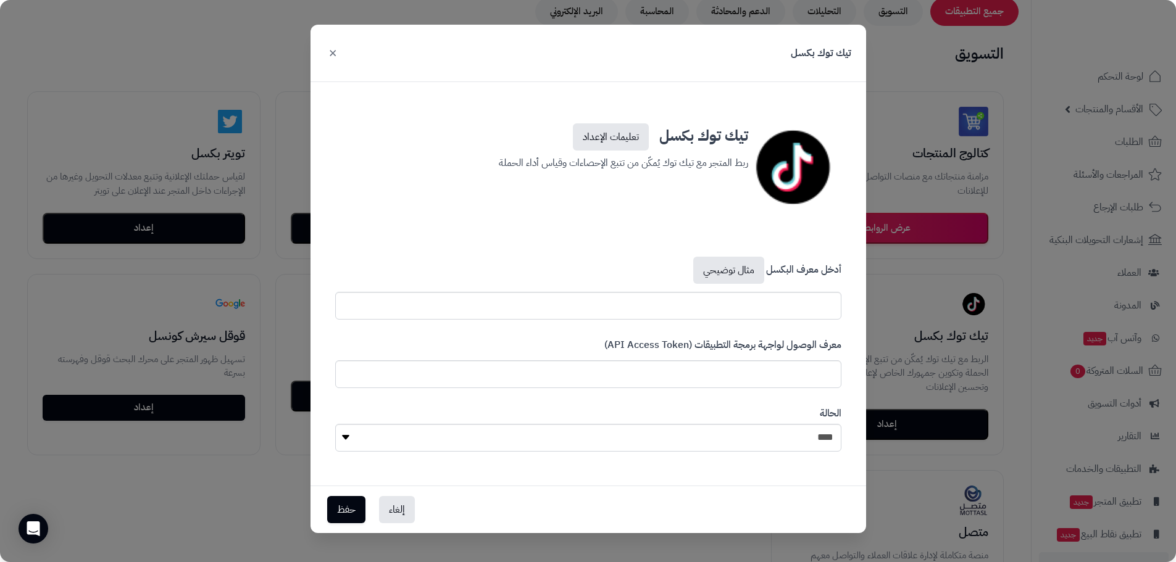
click at [334, 50] on button "×" at bounding box center [332, 52] width 15 height 27
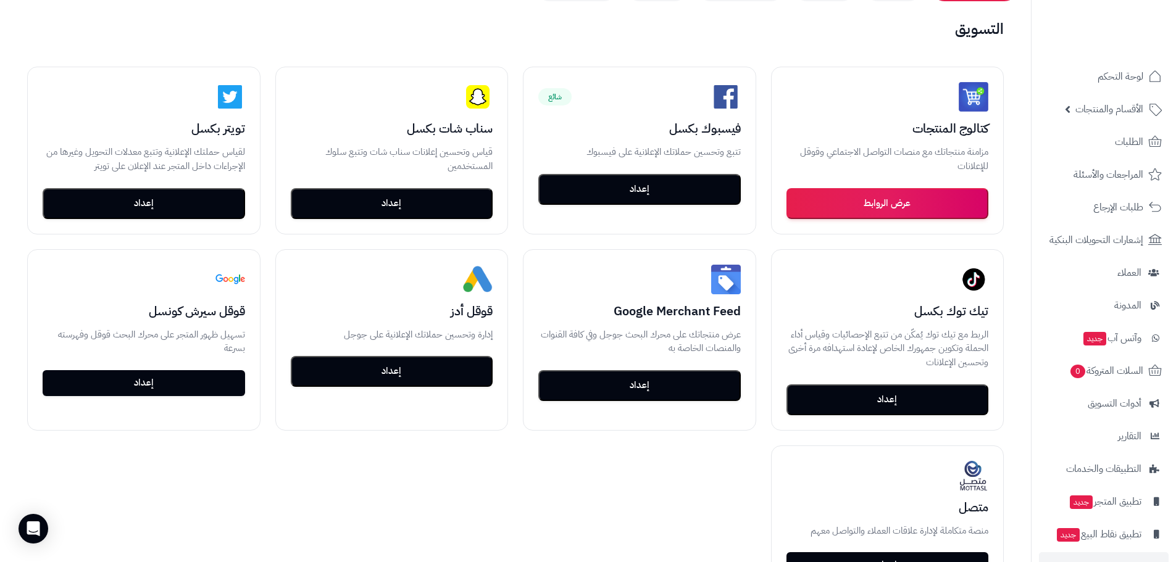
scroll to position [0, 0]
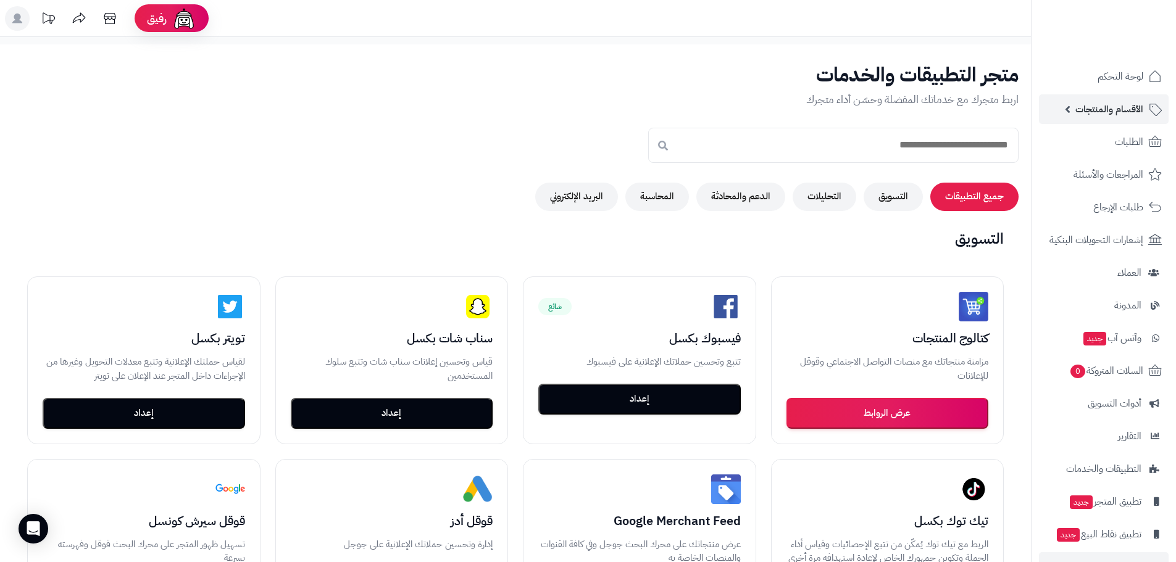
click at [1122, 104] on span "الأقسام والمنتجات" at bounding box center [1109, 109] width 68 height 17
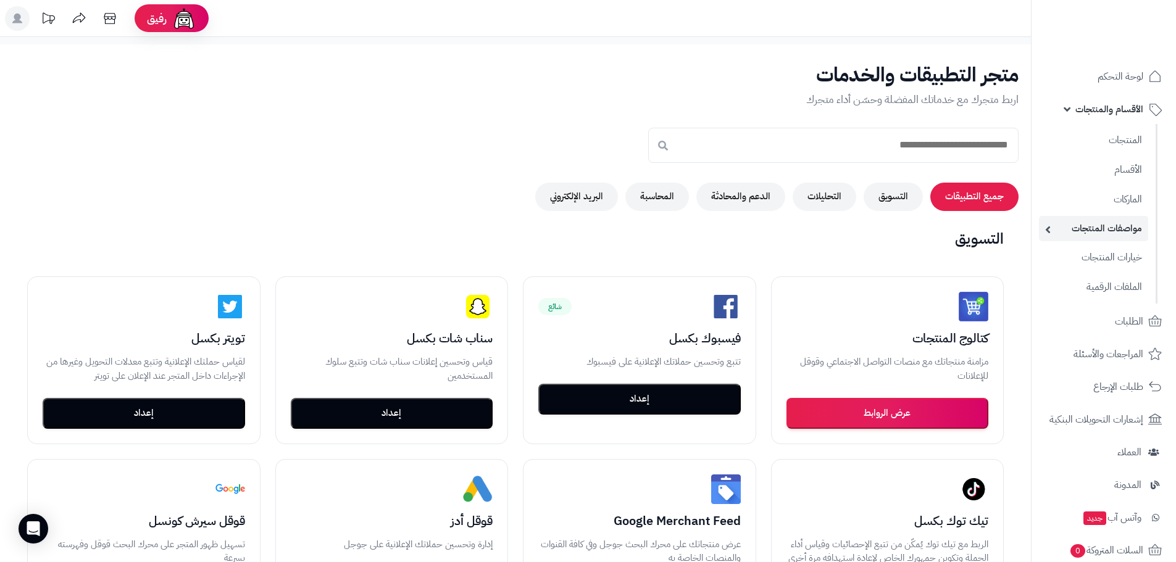
click at [1106, 233] on link "مواصفات المنتجات" at bounding box center [1093, 228] width 109 height 25
click at [1117, 146] on link "المنتجات" at bounding box center [1093, 139] width 109 height 25
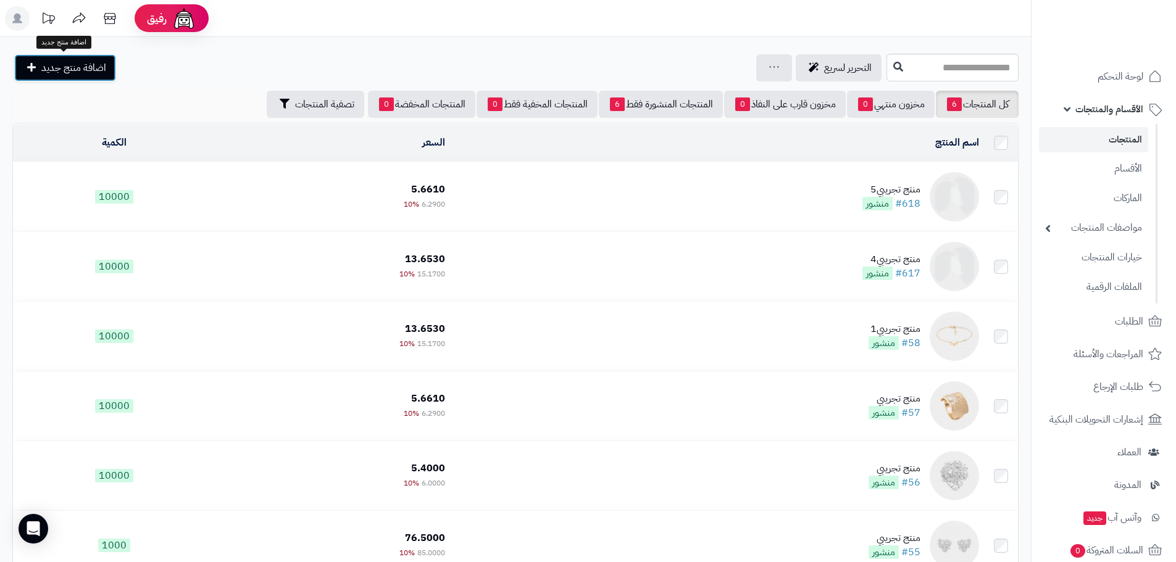
click at [73, 62] on span "اضافة منتج جديد" at bounding box center [73, 67] width 65 height 15
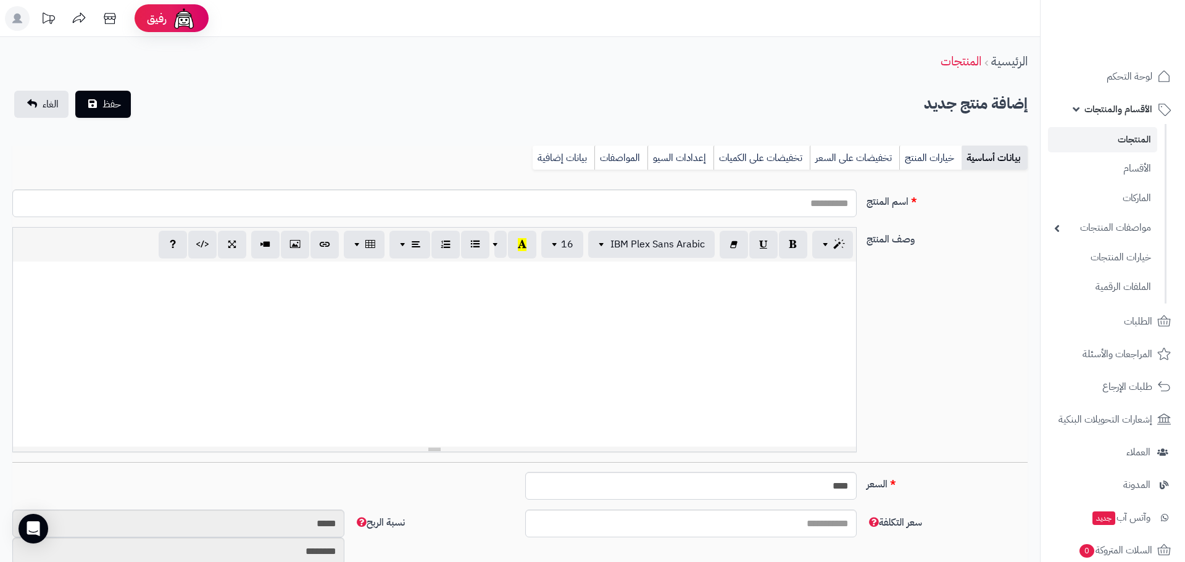
select select
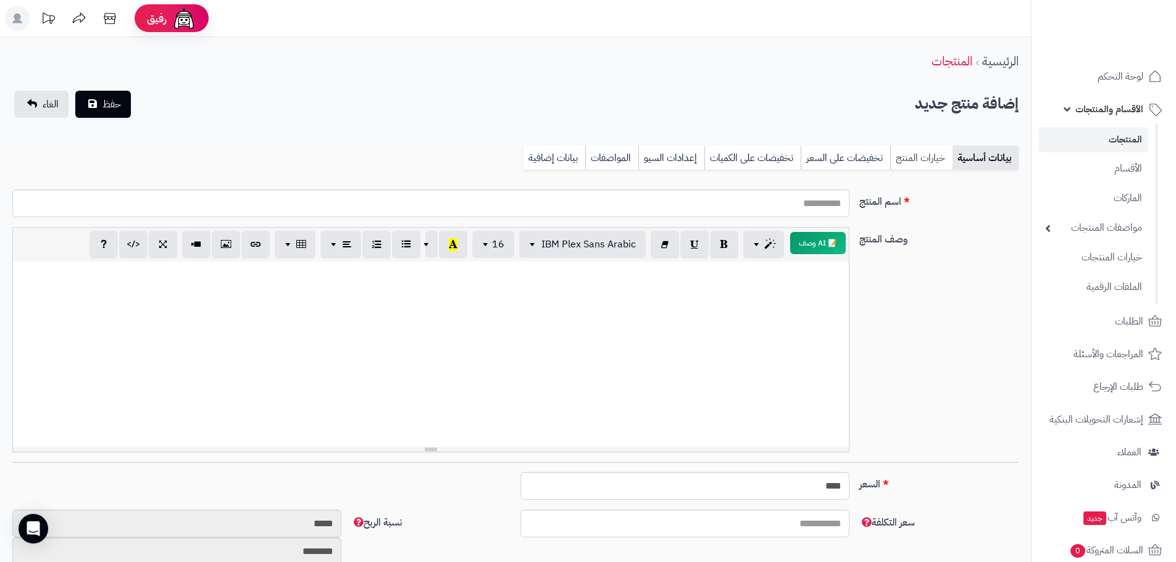
click at [926, 151] on link "خيارات المنتج" at bounding box center [921, 158] width 62 height 25
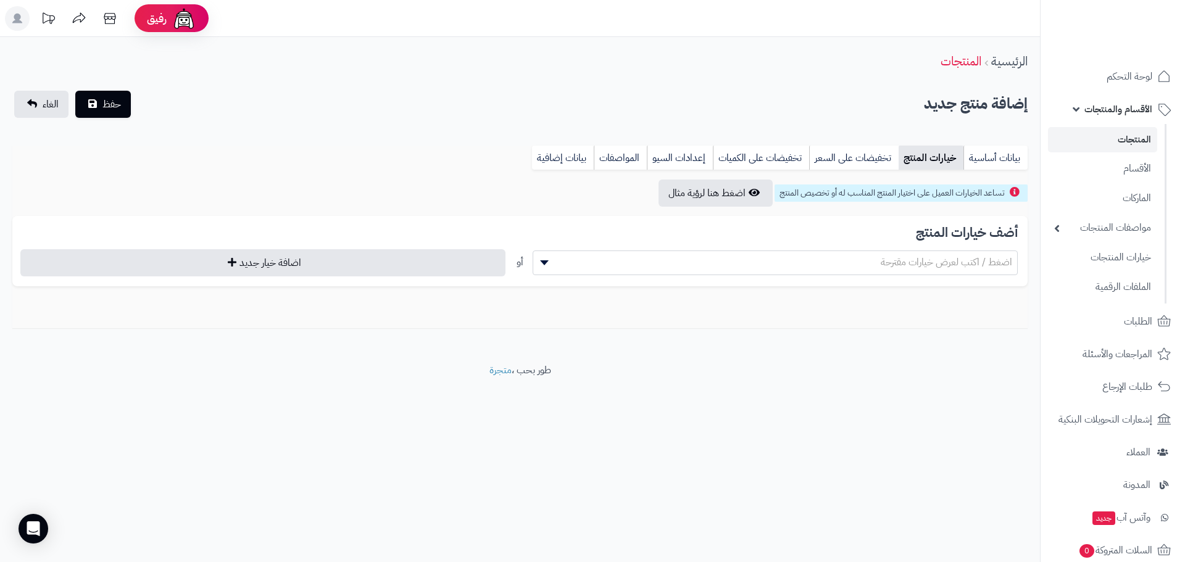
click at [784, 258] on span "اضغط / اكتب لعرض خيارات مقترحة" at bounding box center [775, 262] width 484 height 19
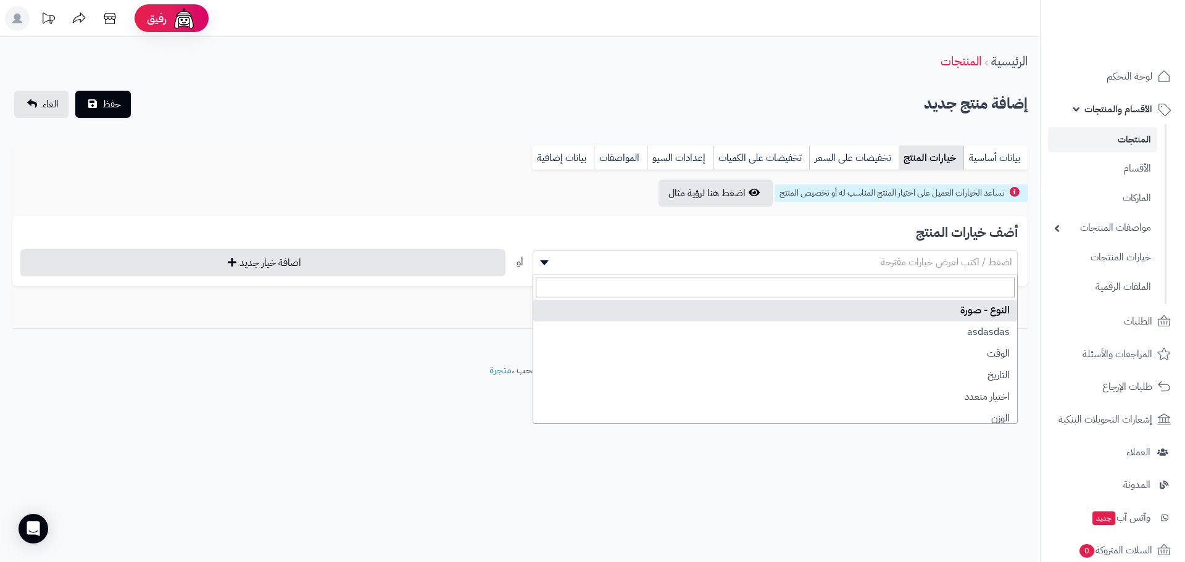
click at [858, 230] on h3 "أضف خيارات المنتج" at bounding box center [520, 233] width 996 height 14
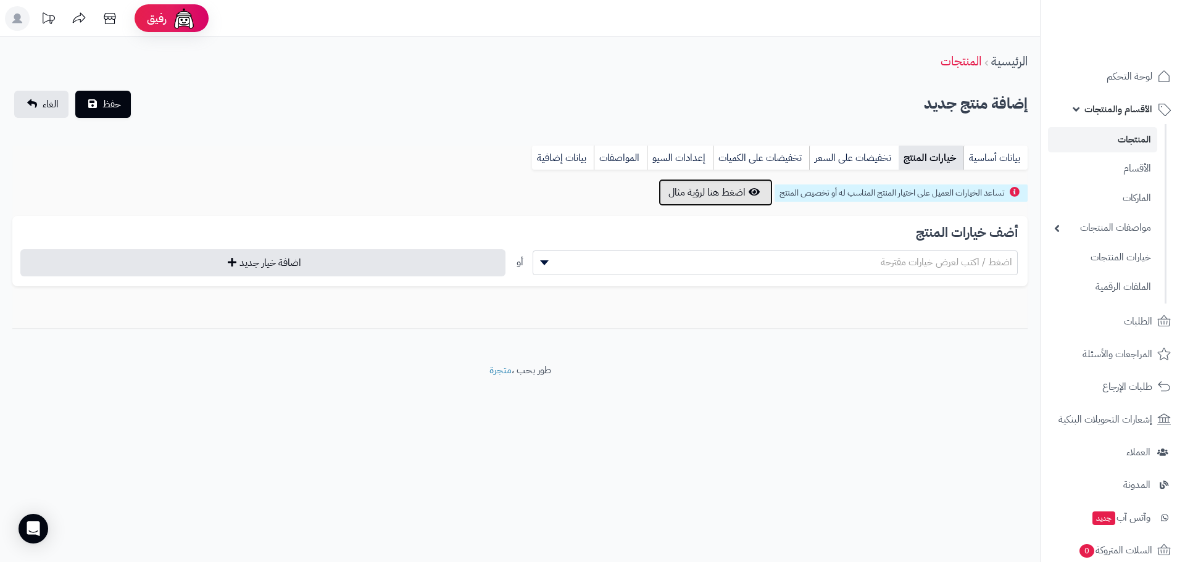
click at [747, 198] on button "اضغط هنا لرؤية مثال" at bounding box center [716, 192] width 114 height 27
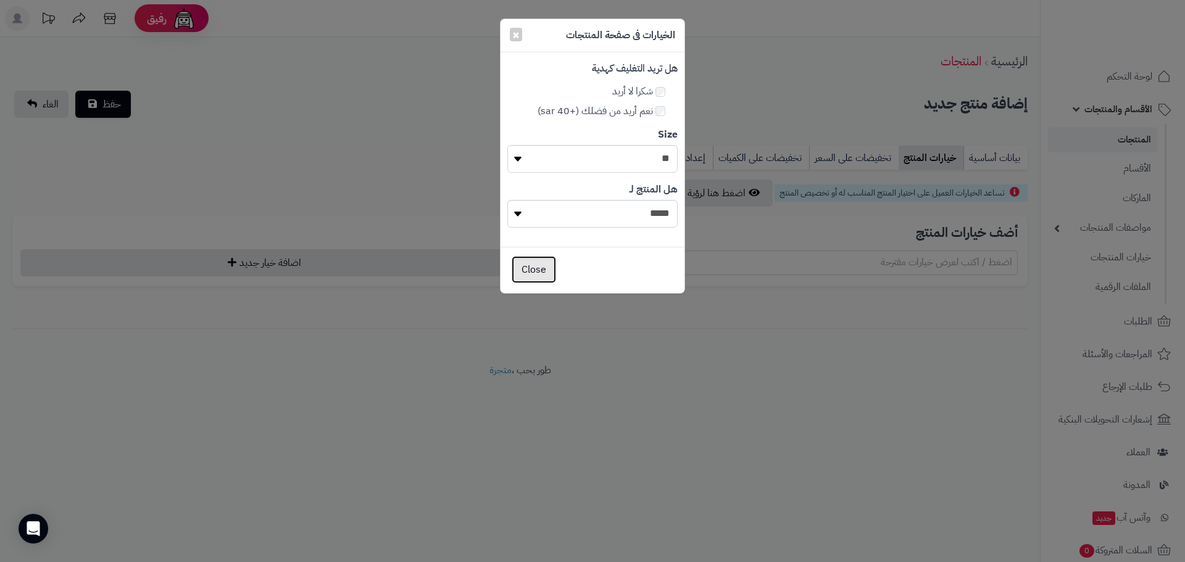
click at [536, 275] on button "Close" at bounding box center [534, 269] width 44 height 27
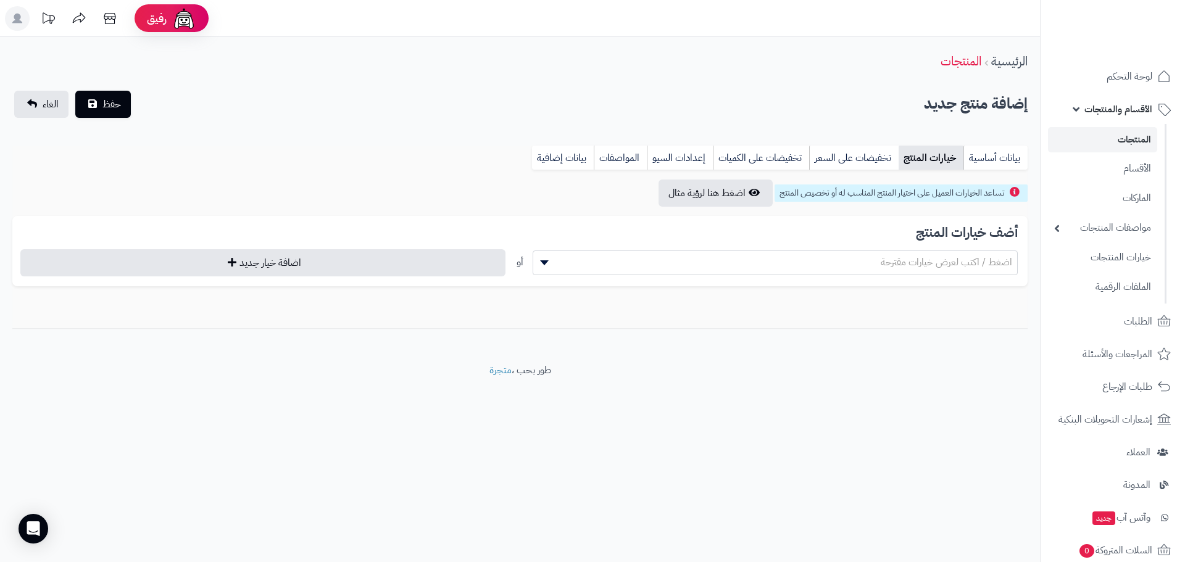
click at [1006, 261] on span "اضغط / اكتب لعرض خيارات مقترحة" at bounding box center [946, 262] width 131 height 15
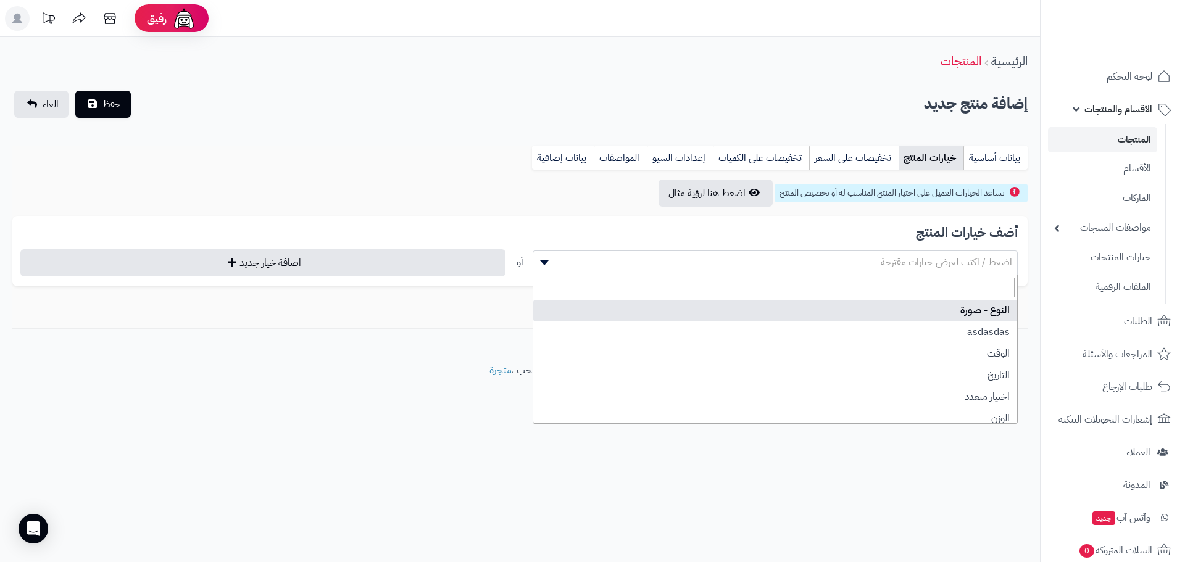
click at [862, 228] on h3 "أضف خيارات المنتج" at bounding box center [520, 233] width 996 height 14
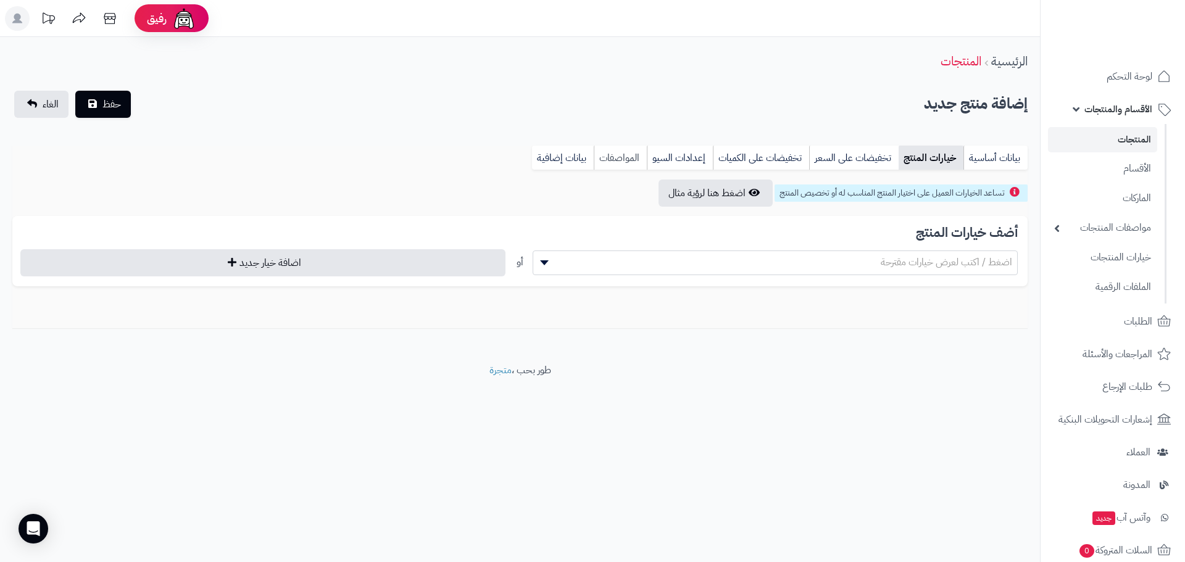
click at [627, 158] on link "المواصفات" at bounding box center [620, 158] width 53 height 25
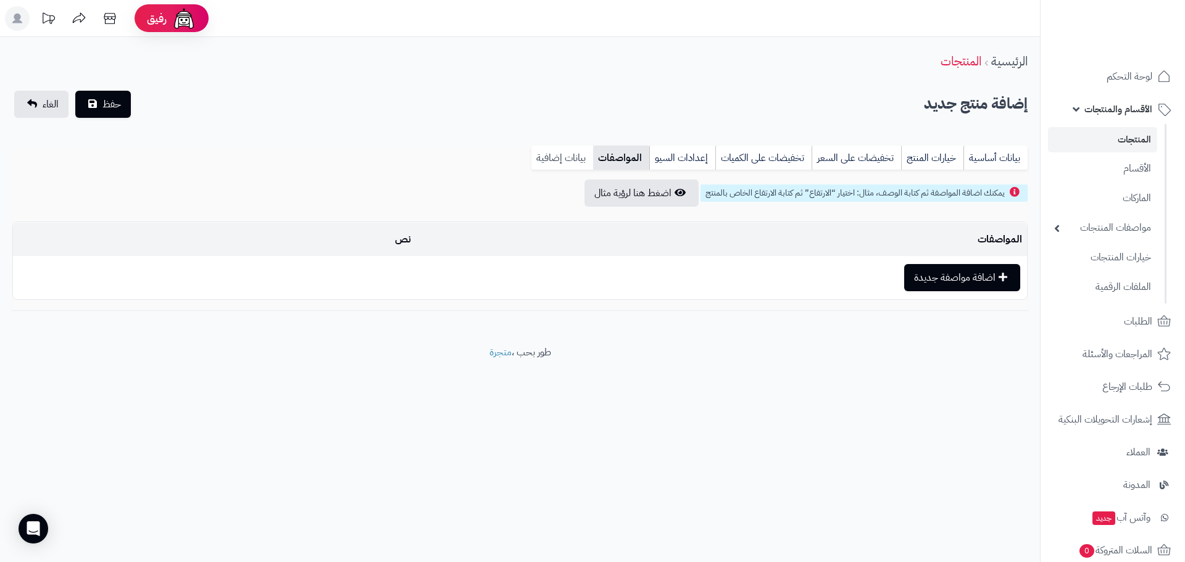
click at [578, 157] on link "بيانات إضافية" at bounding box center [563, 158] width 62 height 25
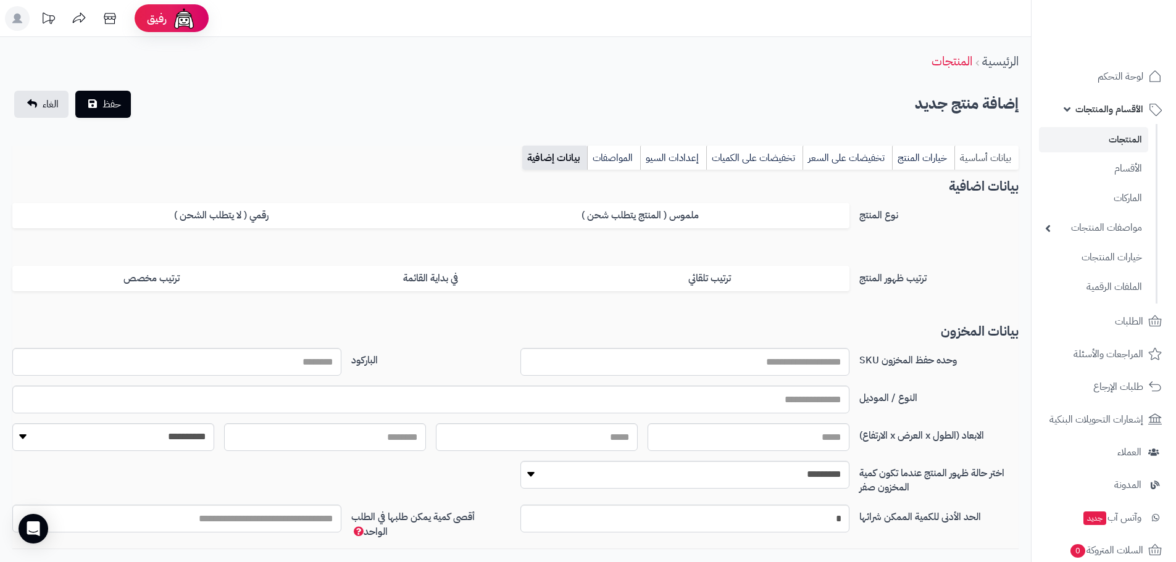
click at [985, 154] on link "بيانات أساسية" at bounding box center [986, 158] width 64 height 25
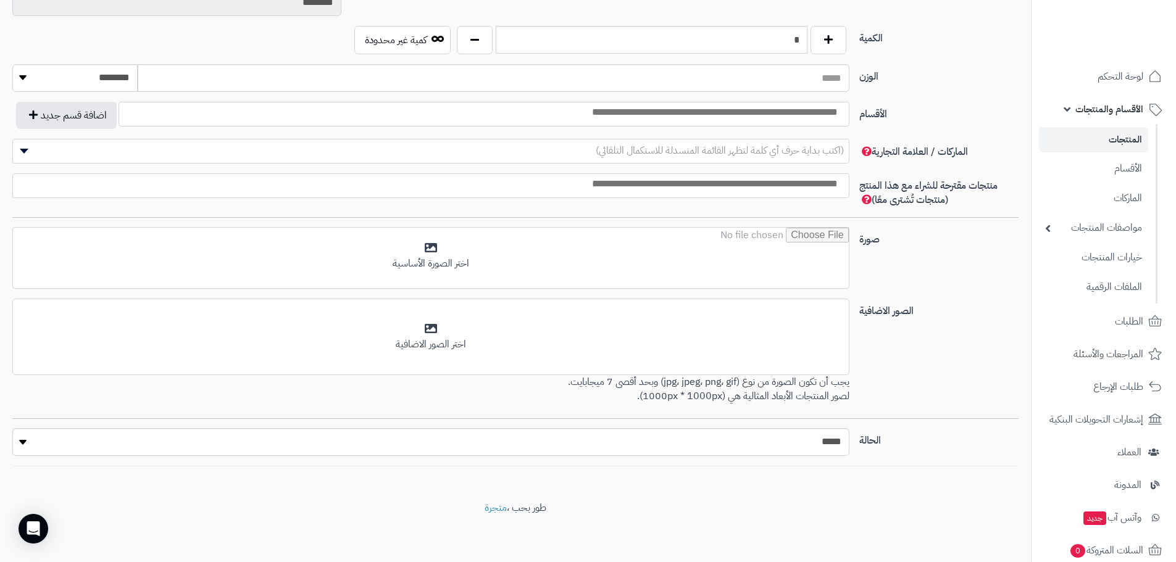
scroll to position [550, 0]
click at [790, 451] on select "***** ****" at bounding box center [430, 442] width 837 height 28
click at [794, 444] on select "***** ****" at bounding box center [430, 442] width 837 height 28
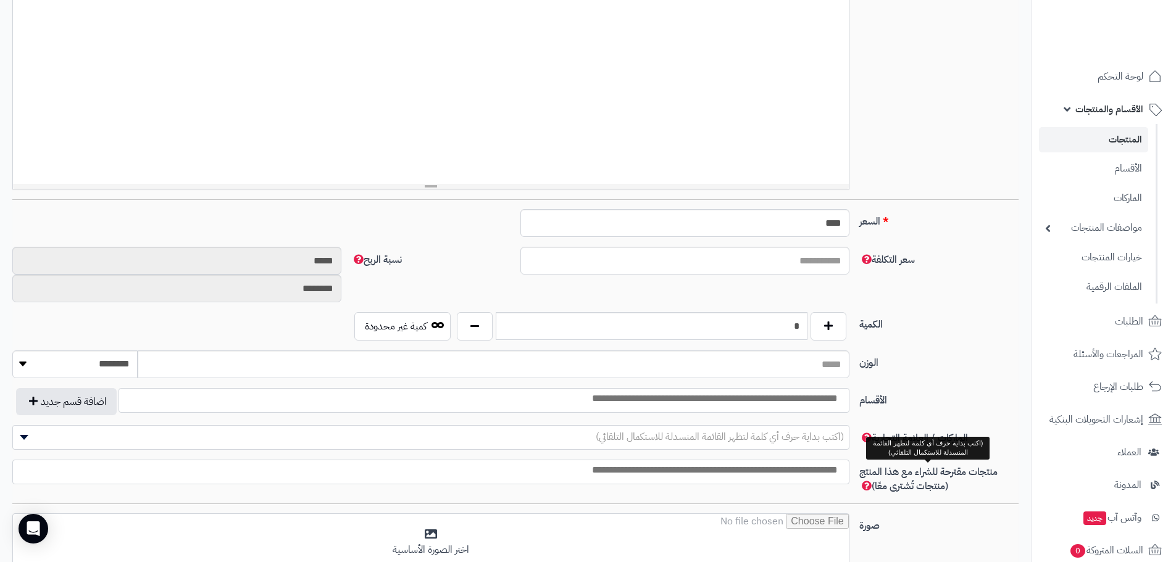
scroll to position [241, 0]
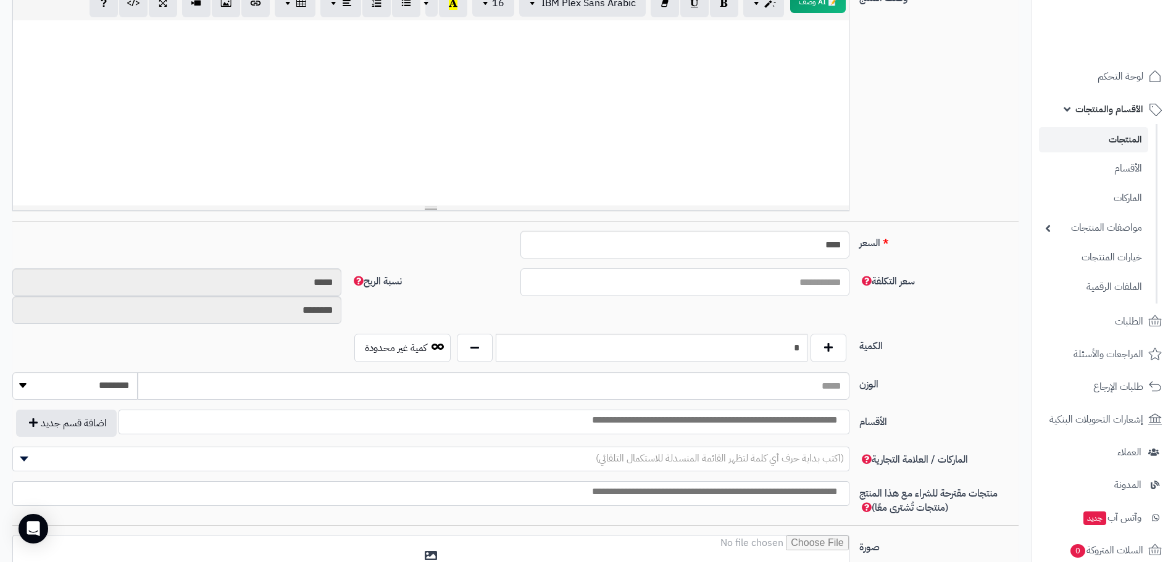
click at [796, 278] on input "سعر التكلفة" at bounding box center [684, 283] width 329 height 28
drag, startPoint x: 806, startPoint y: 247, endPoint x: 840, endPoint y: 247, distance: 34.0
click at [842, 247] on input "****" at bounding box center [684, 245] width 329 height 28
type input "**"
click at [827, 281] on input "سعر التكلفة" at bounding box center [684, 283] width 329 height 28
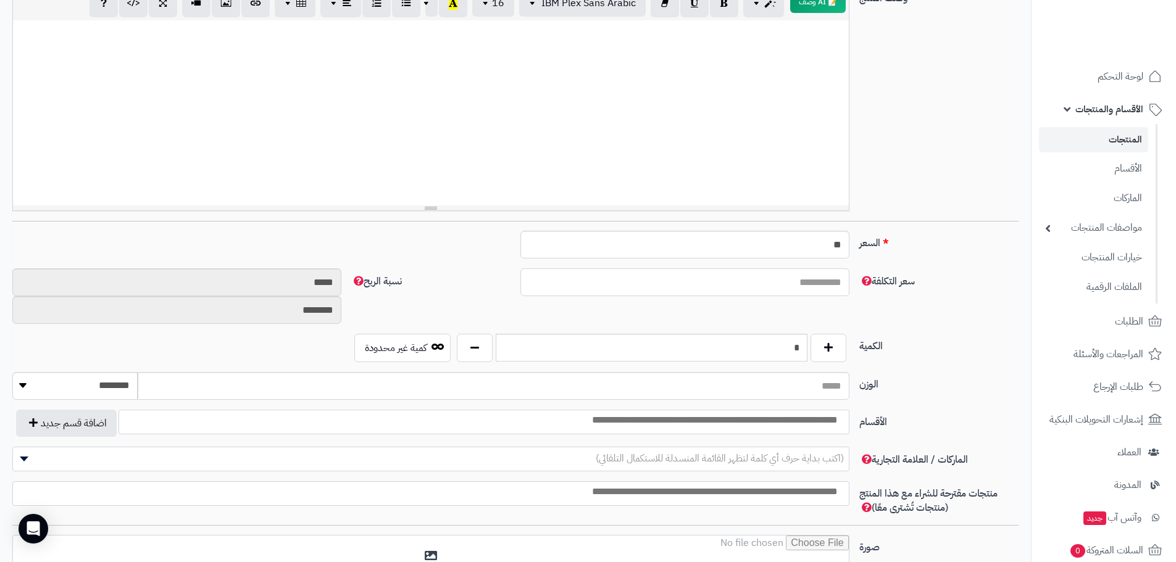
type input "*"
type input "********"
type input "*********"
type input "**"
type input "*******"
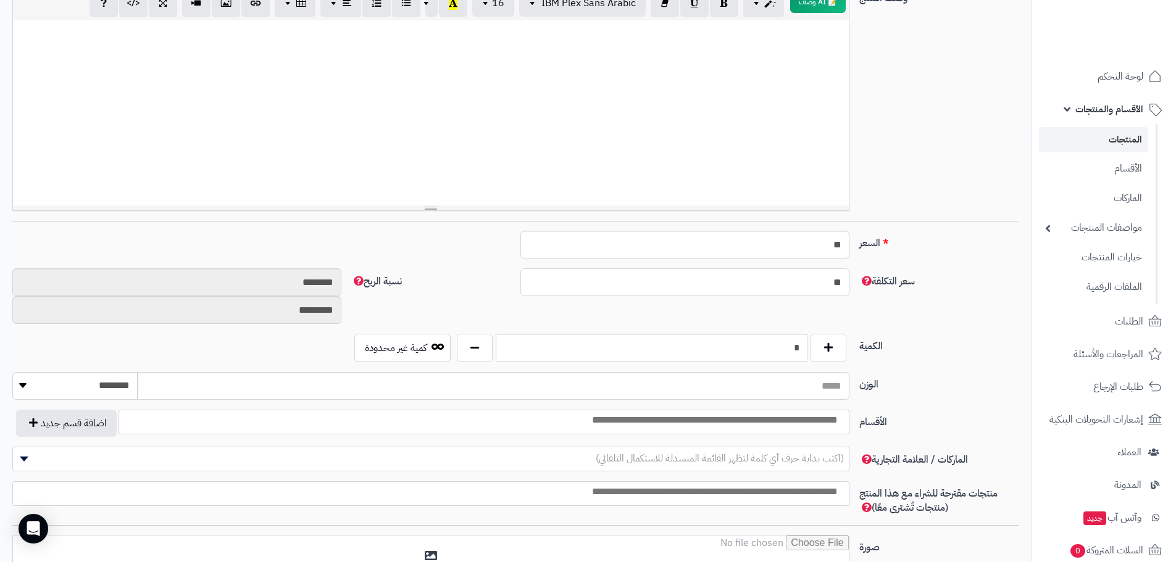
type input "*********"
type input "**"
click at [793, 314] on div "سعر التكلفة ** نسبة الربح ******* *********" at bounding box center [515, 301] width 1016 height 65
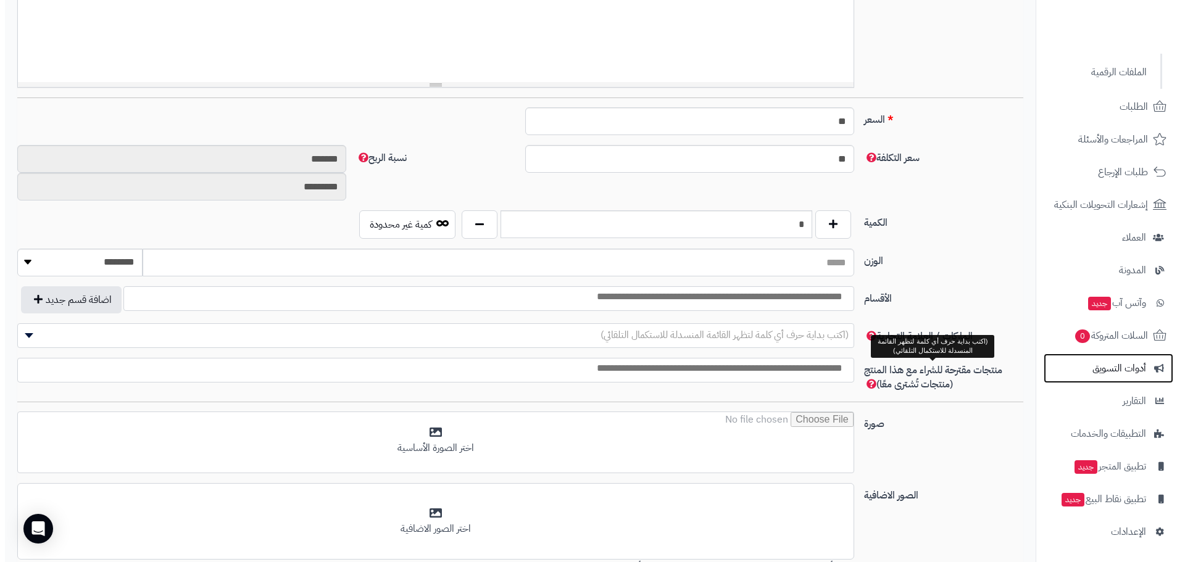
scroll to position [0, 0]
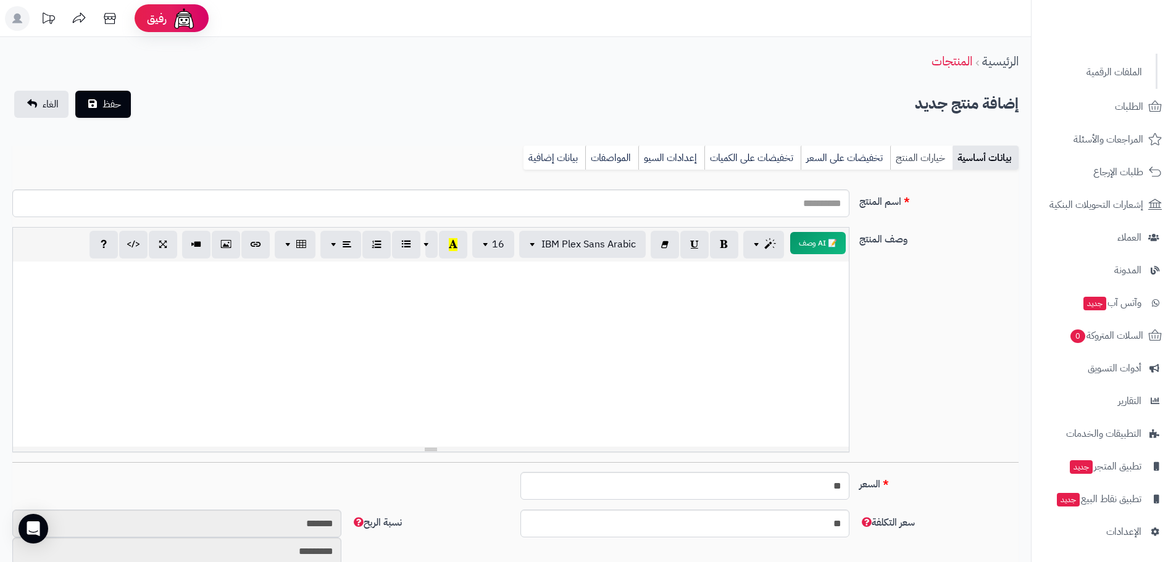
click at [912, 156] on link "خيارات المنتج" at bounding box center [921, 158] width 62 height 25
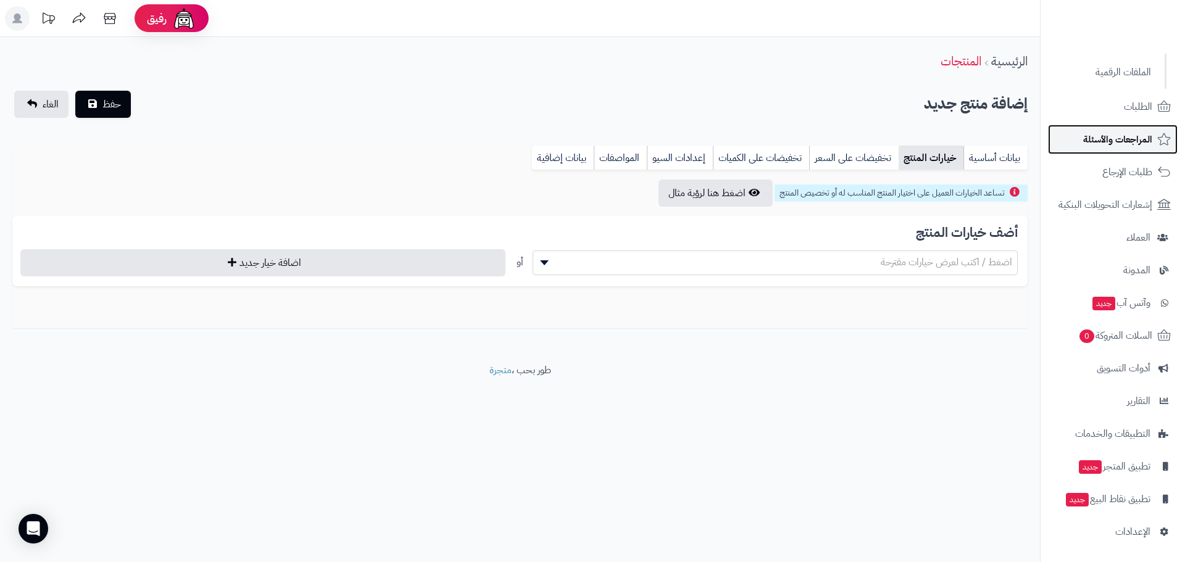
click at [1099, 148] on span "المراجعات والأسئلة" at bounding box center [1117, 139] width 69 height 17
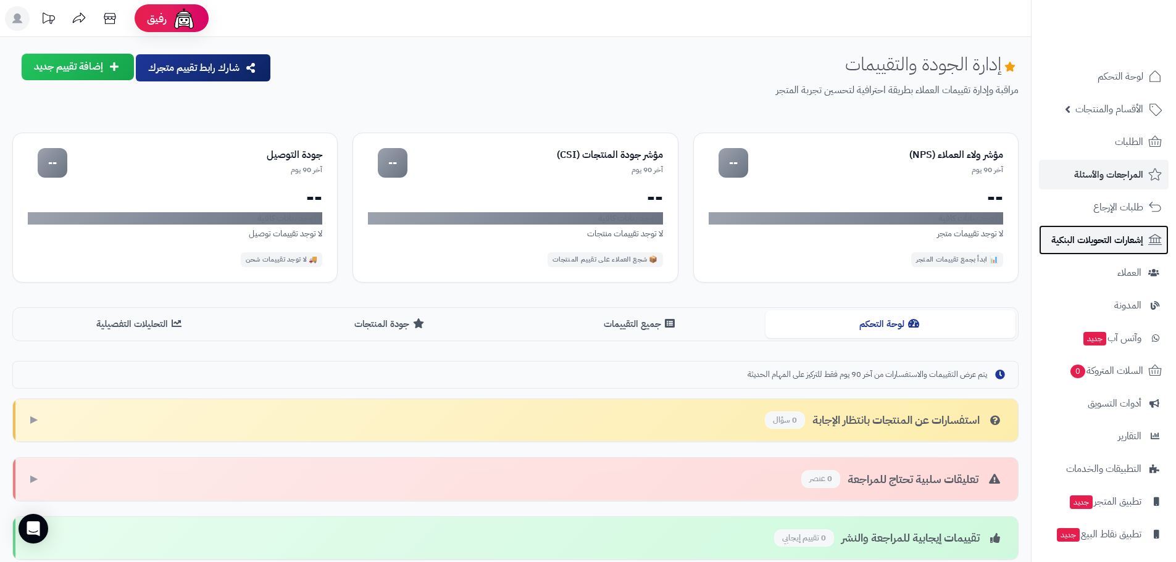
click at [1125, 240] on span "إشعارات التحويلات البنكية" at bounding box center [1097, 239] width 92 height 17
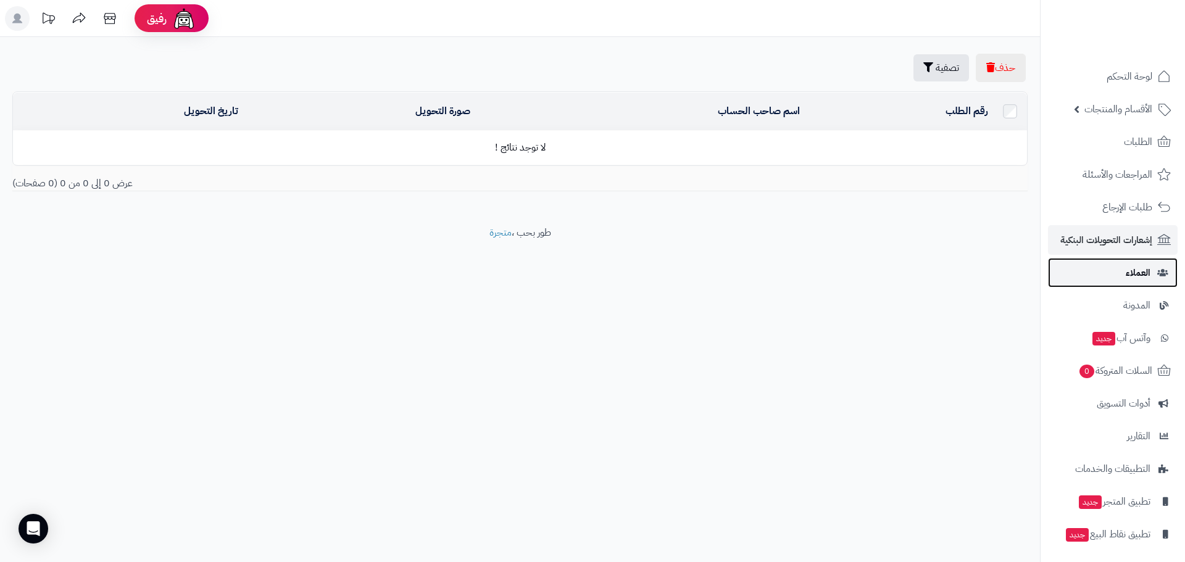
click at [1140, 271] on span "العملاء" at bounding box center [1138, 272] width 25 height 17
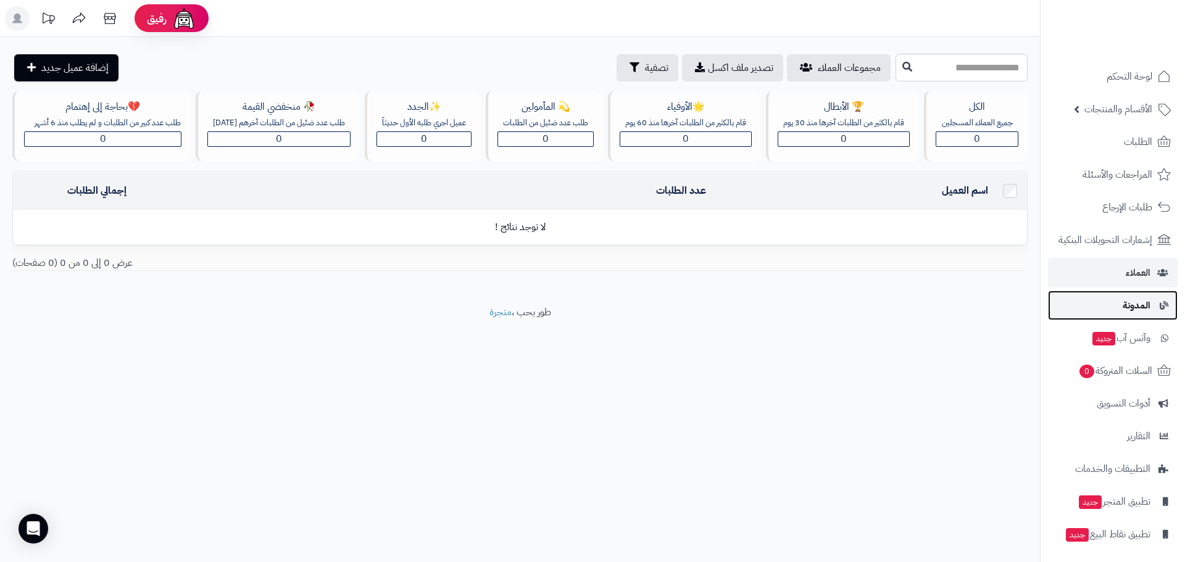
click at [1156, 298] on link "المدونة" at bounding box center [1113, 306] width 130 height 30
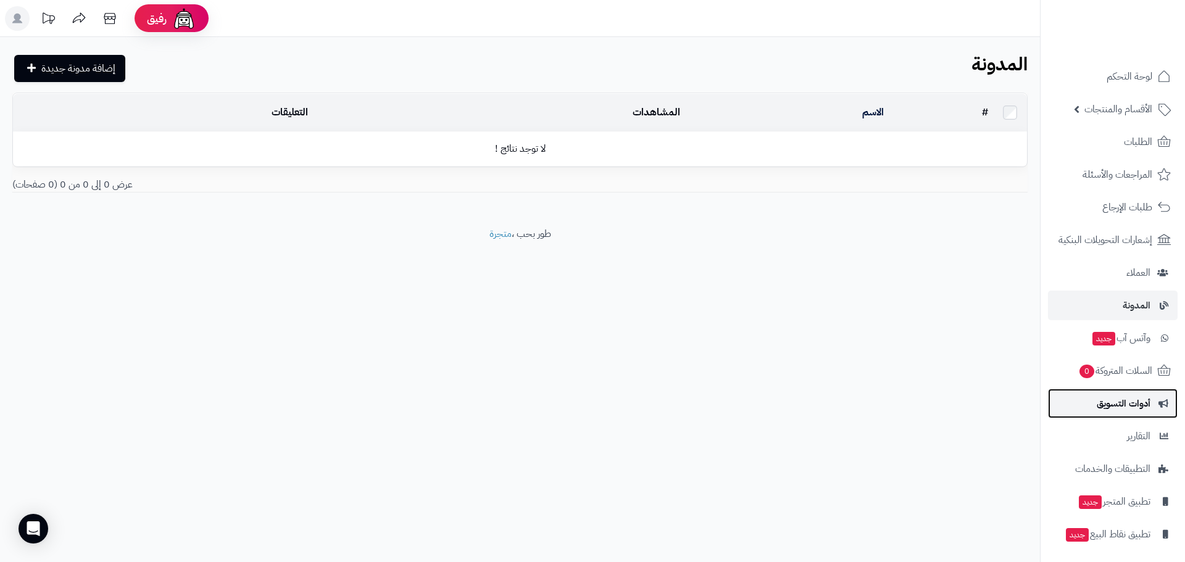
click at [1126, 398] on span "أدوات التسويق" at bounding box center [1124, 403] width 54 height 17
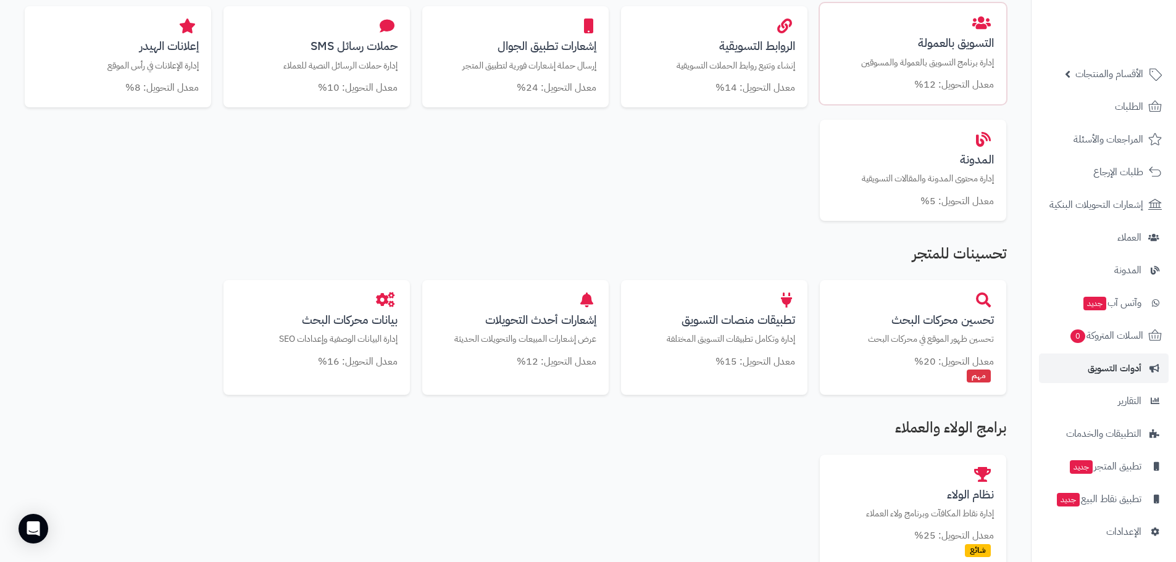
scroll to position [494, 0]
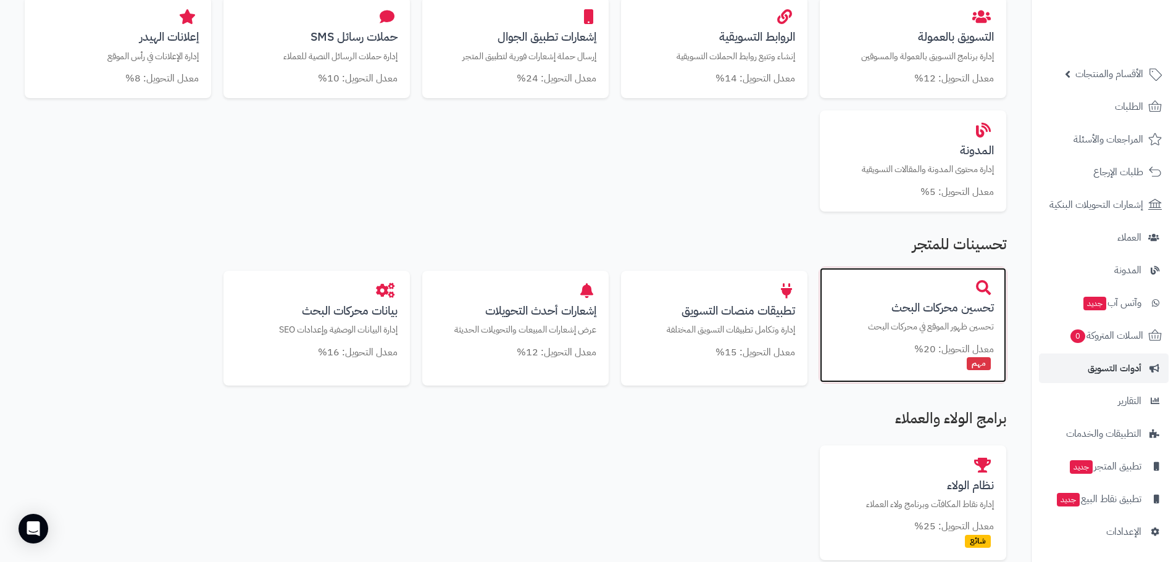
click at [971, 301] on h3 "تحسين محركات البحث" at bounding box center [913, 307] width 162 height 13
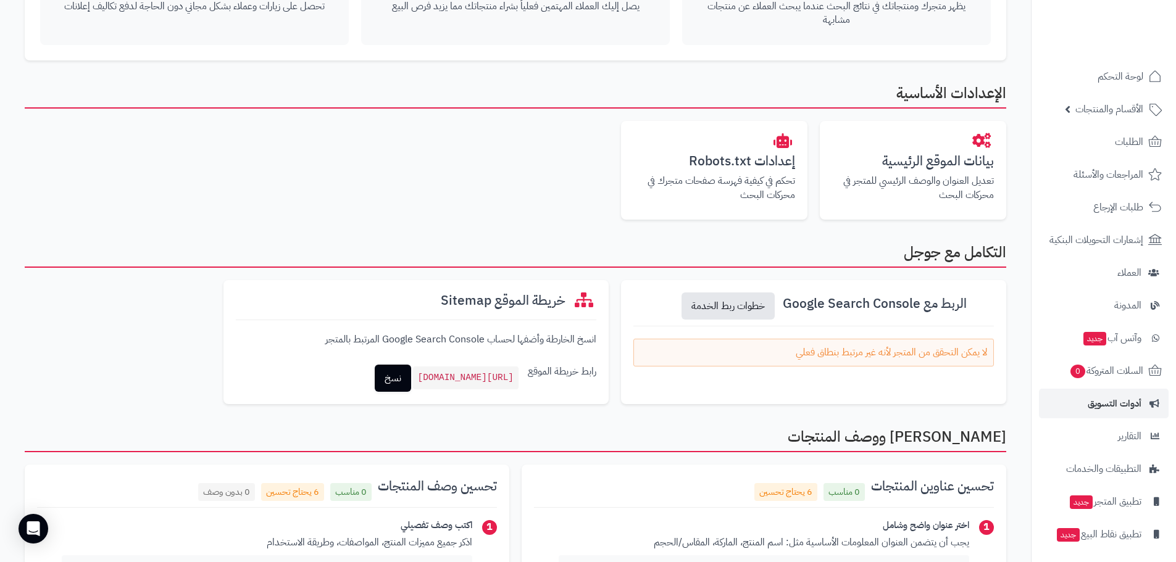
scroll to position [247, 0]
